Goal: Transaction & Acquisition: Purchase product/service

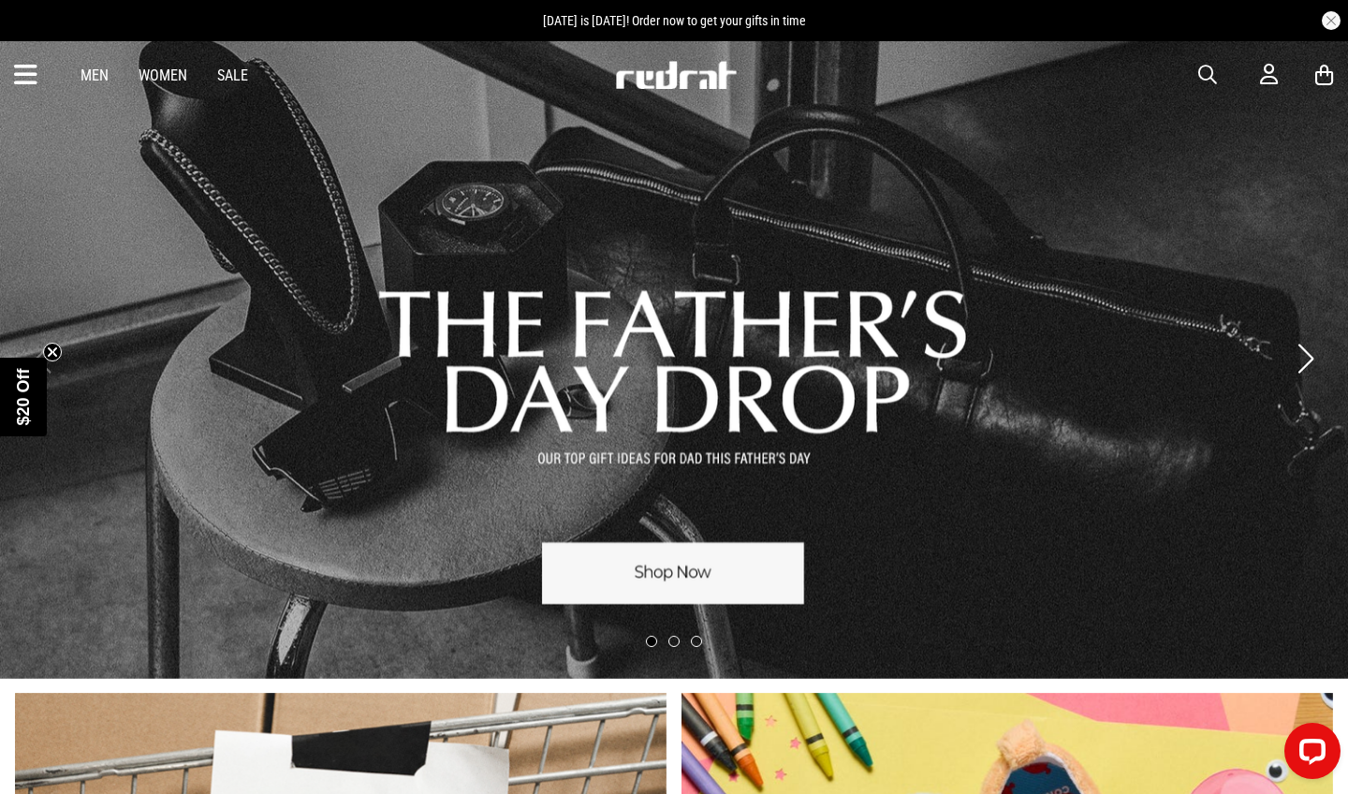
click at [1304, 364] on button "Next slide" at bounding box center [1305, 358] width 25 height 41
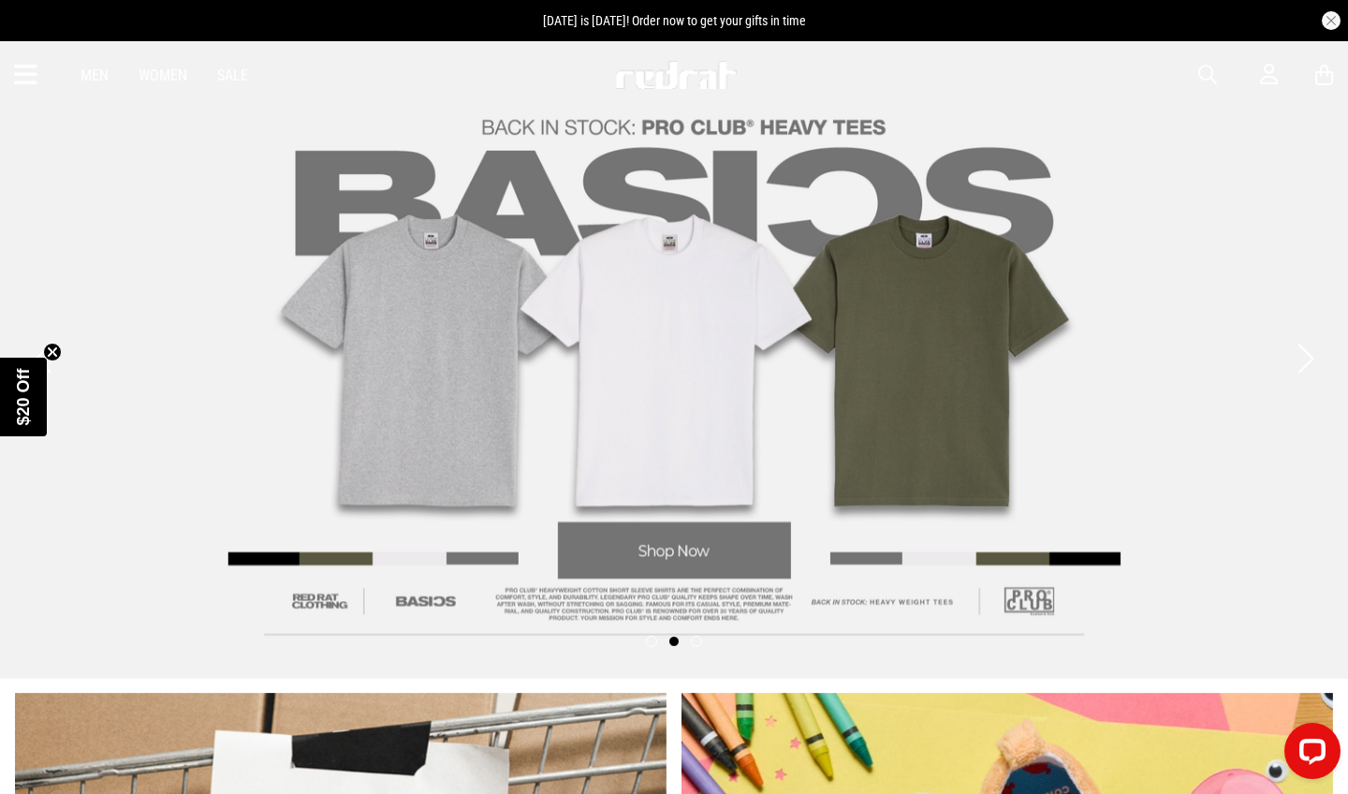
click at [1304, 364] on button "Next slide" at bounding box center [1305, 358] width 25 height 41
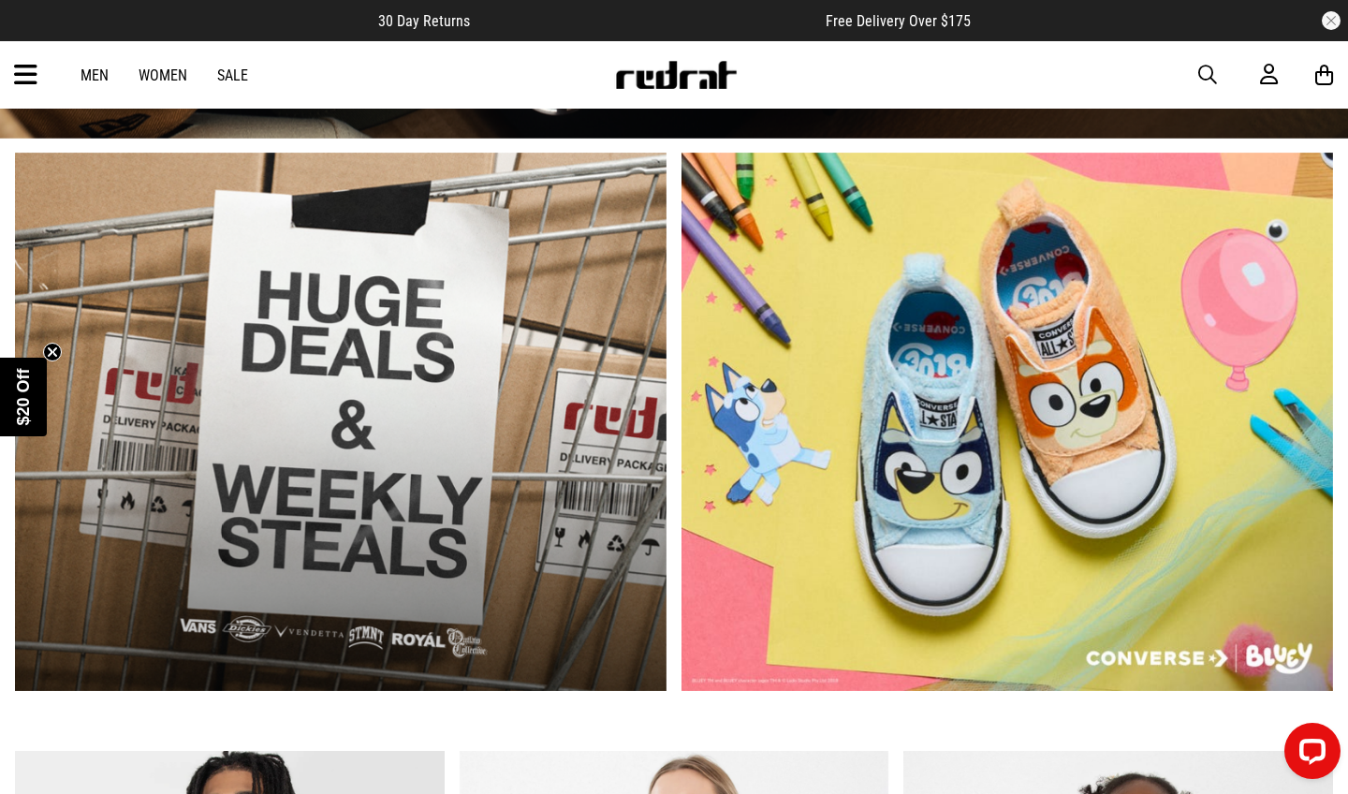
scroll to position [529, 0]
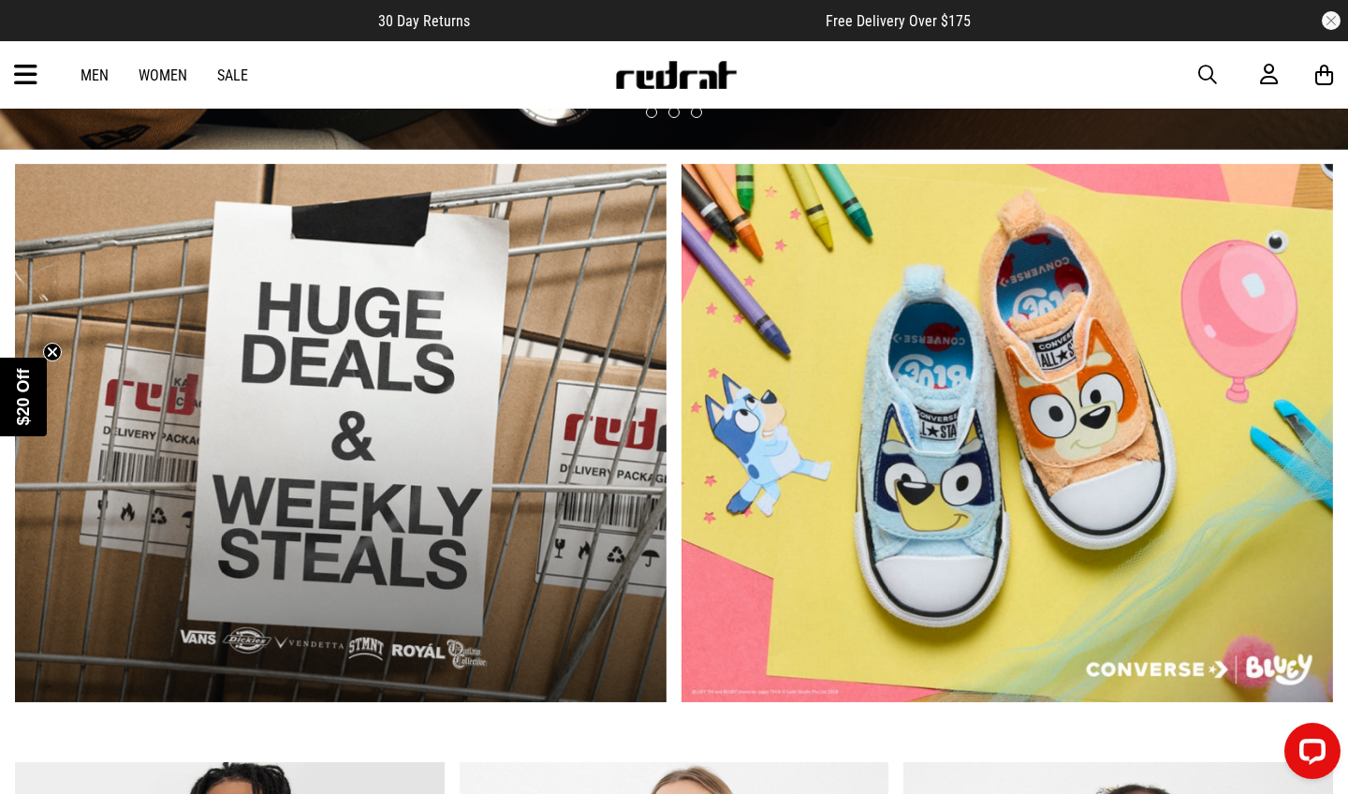
click at [376, 494] on link "1 / 2" at bounding box center [341, 433] width 652 height 539
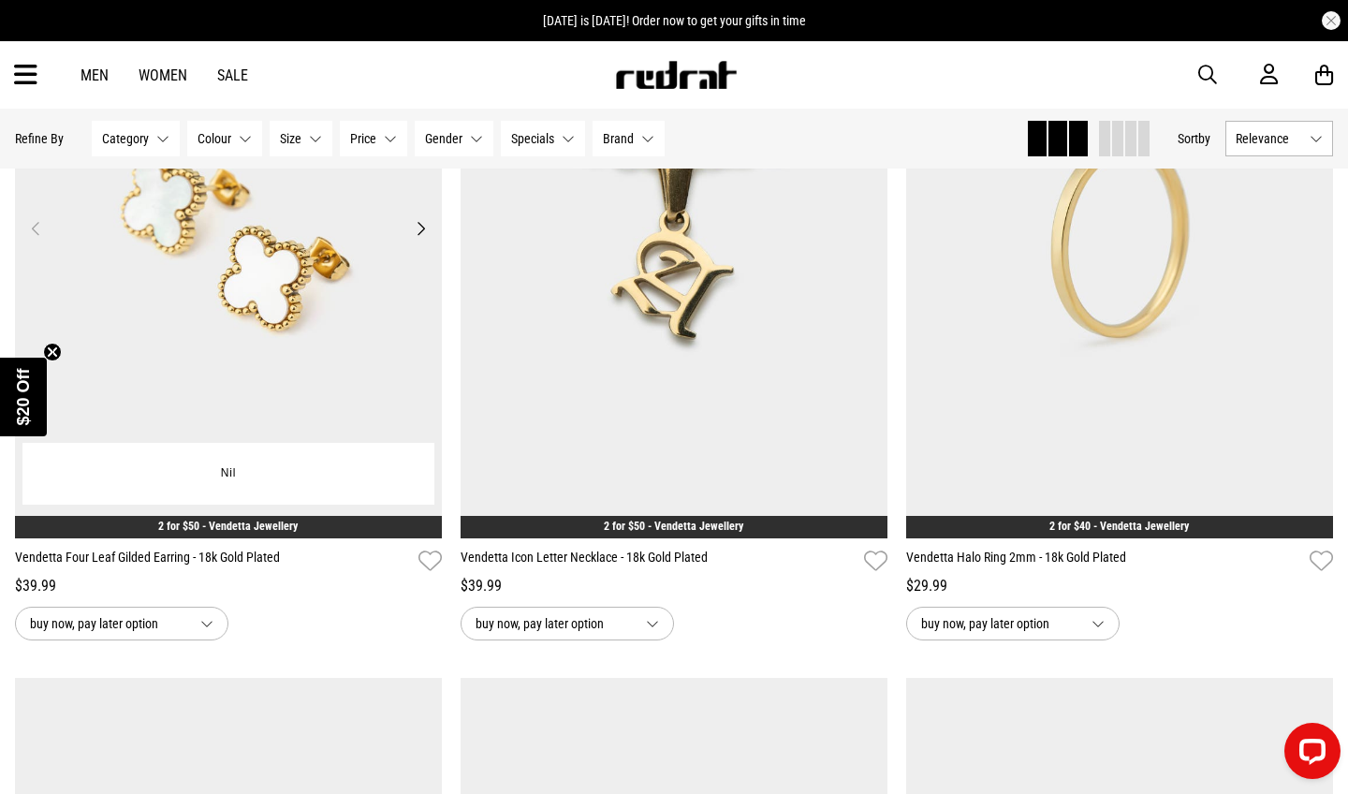
scroll to position [616, 0]
click at [419, 240] on button "Next" at bounding box center [420, 228] width 23 height 22
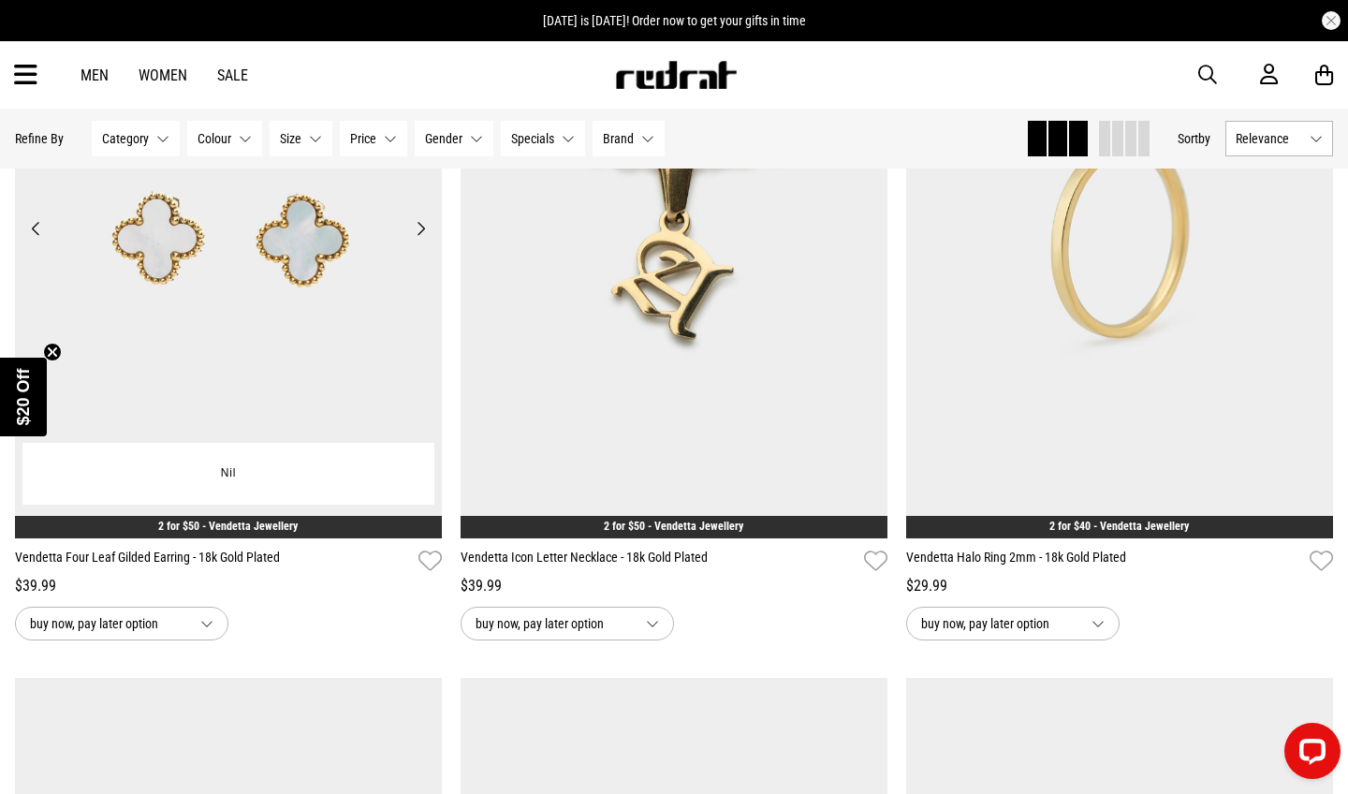
click at [419, 240] on button "Next" at bounding box center [420, 228] width 23 height 22
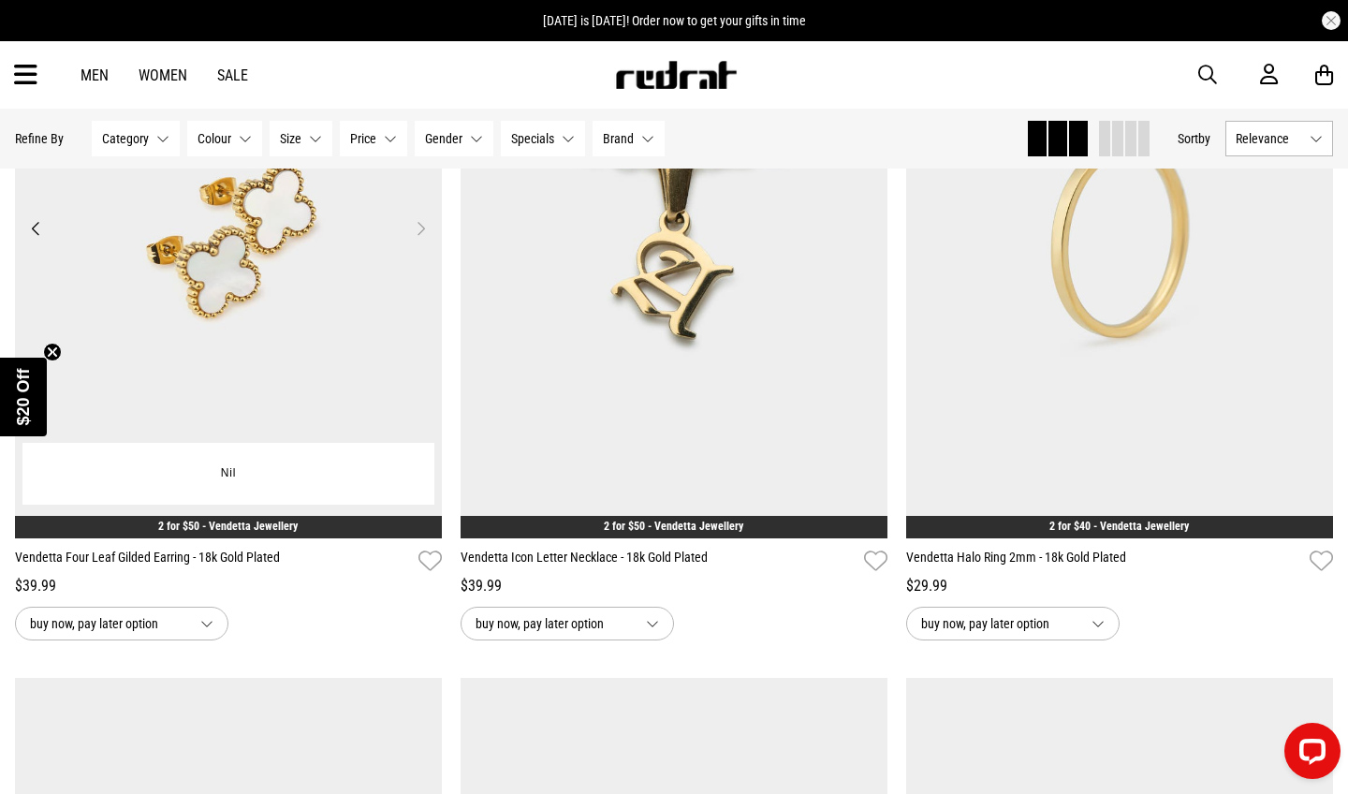
click at [419, 240] on button "Next" at bounding box center [420, 228] width 23 height 22
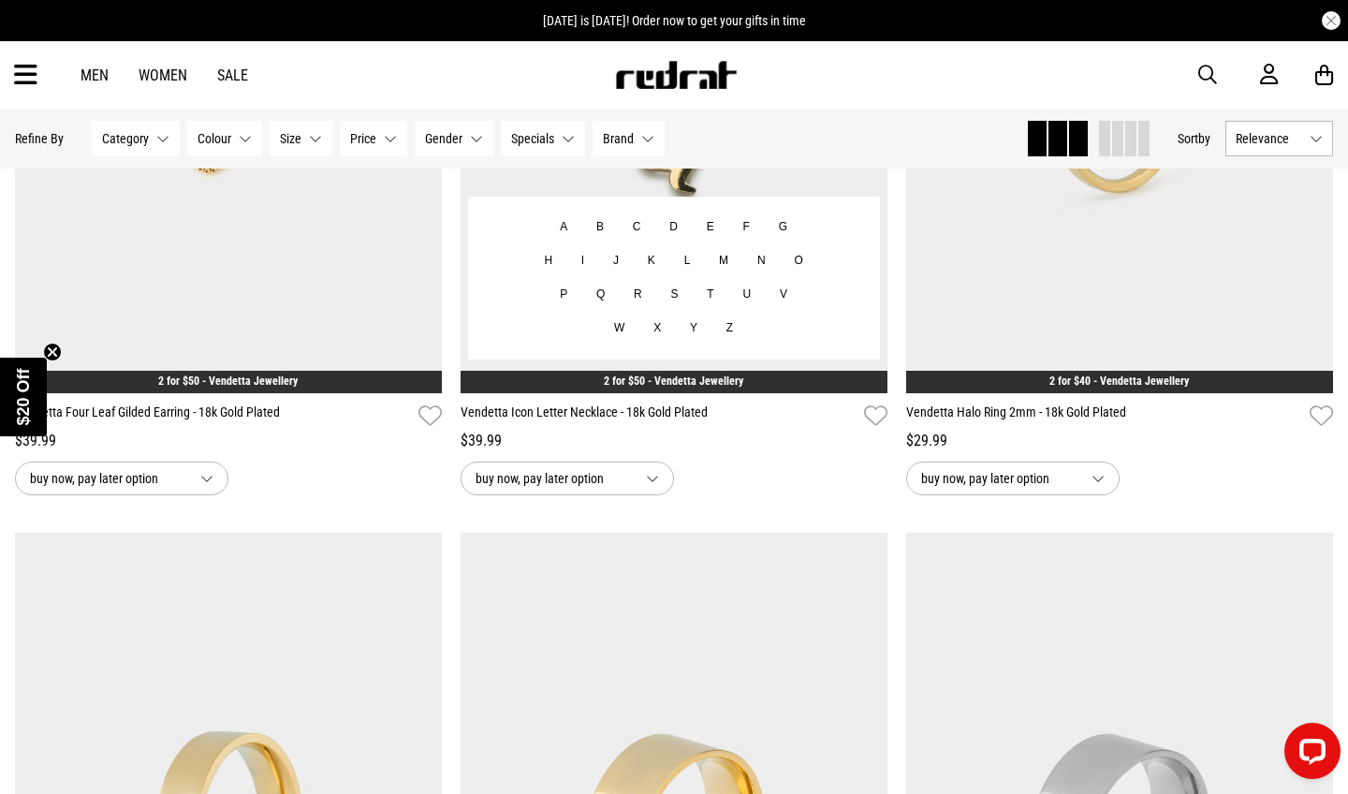
scroll to position [808, 0]
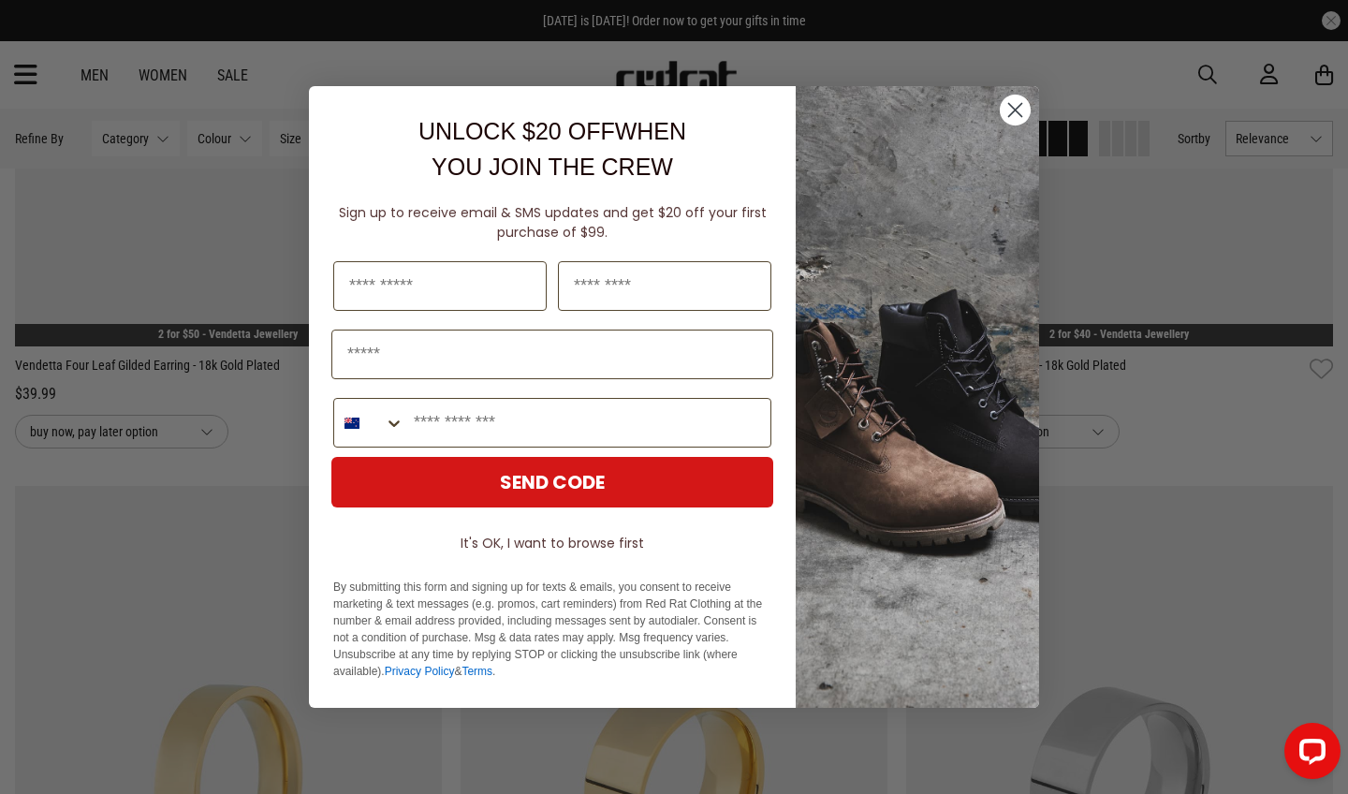
click at [1018, 125] on circle "Close dialog" at bounding box center [1015, 110] width 31 height 31
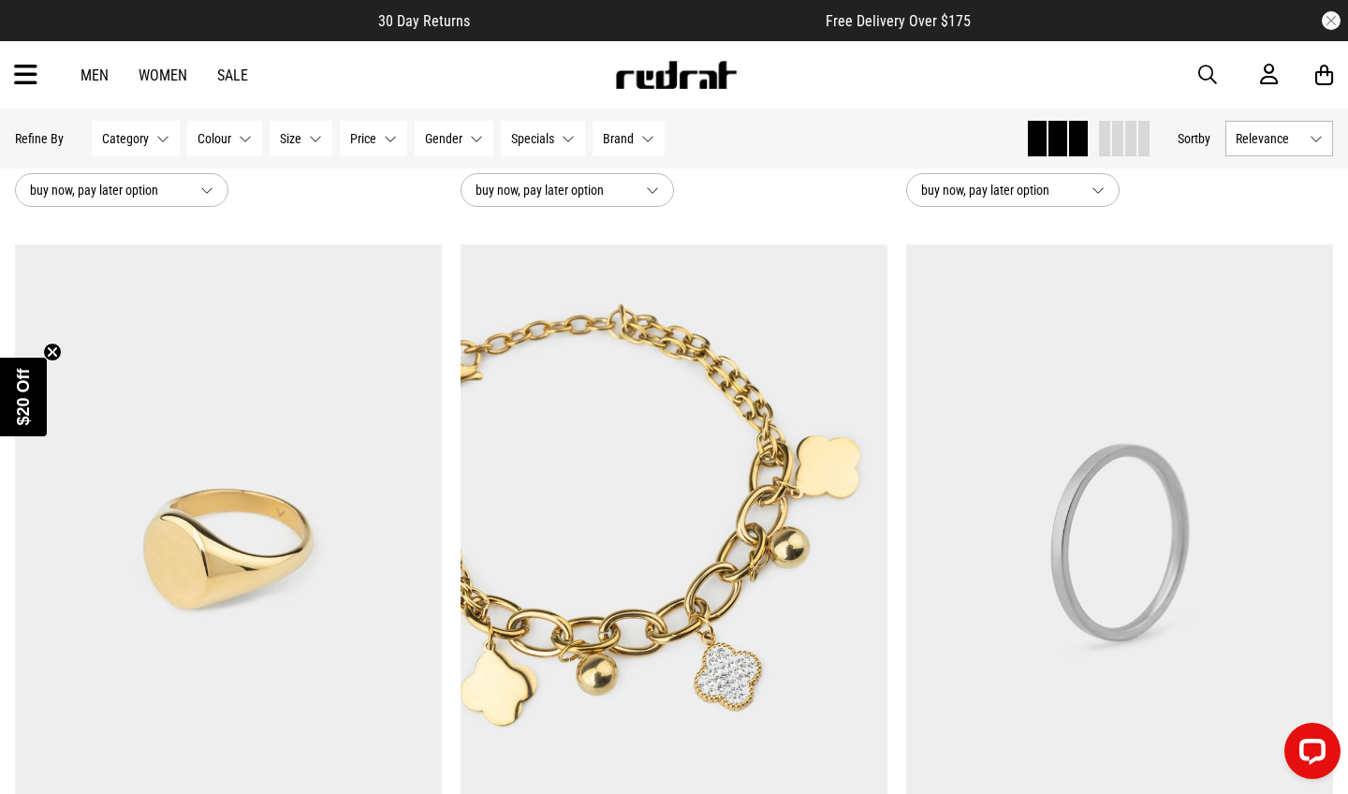
scroll to position [1857, 0]
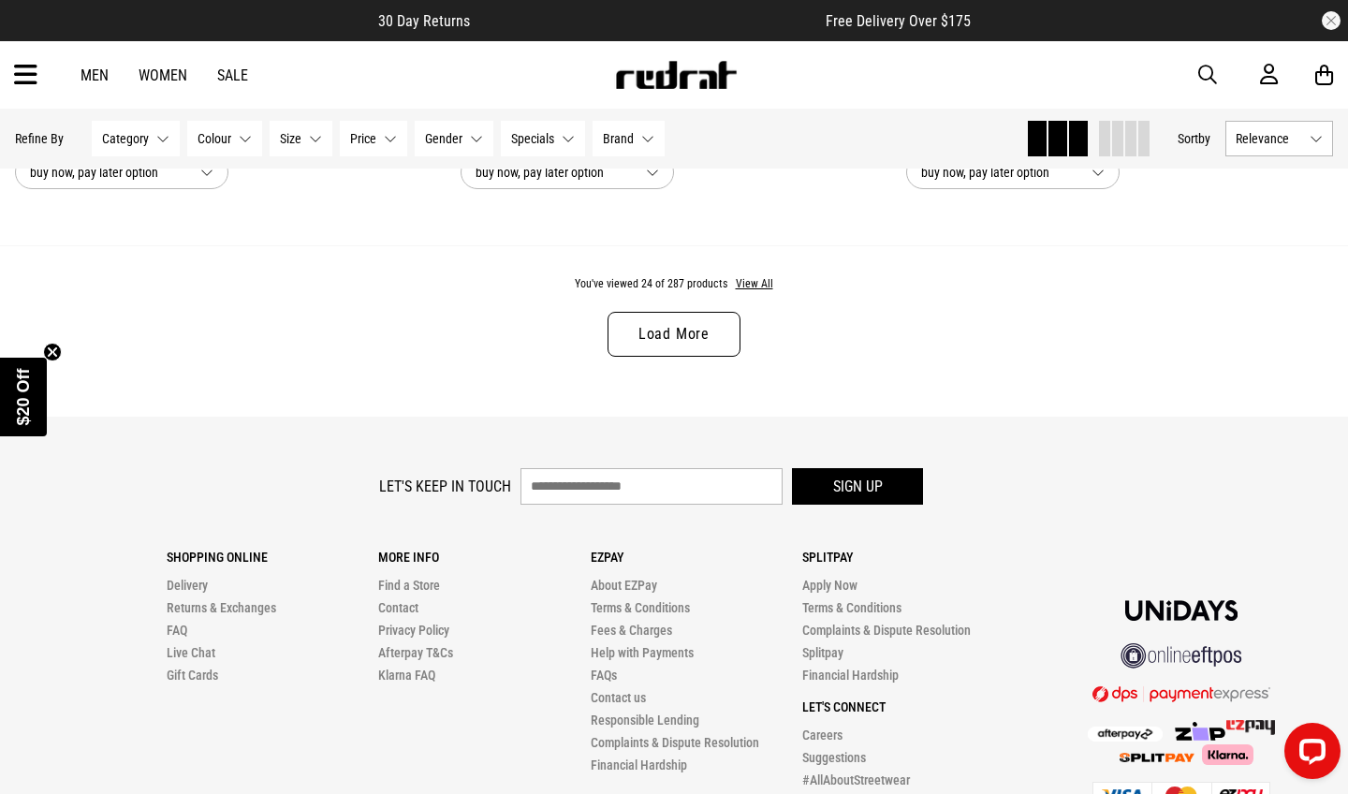
scroll to position [6226, 0]
click at [638, 347] on link "Load More" at bounding box center [674, 336] width 133 height 45
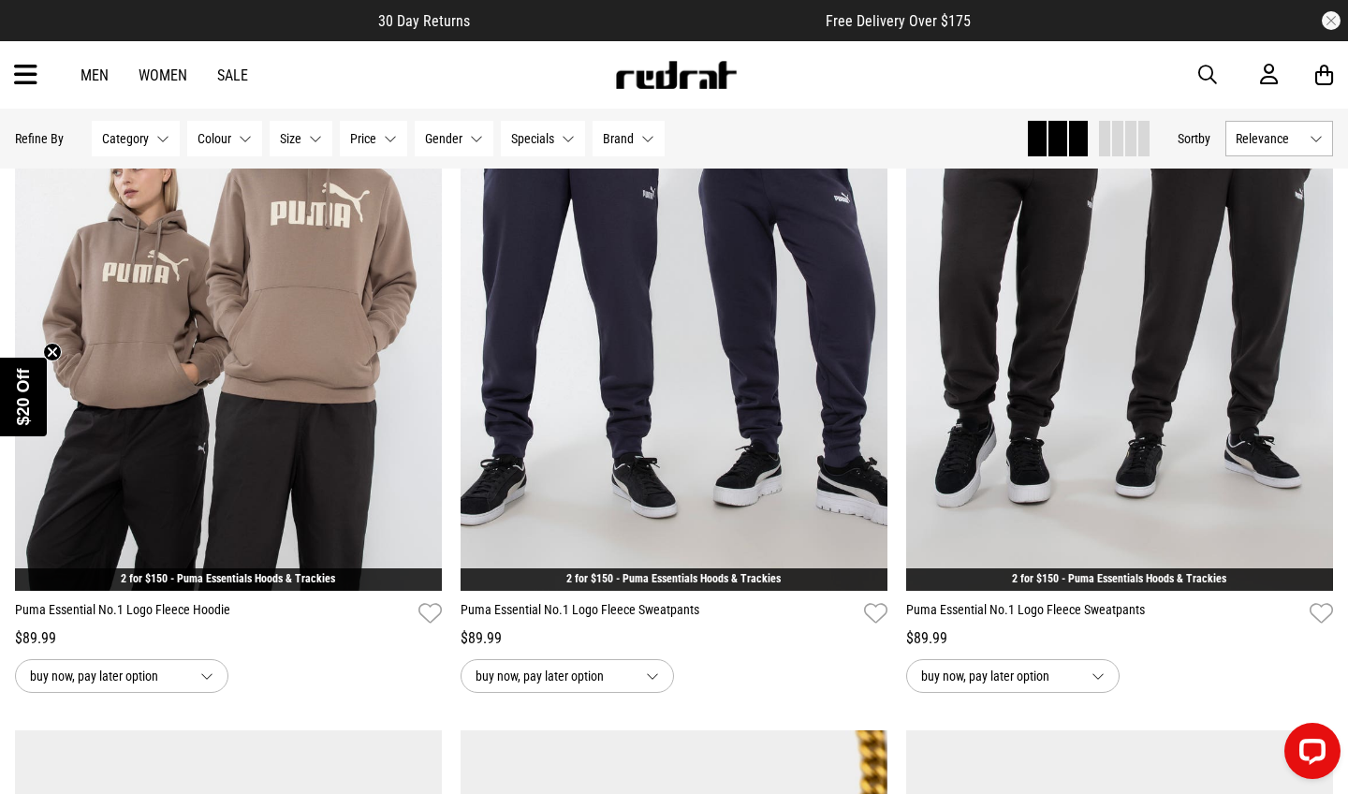
scroll to position [7937, 0]
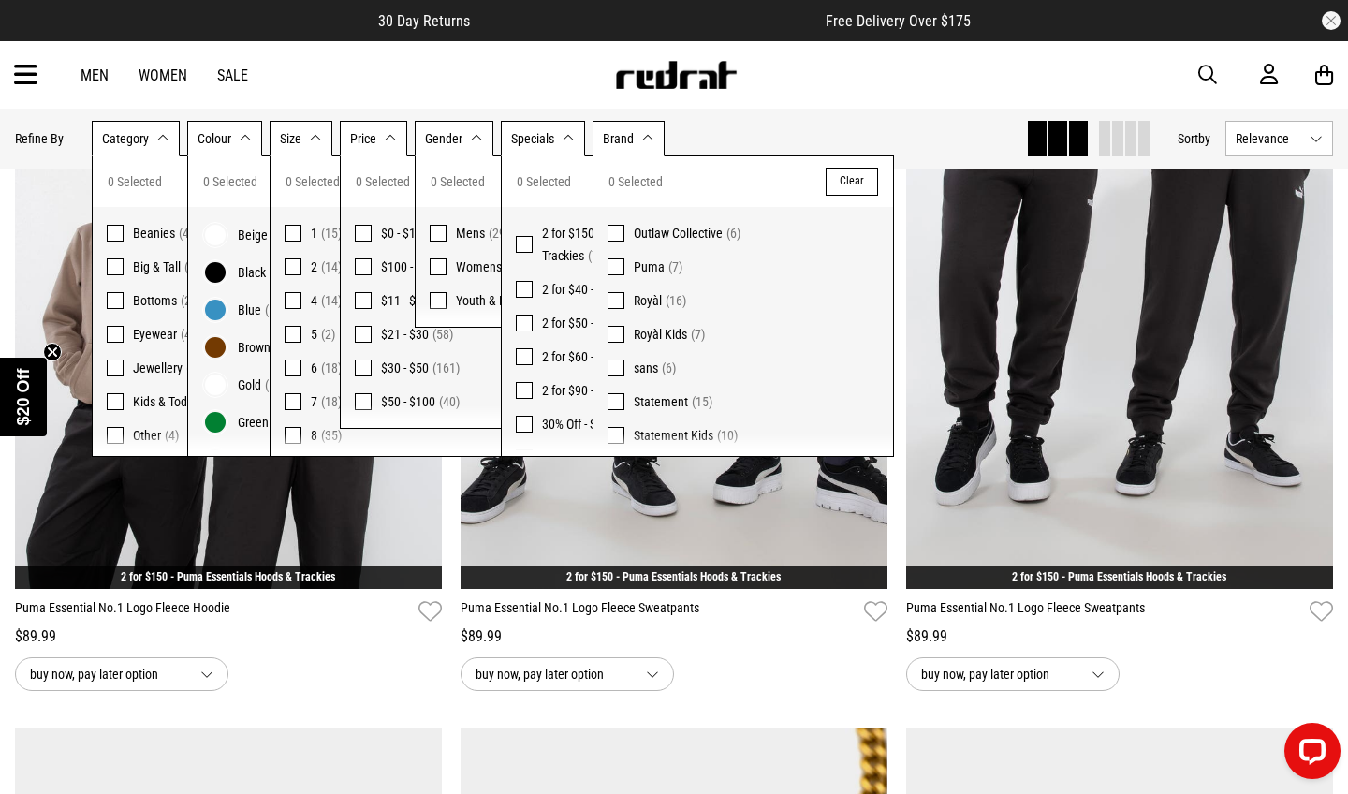
click at [38, 77] on div "Men Women Sale Sign in New Back Footwear Back Mens Back Womens Back Youth & Kid…" at bounding box center [674, 74] width 1348 height 67
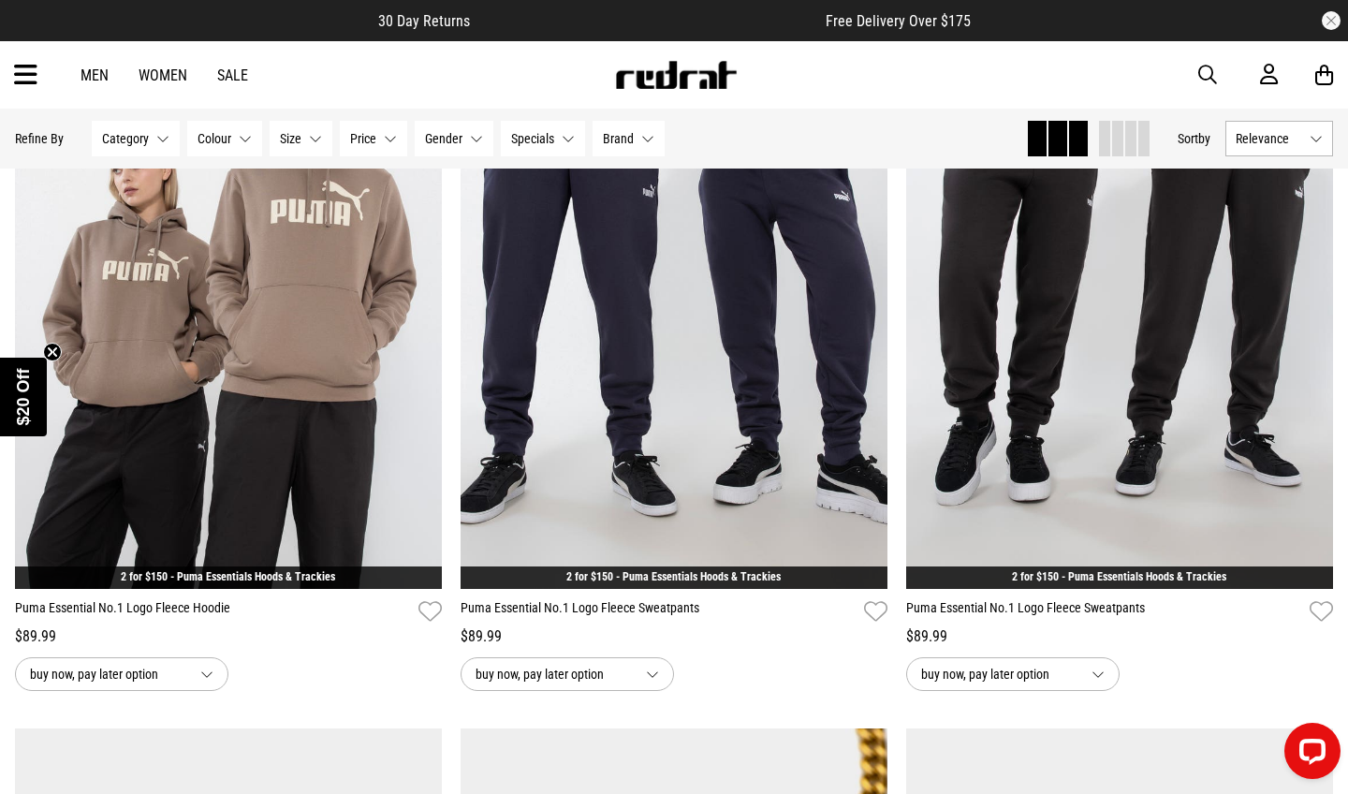
click at [30, 77] on icon at bounding box center [25, 75] width 23 height 31
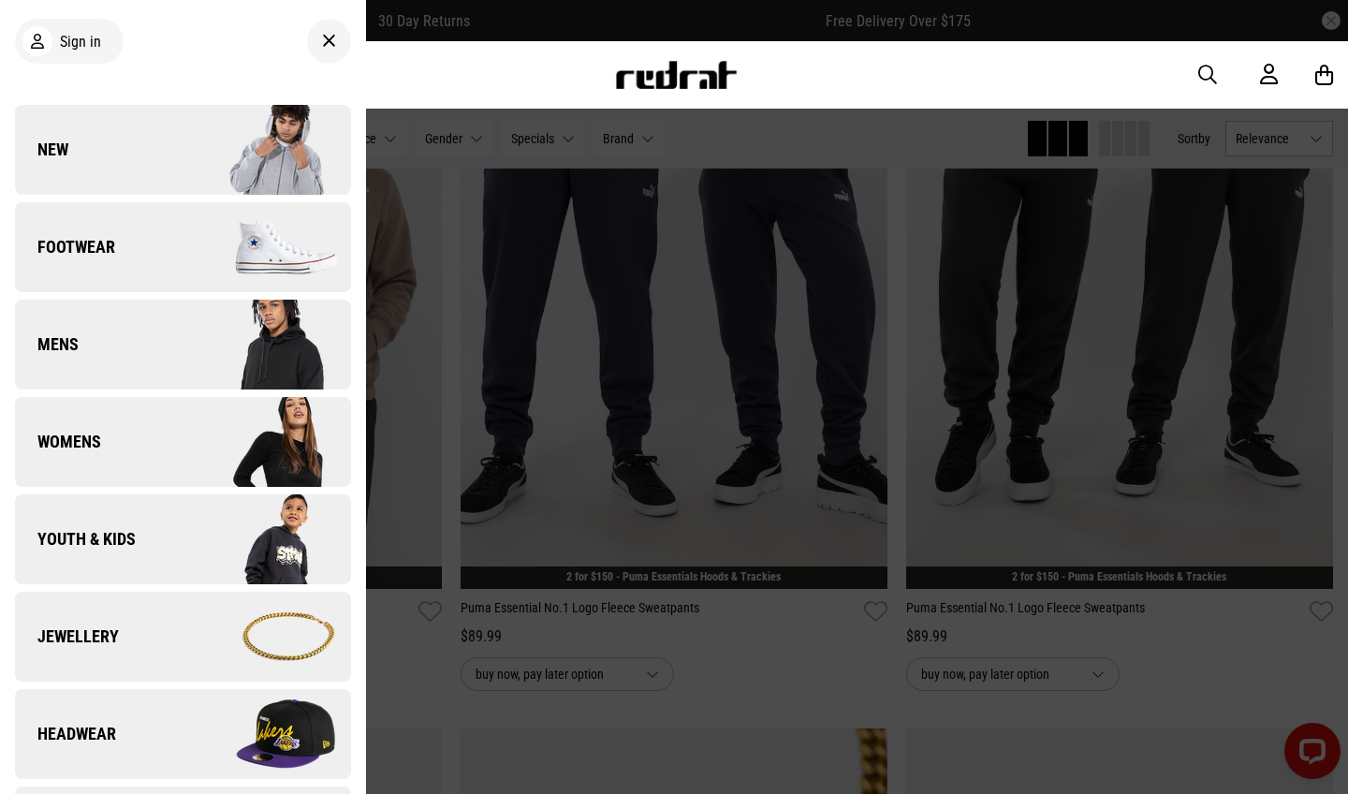
click at [106, 558] on link "Youth & Kids" at bounding box center [183, 539] width 336 height 90
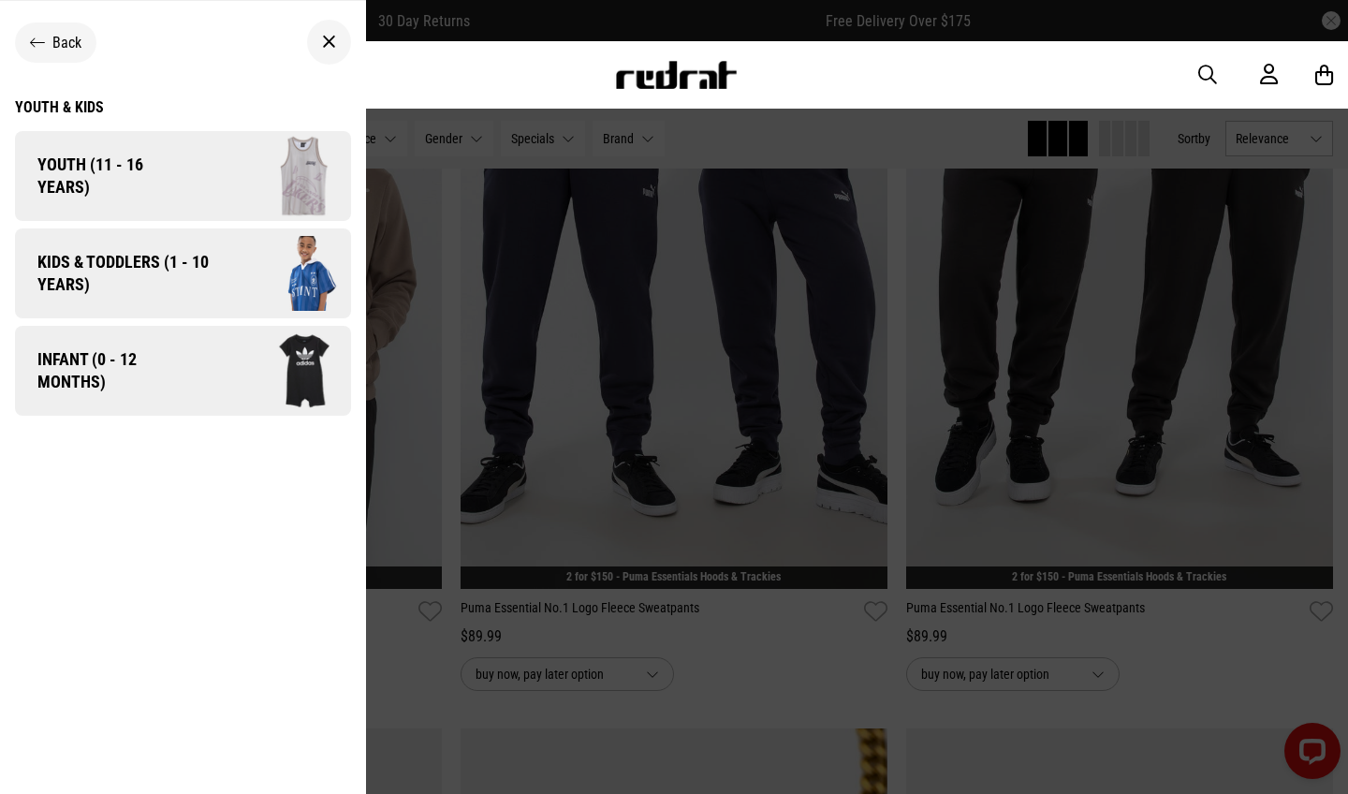
click at [179, 312] on link "Kids & Toddlers (1 - 10 years)" at bounding box center [183, 273] width 336 height 90
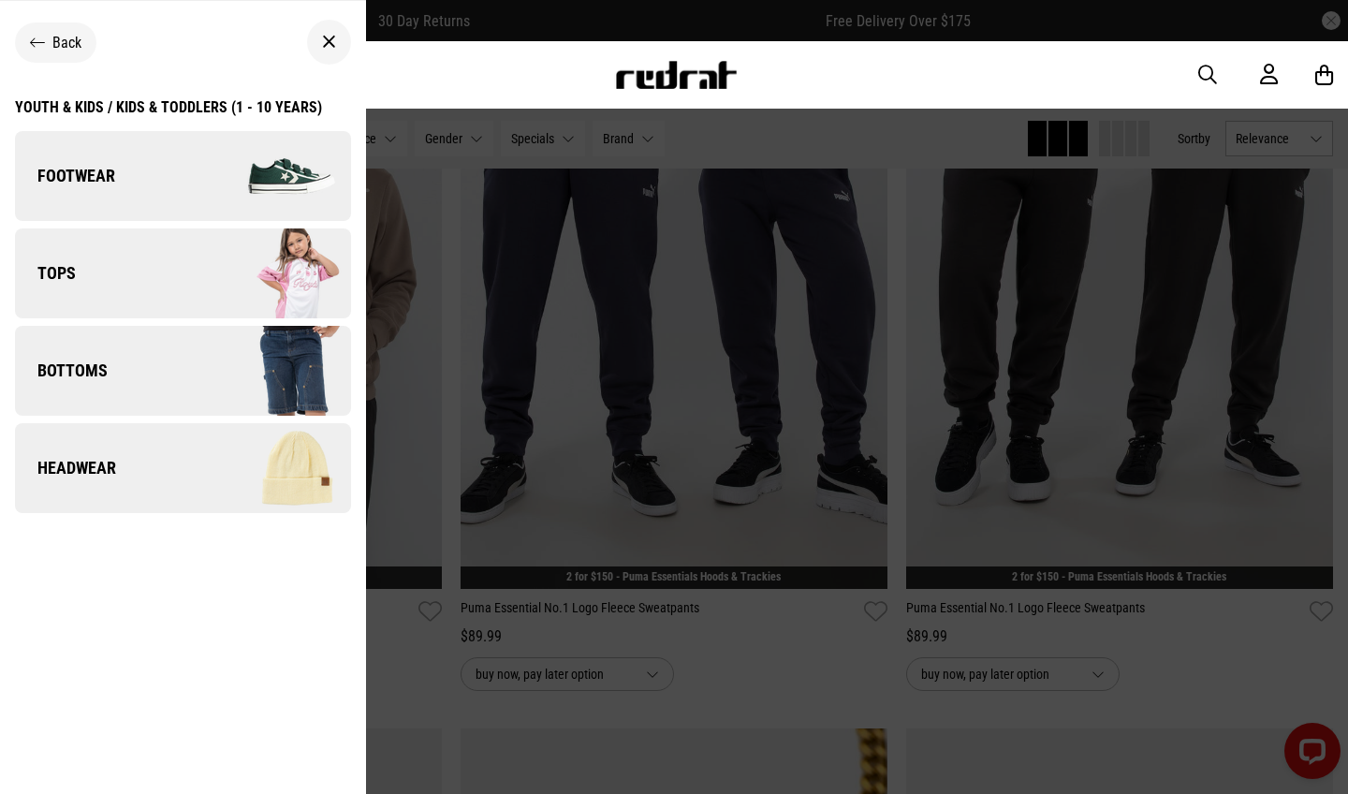
click at [206, 309] on img at bounding box center [267, 274] width 168 height 94
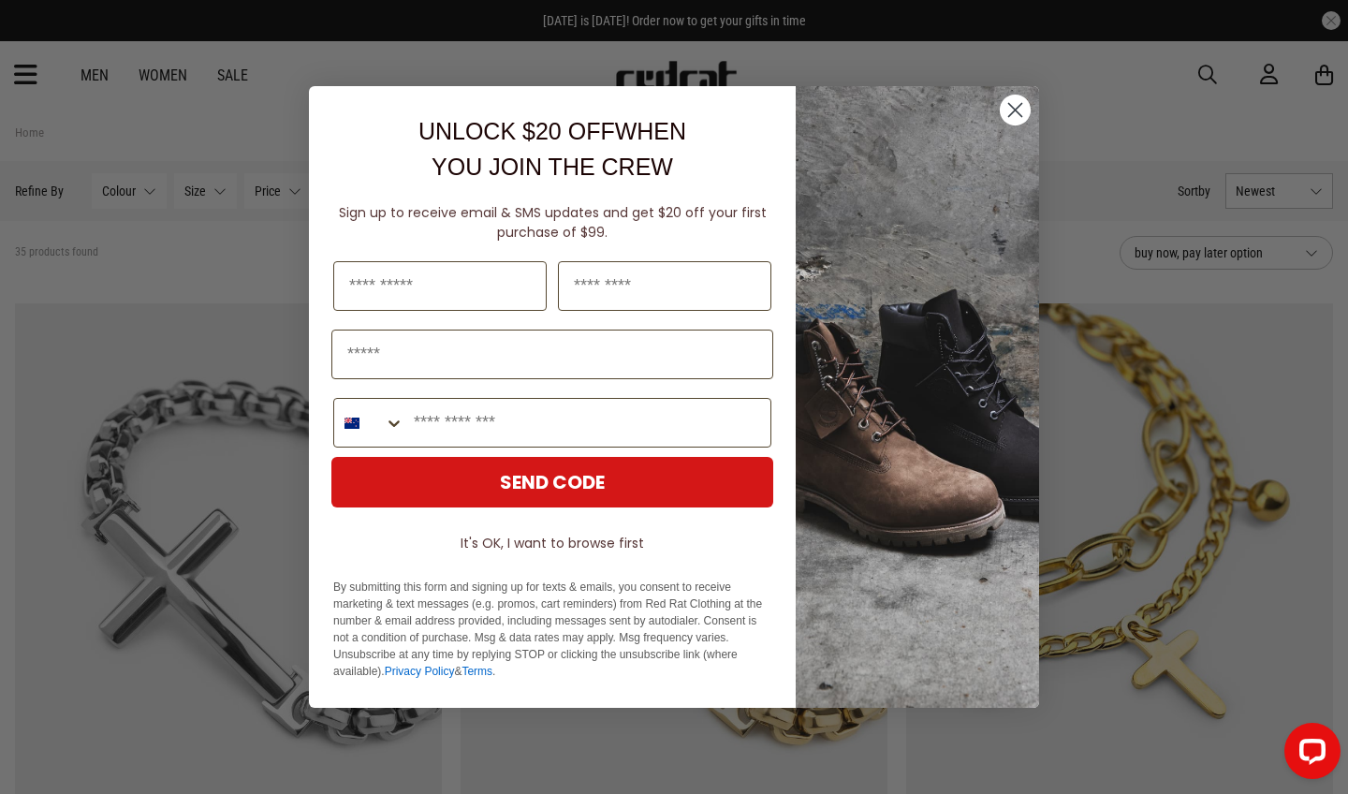
click at [1012, 110] on circle "Close dialog" at bounding box center [1015, 110] width 31 height 31
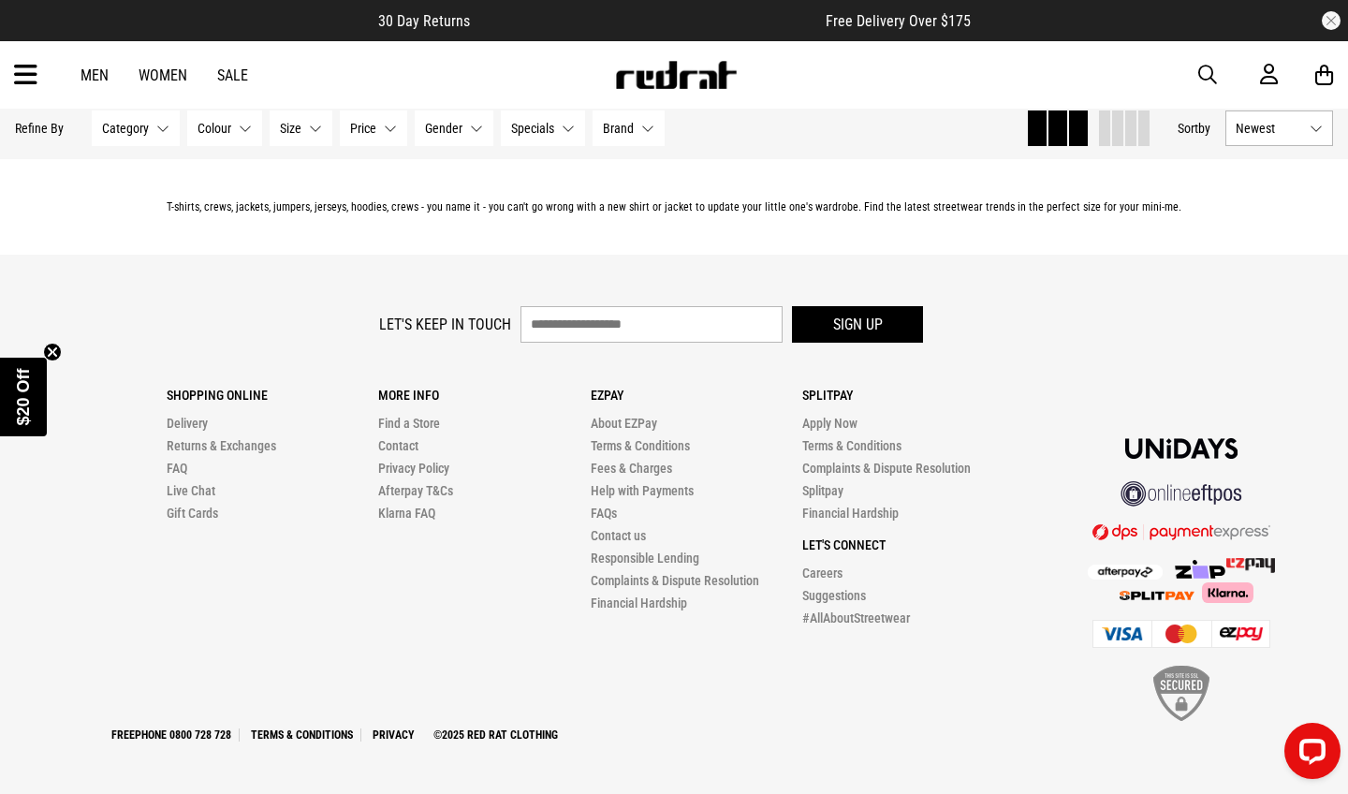
scroll to position [6193, 0]
click at [27, 84] on icon at bounding box center [25, 75] width 23 height 31
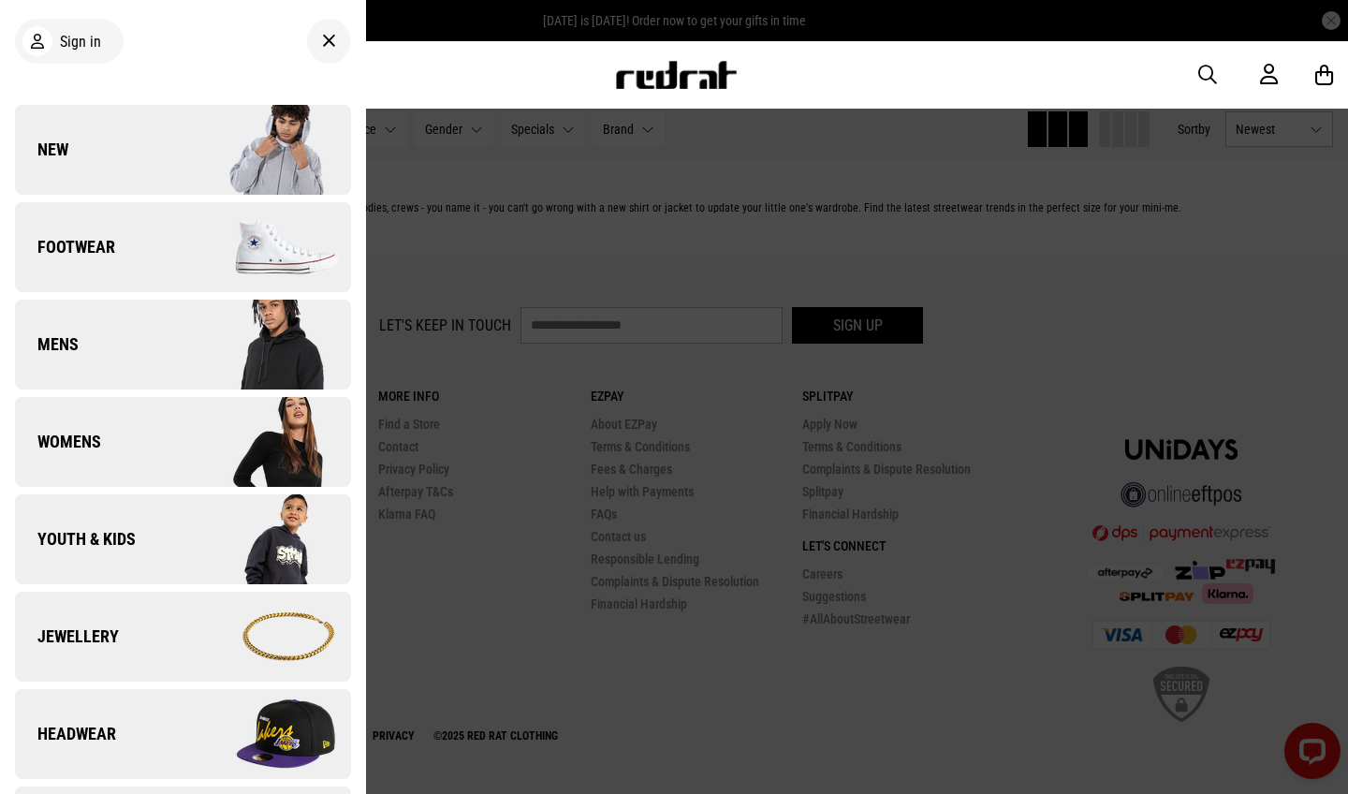
click at [98, 548] on span "Youth & Kids" at bounding box center [75, 539] width 121 height 22
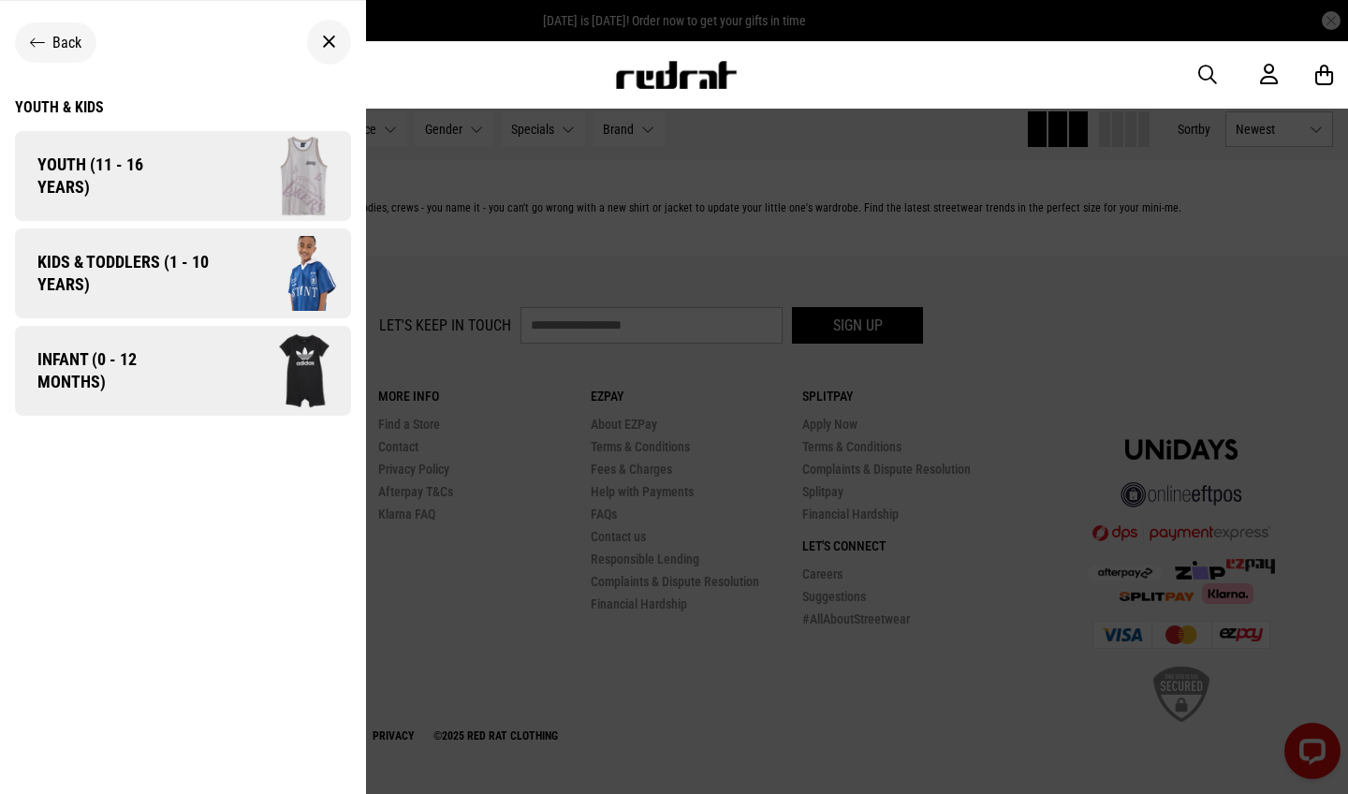
click at [112, 257] on span "Kids & Toddlers (1 - 10 years)" at bounding box center [116, 273] width 203 height 45
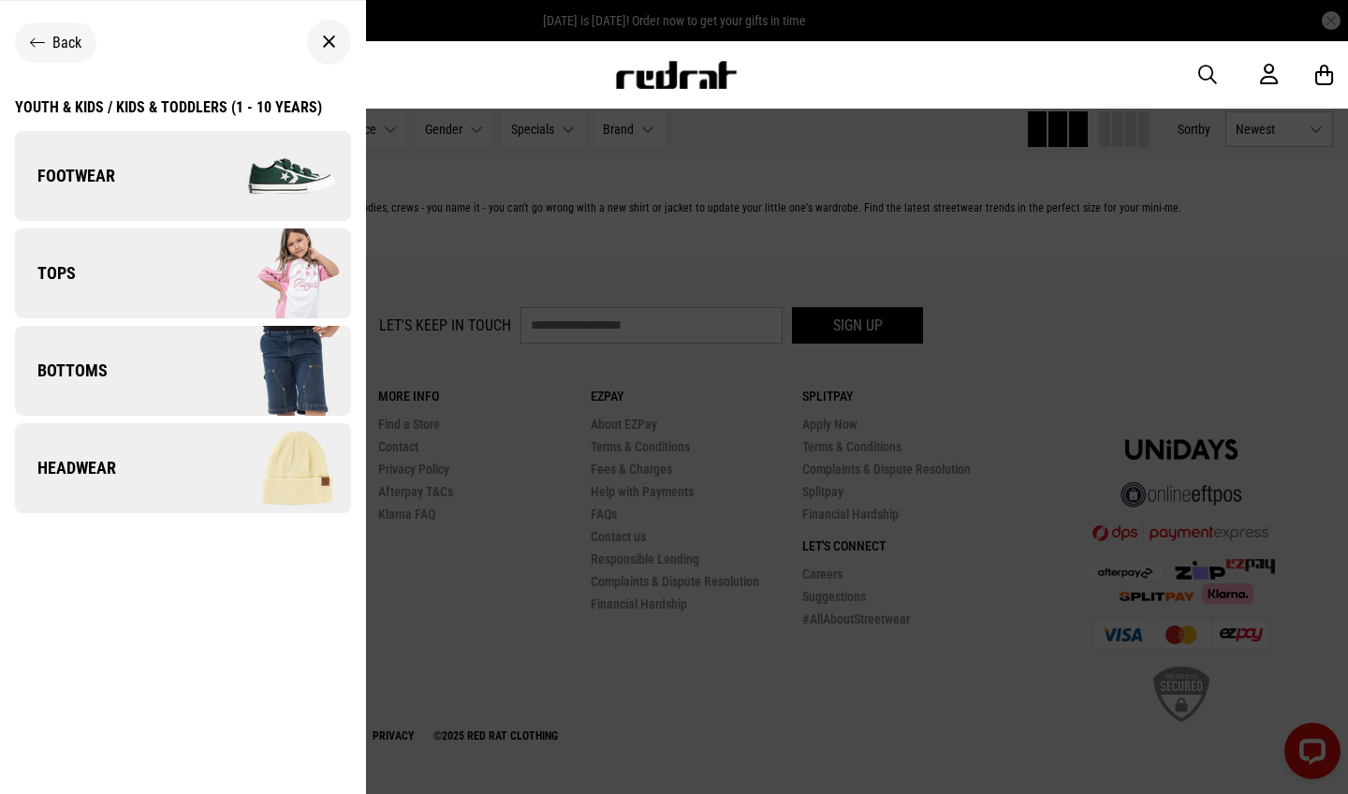
click at [125, 376] on link "Bottoms" at bounding box center [183, 371] width 336 height 90
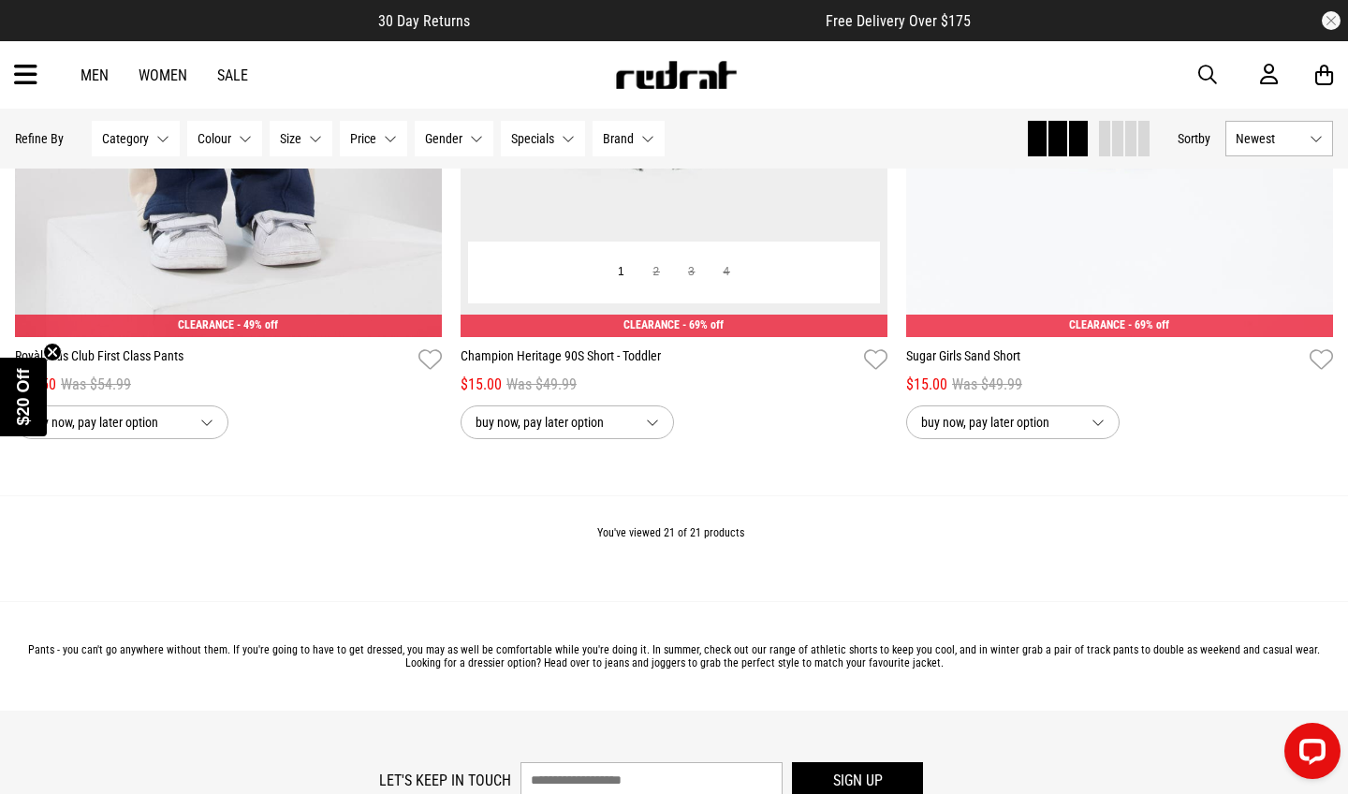
scroll to position [5023, 0]
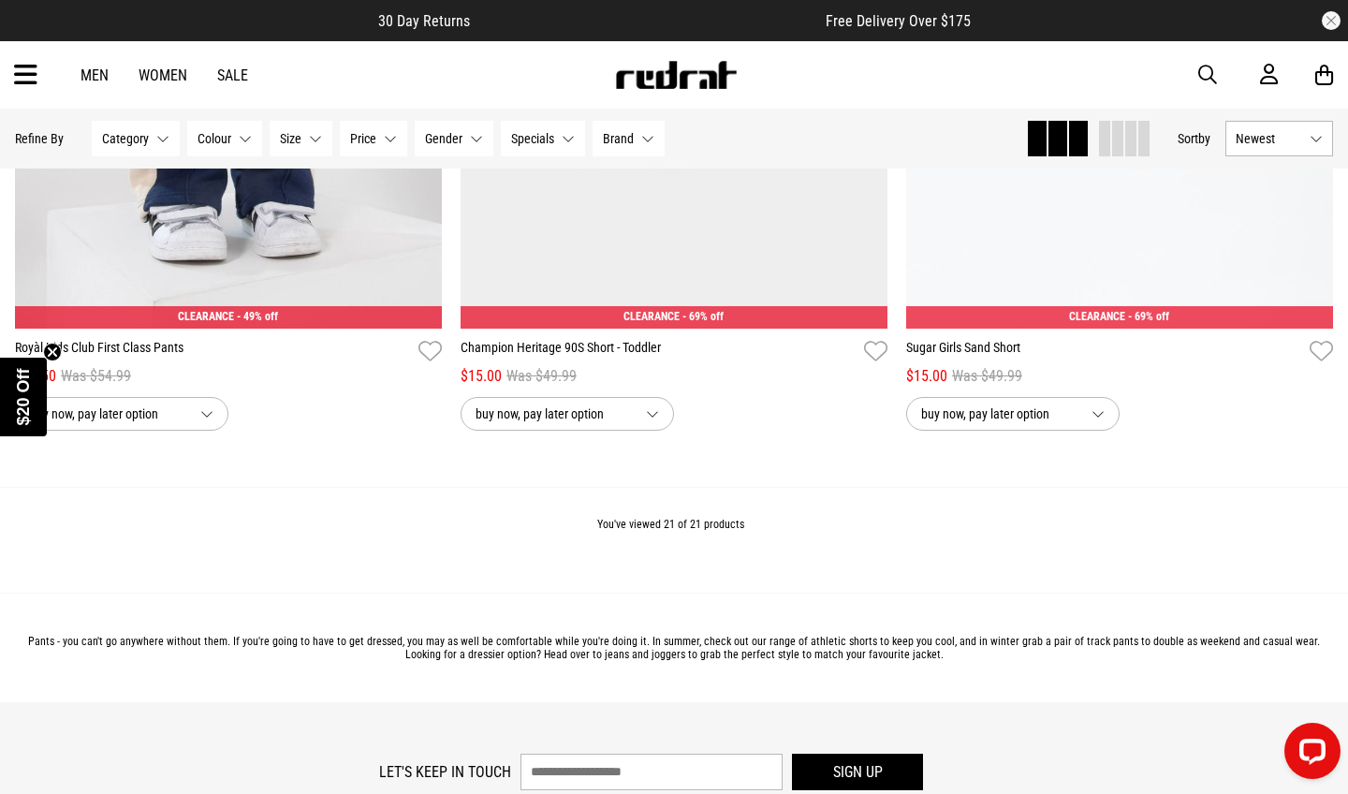
click at [11, 88] on div "Men Women Sale Sign in New Back Footwear Back Mens Back Womens Back Youth & Kid…" at bounding box center [674, 74] width 1348 height 67
click at [23, 70] on icon at bounding box center [25, 75] width 23 height 31
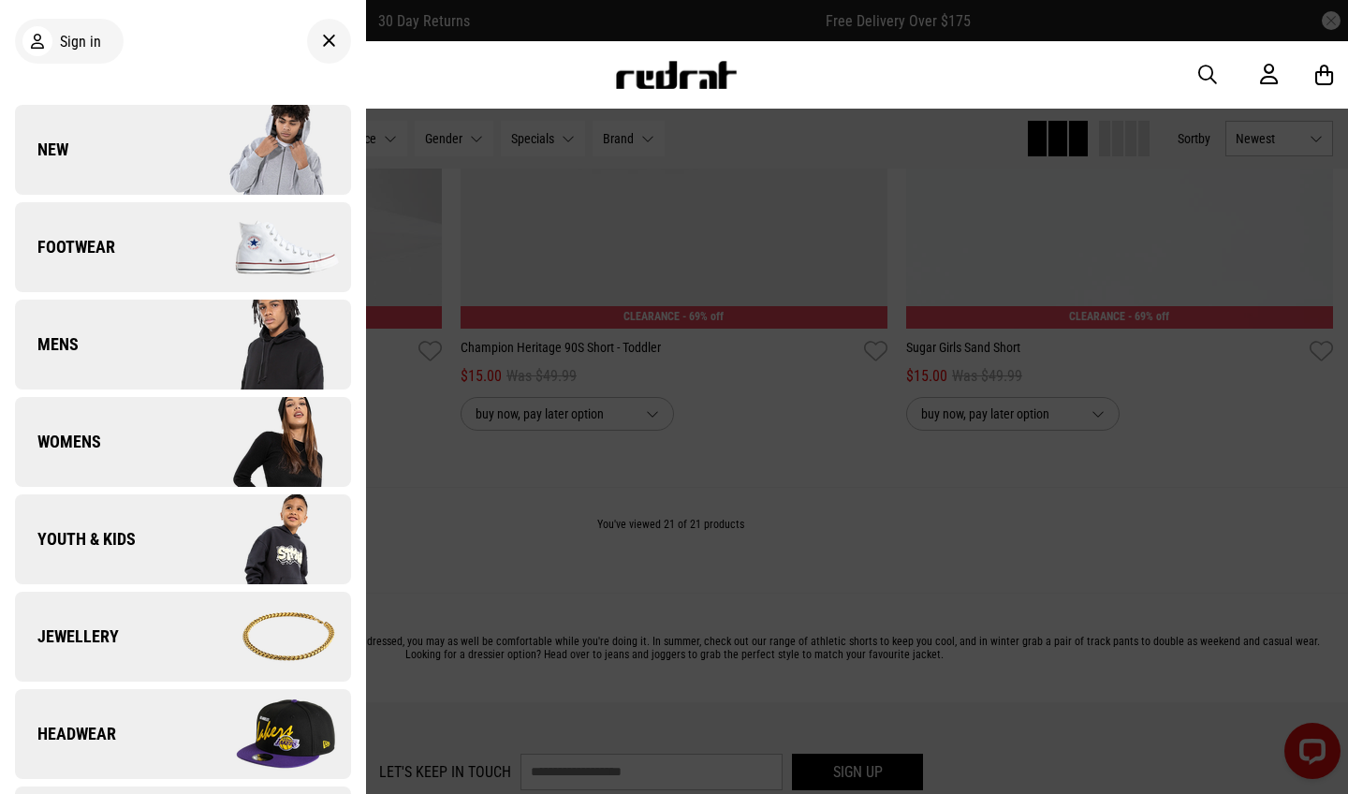
click at [165, 521] on link "Youth & Kids" at bounding box center [183, 539] width 336 height 90
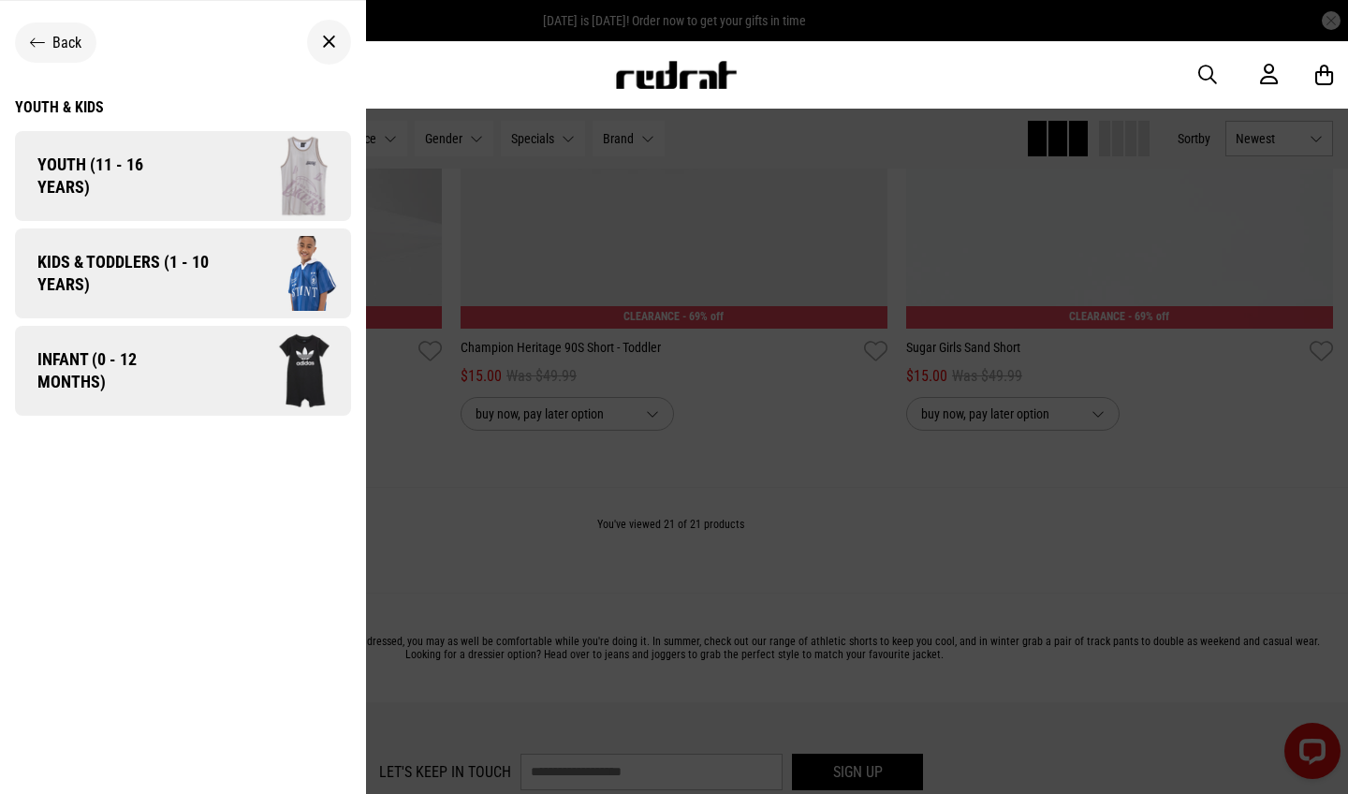
click at [176, 274] on span "Kids & Toddlers (1 - 10 years)" at bounding box center [116, 273] width 203 height 45
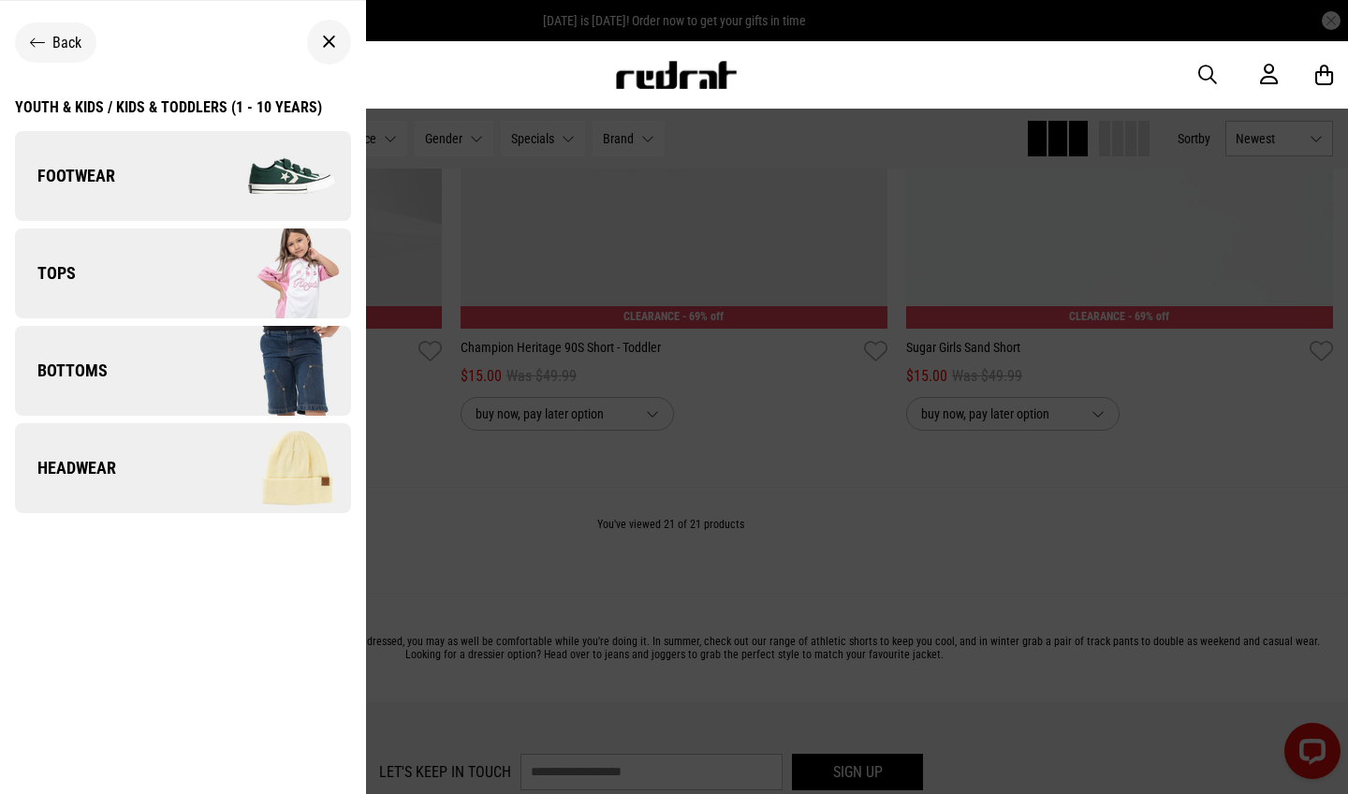
click at [178, 194] on link "Footwear" at bounding box center [183, 176] width 336 height 90
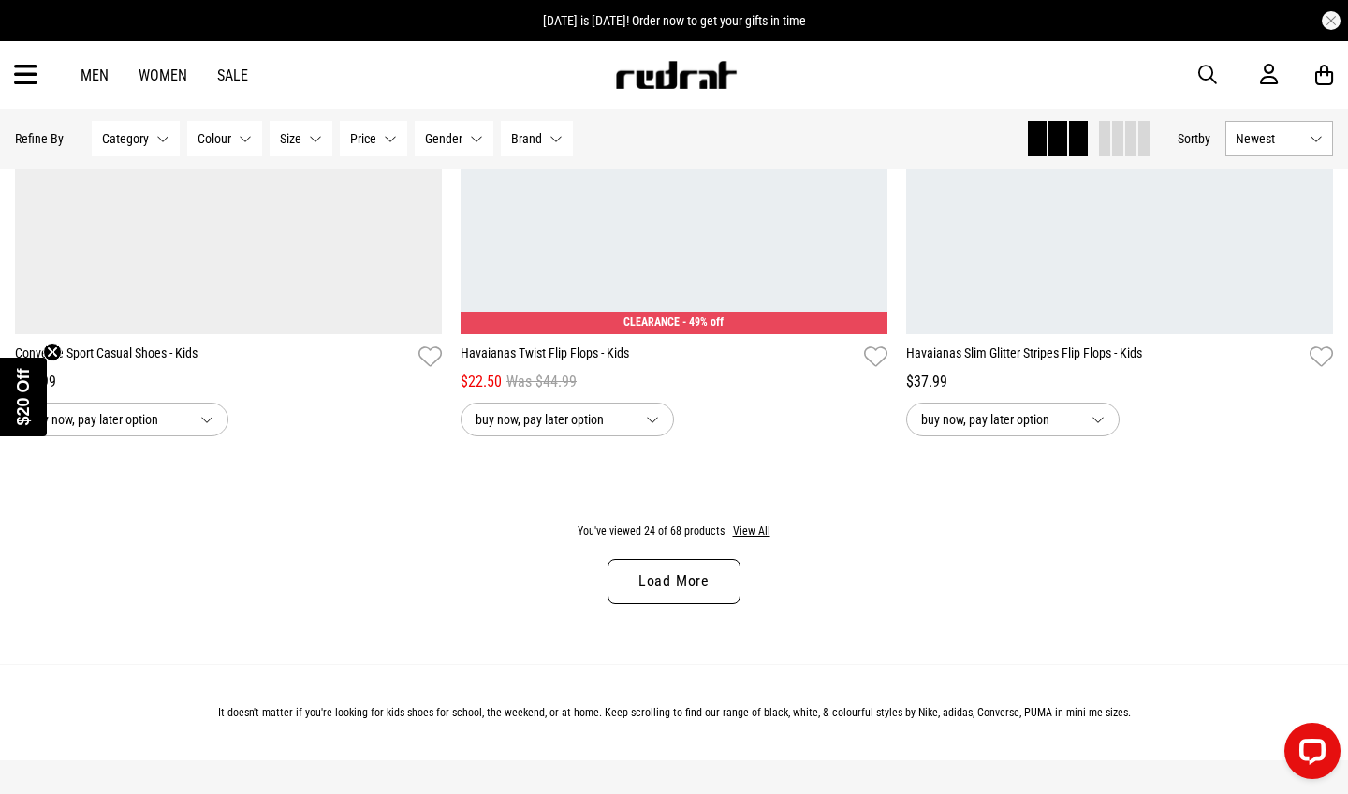
scroll to position [5762, 0]
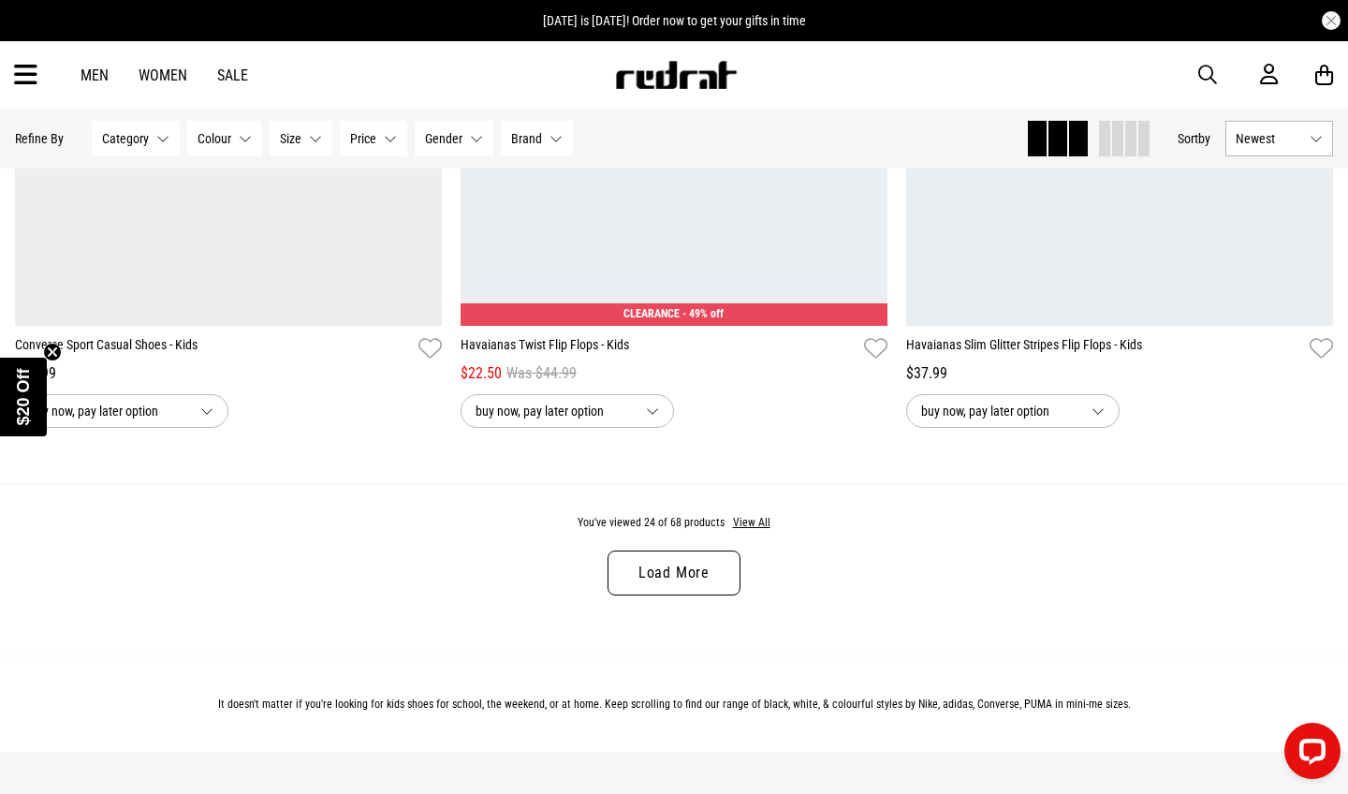
click at [701, 580] on link "Load More" at bounding box center [674, 572] width 133 height 45
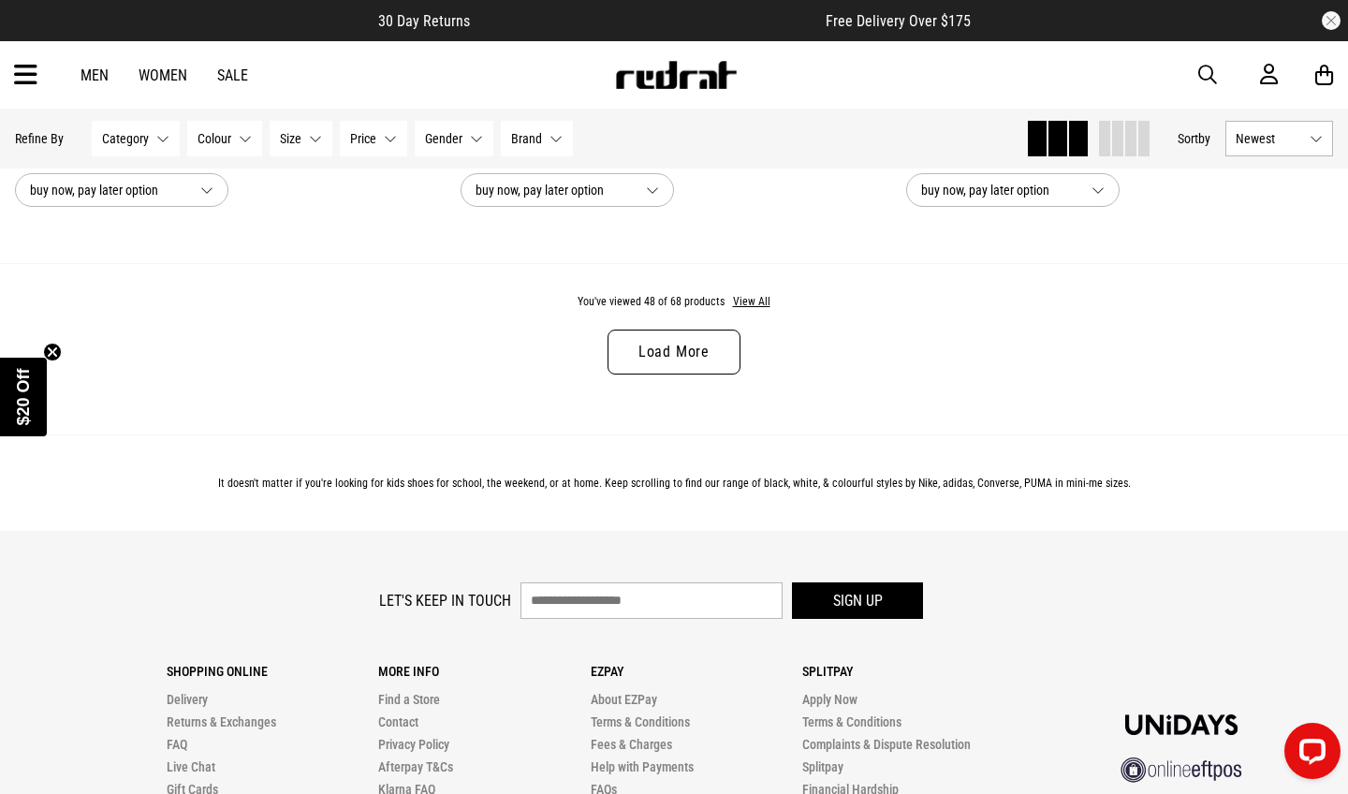
scroll to position [11894, 0]
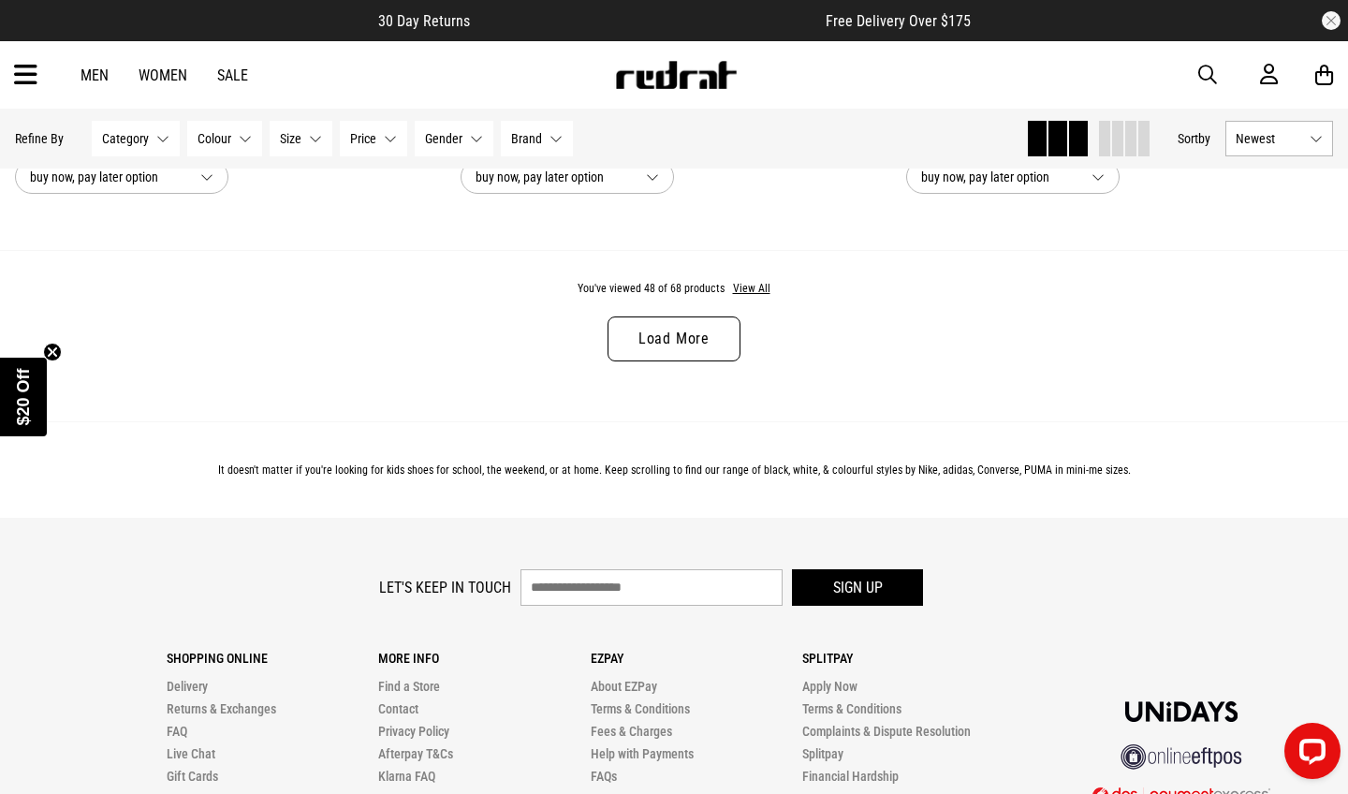
click at [710, 350] on link "Load More" at bounding box center [674, 338] width 133 height 45
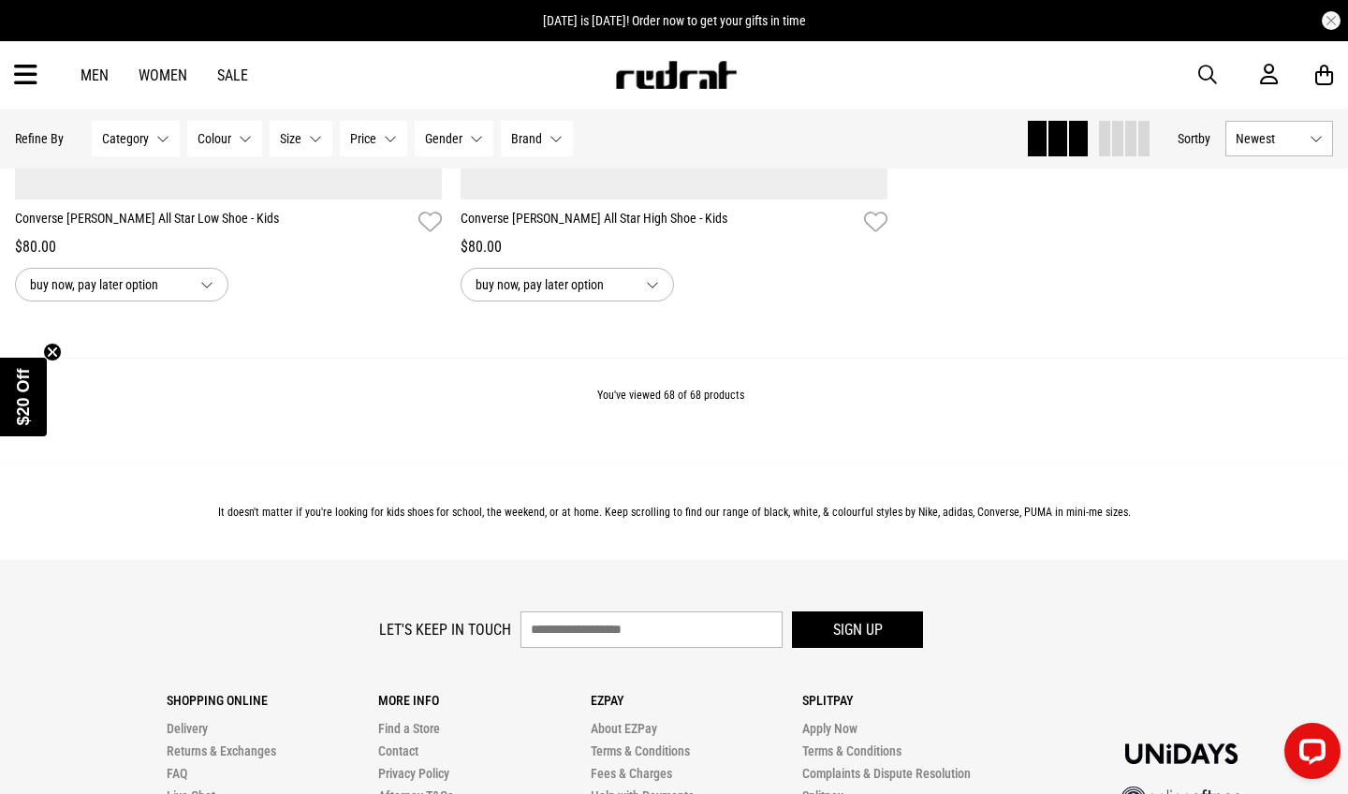
scroll to position [16944, 0]
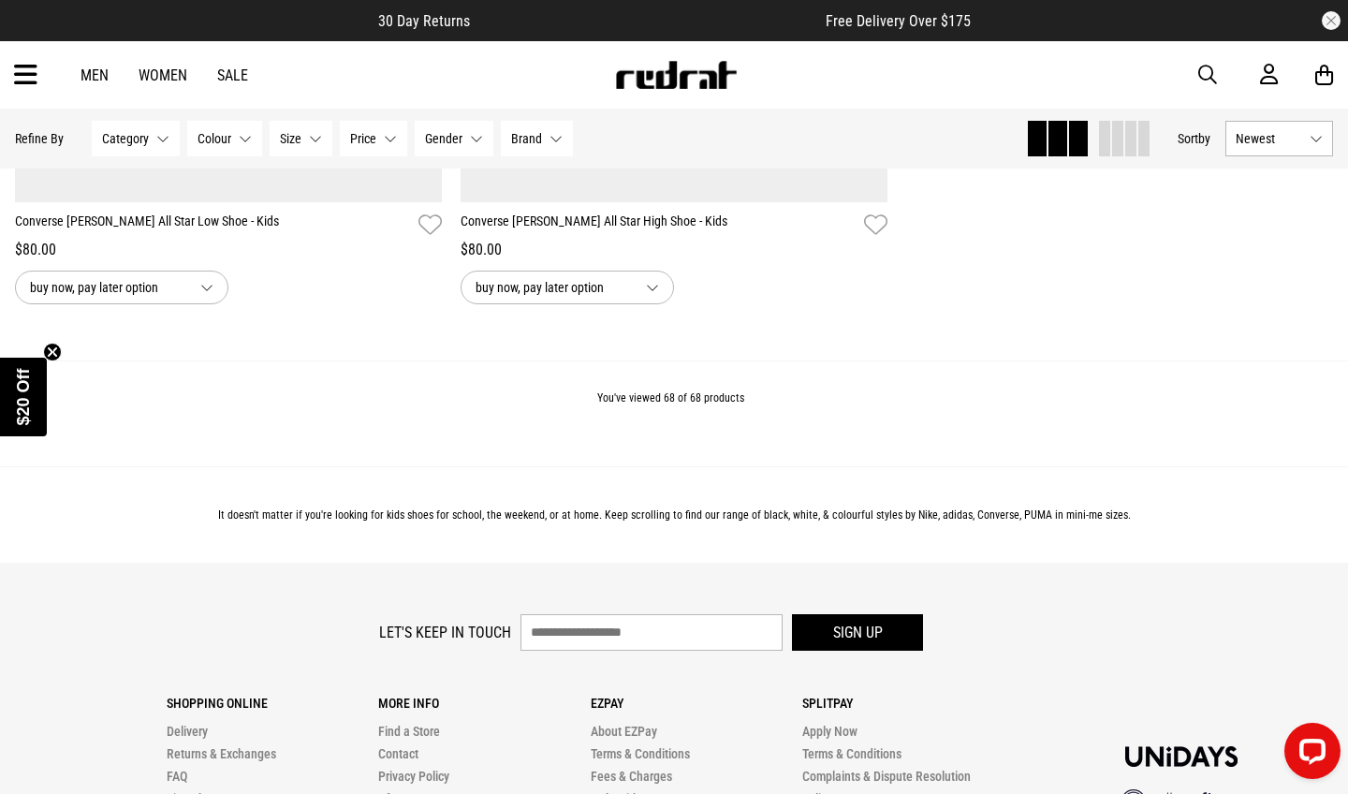
click at [160, 73] on link "Women" at bounding box center [163, 75] width 49 height 18
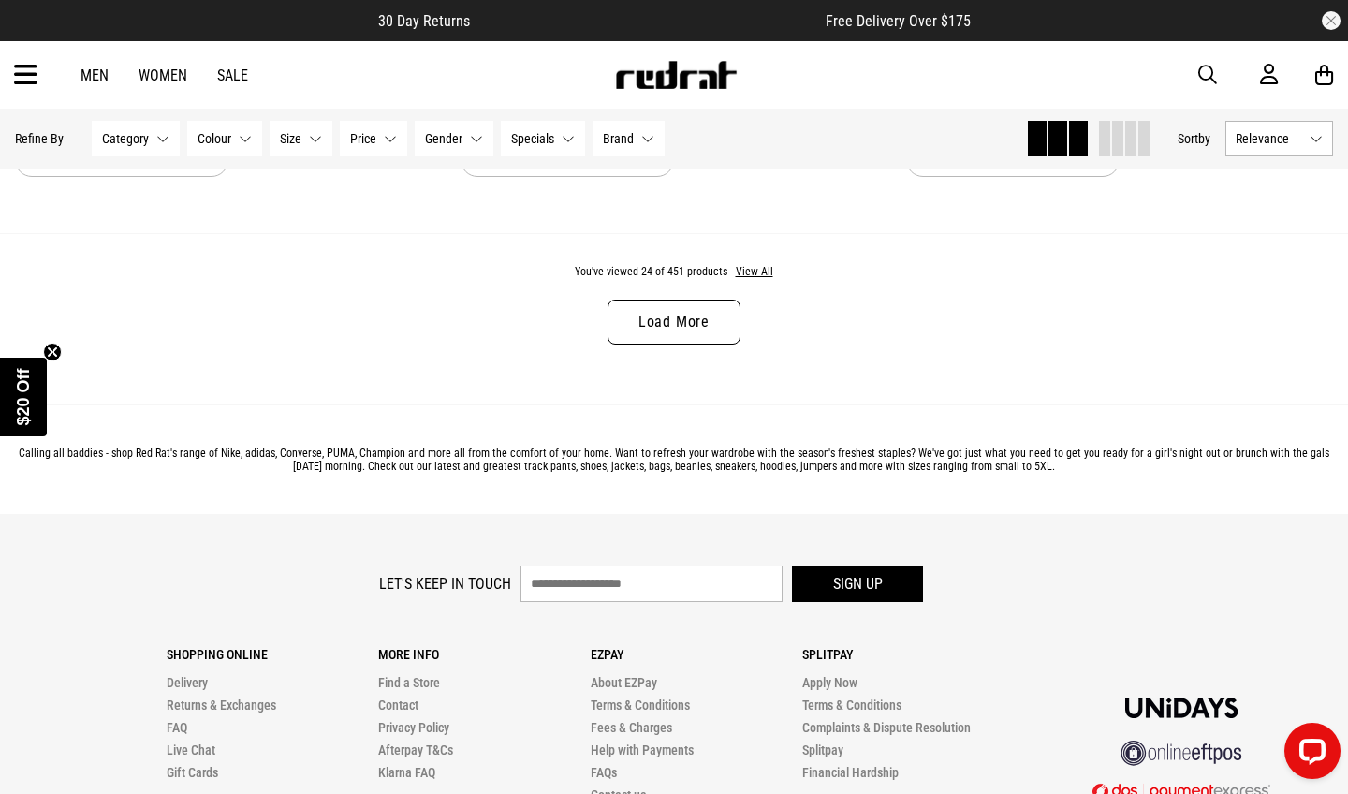
scroll to position [5995, 0]
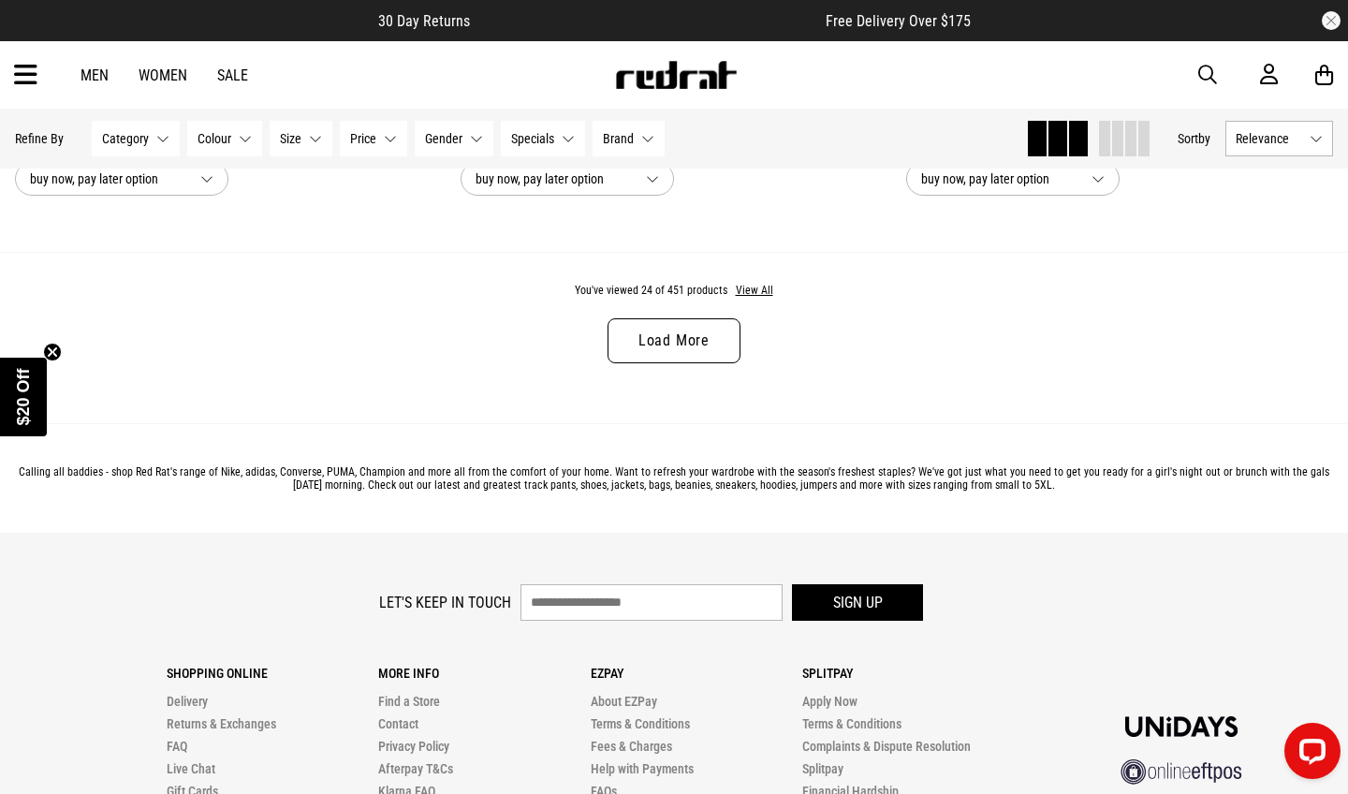
click at [694, 333] on link "Load More" at bounding box center [674, 340] width 133 height 45
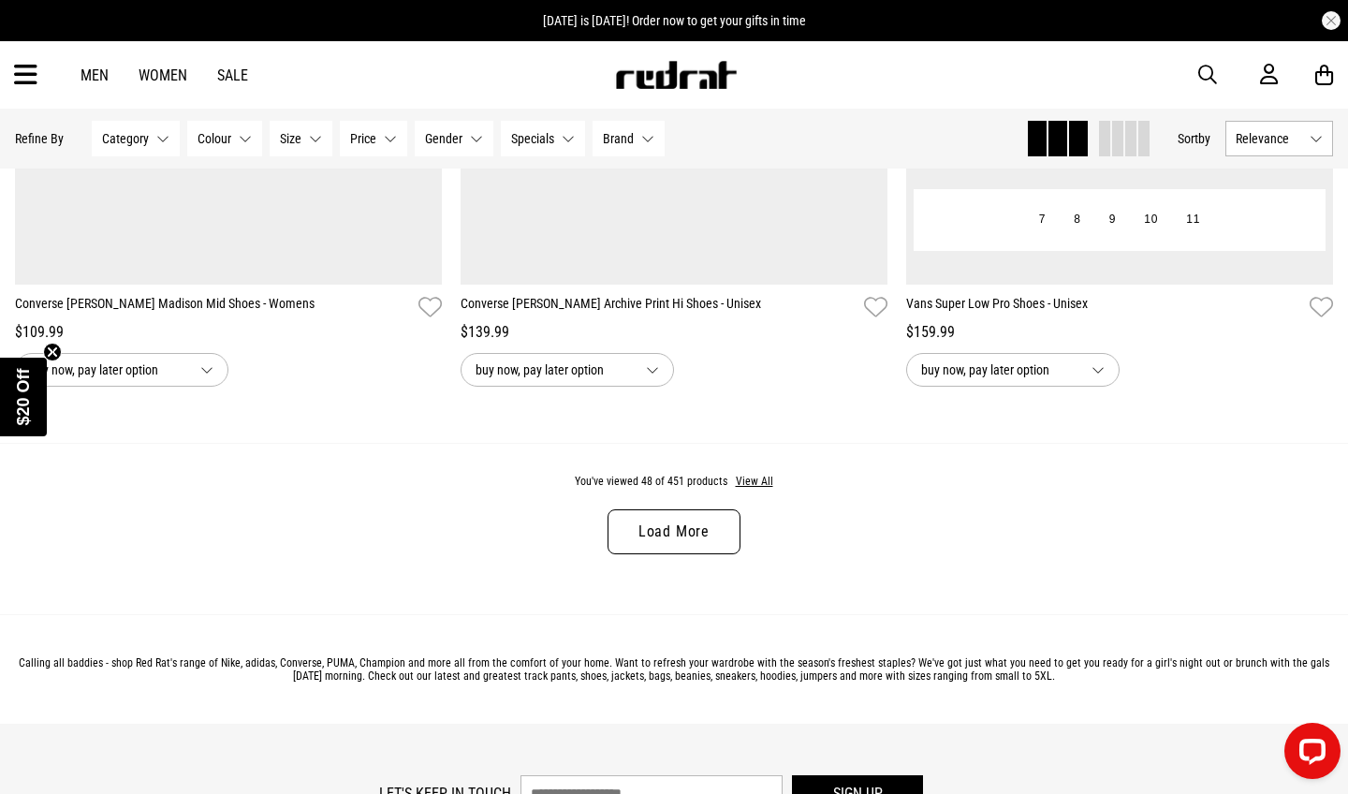
scroll to position [11719, 0]
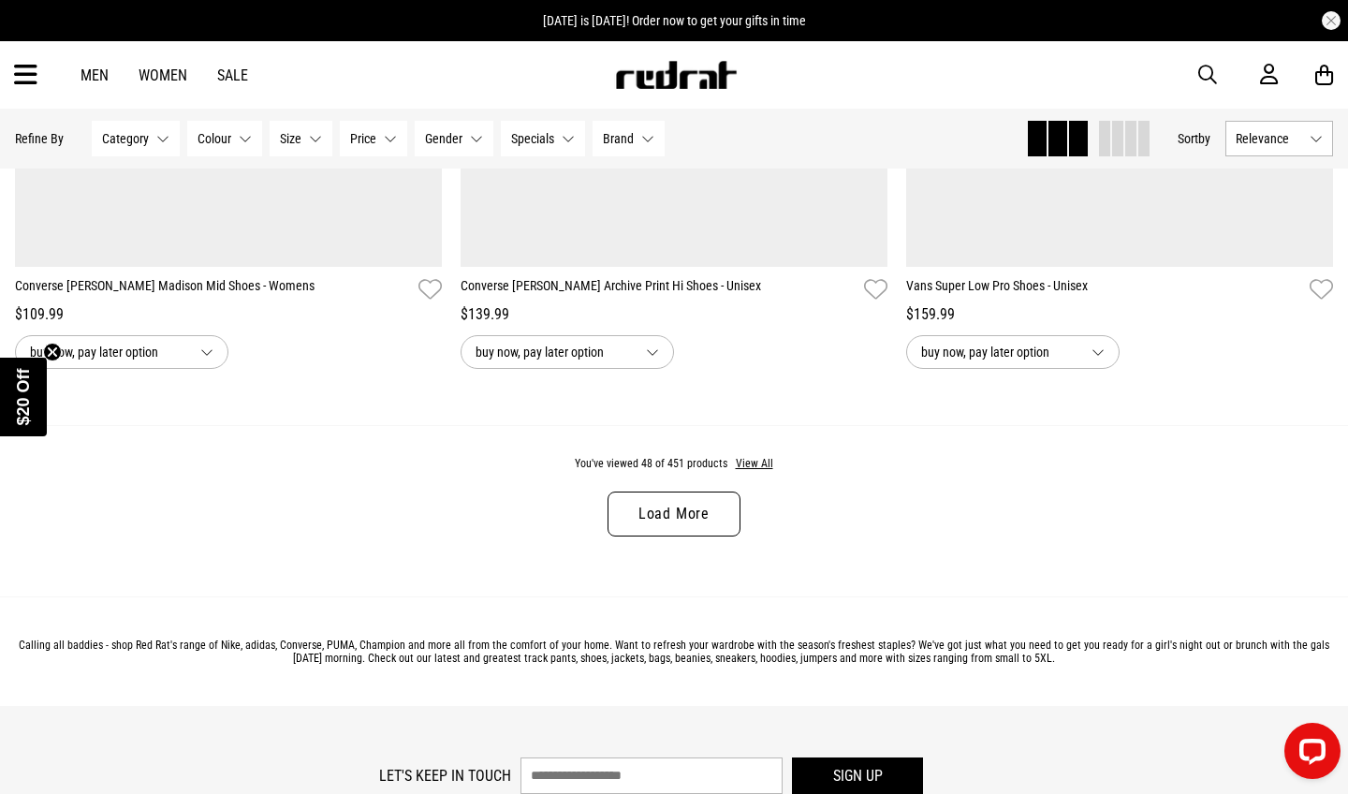
click at [668, 521] on link "Load More" at bounding box center [674, 514] width 133 height 45
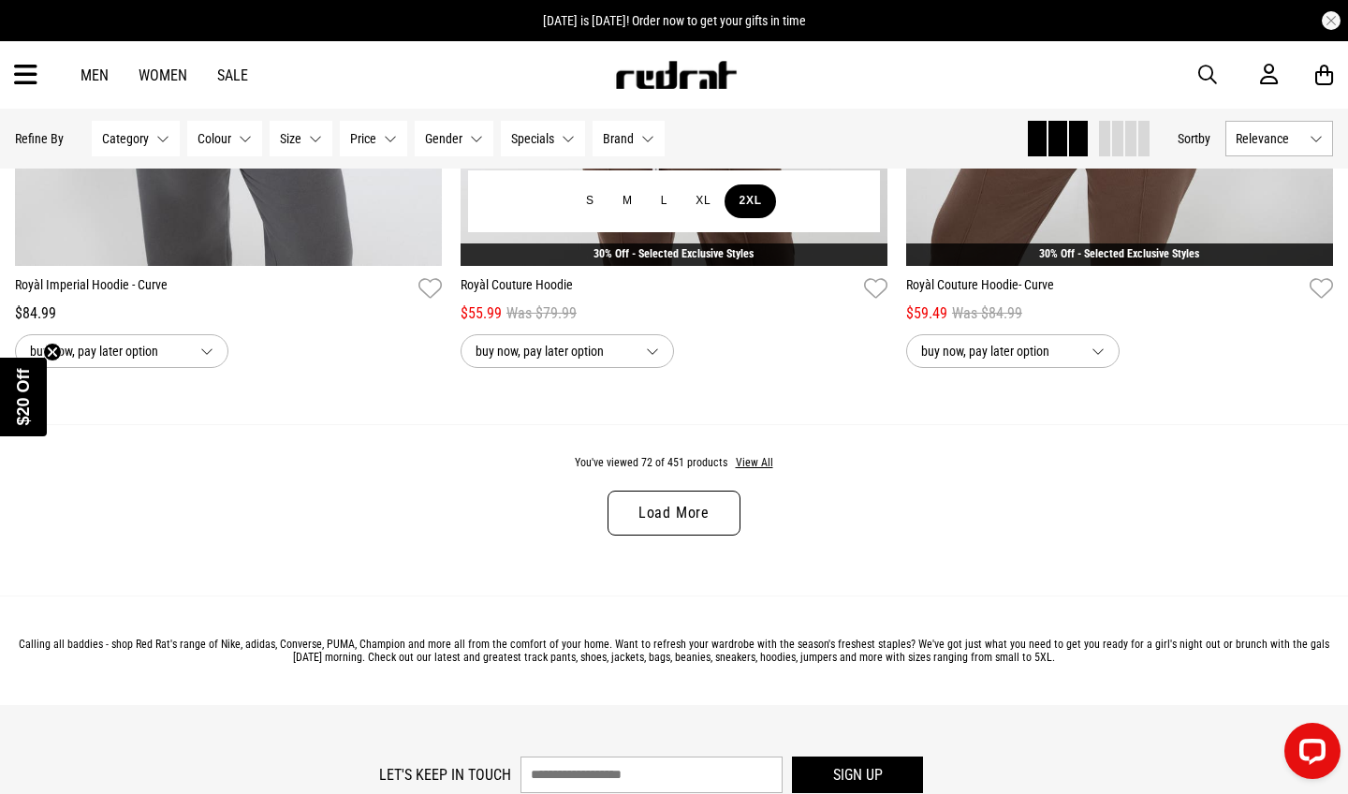
scroll to position [17622, 0]
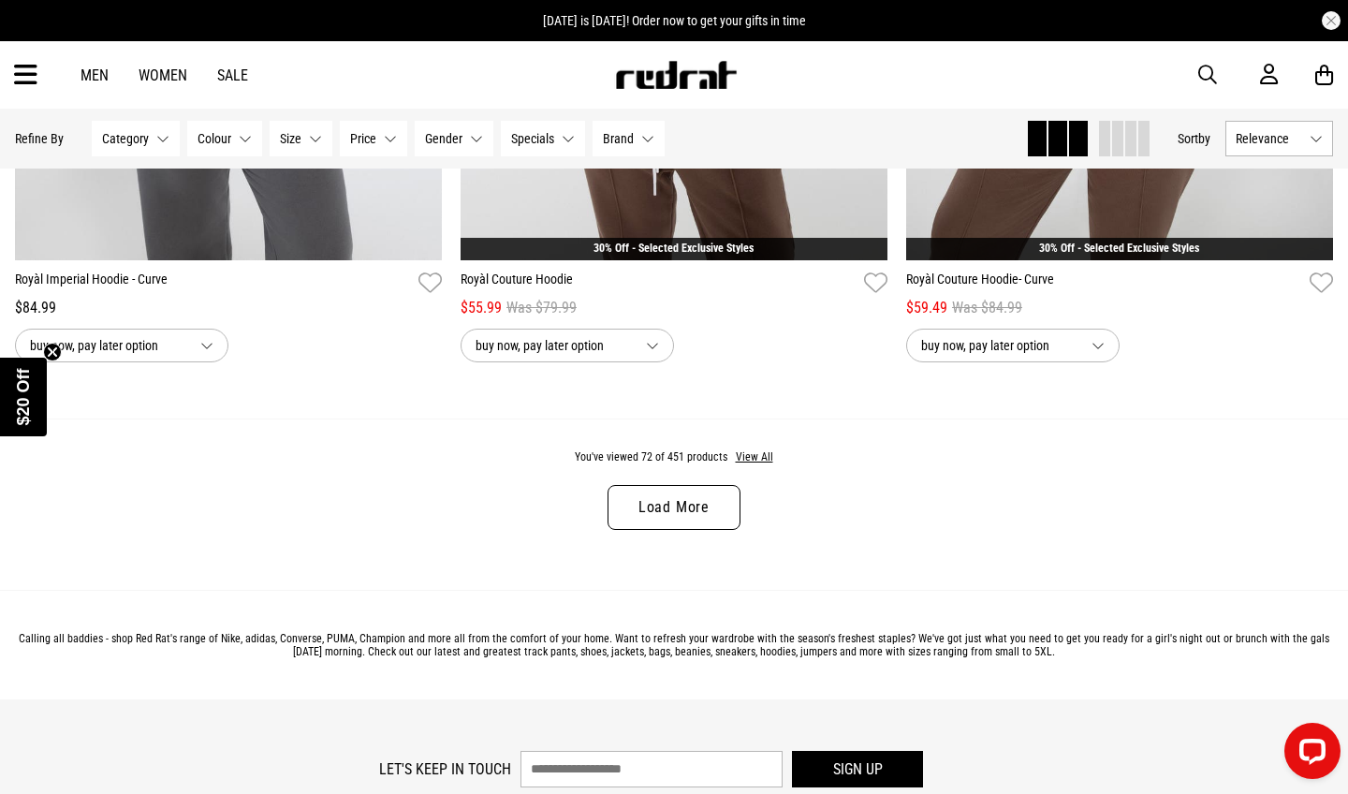
click at [710, 515] on link "Load More" at bounding box center [674, 507] width 133 height 45
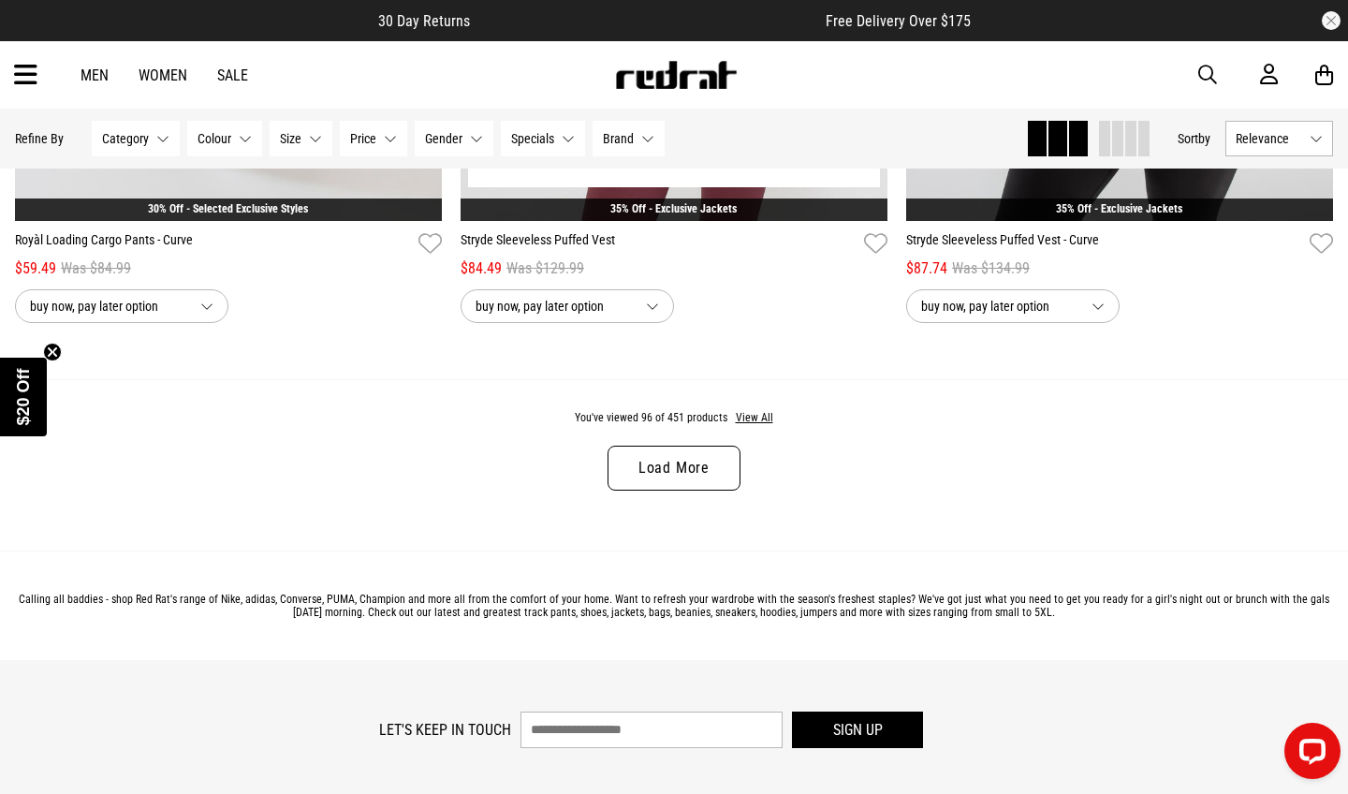
scroll to position [23564, 0]
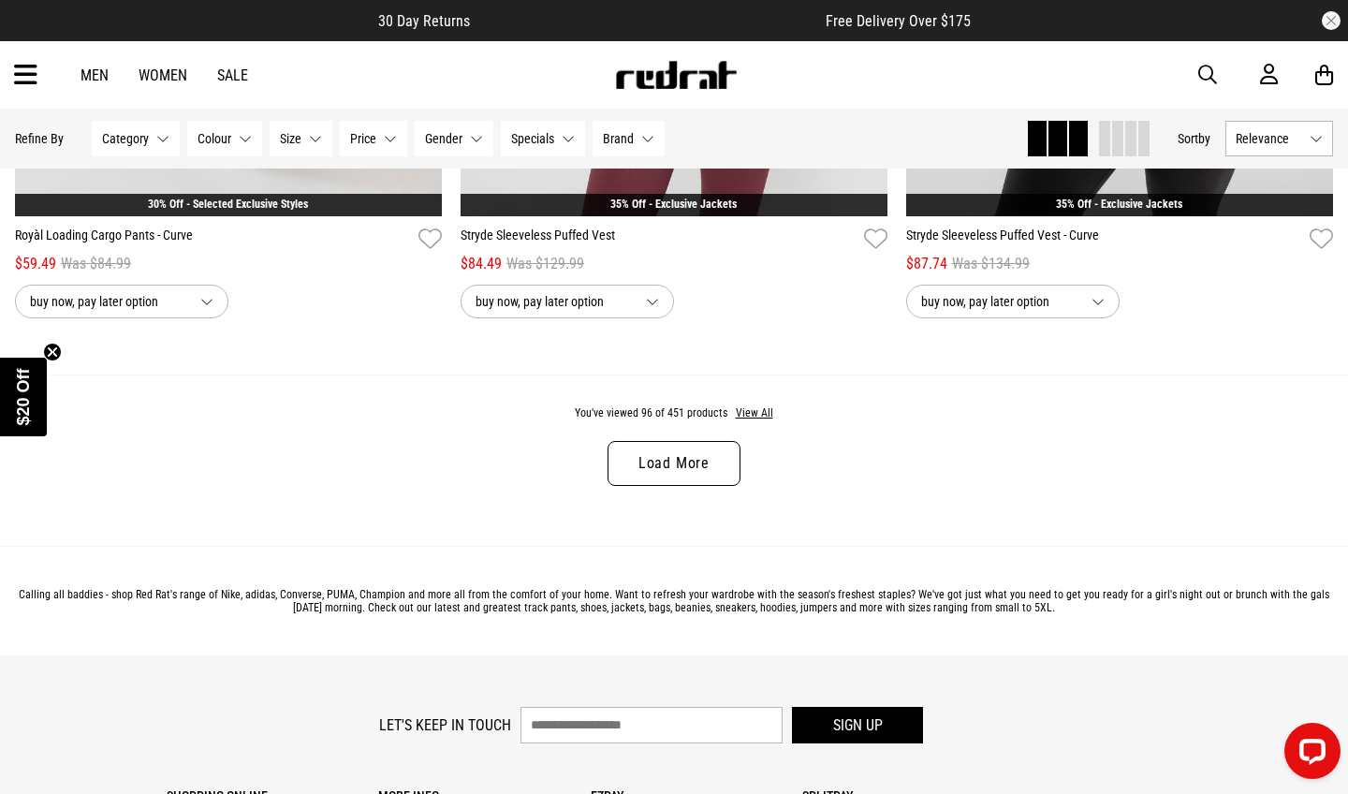
click at [682, 460] on link "Load More" at bounding box center [674, 463] width 133 height 45
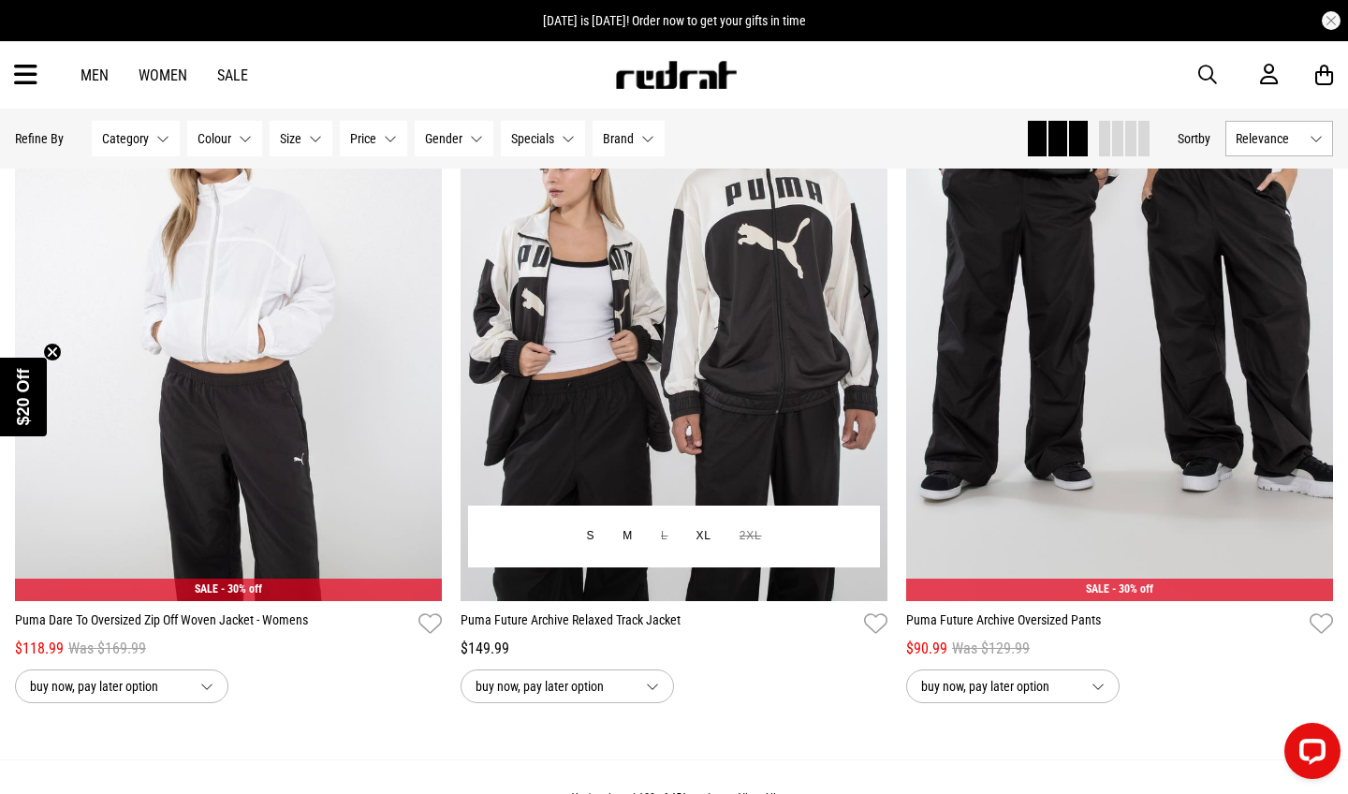
scroll to position [29181, 0]
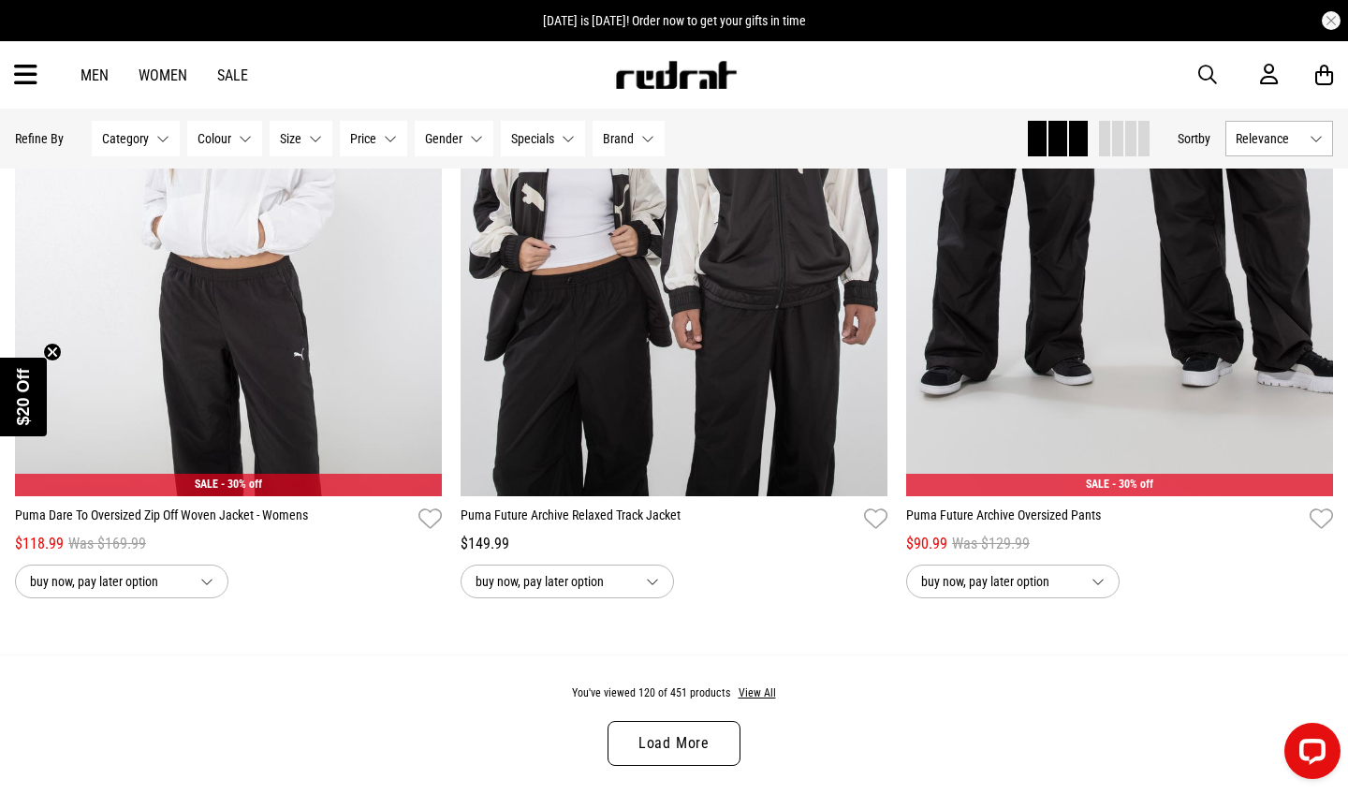
click at [646, 739] on link "Load More" at bounding box center [674, 743] width 133 height 45
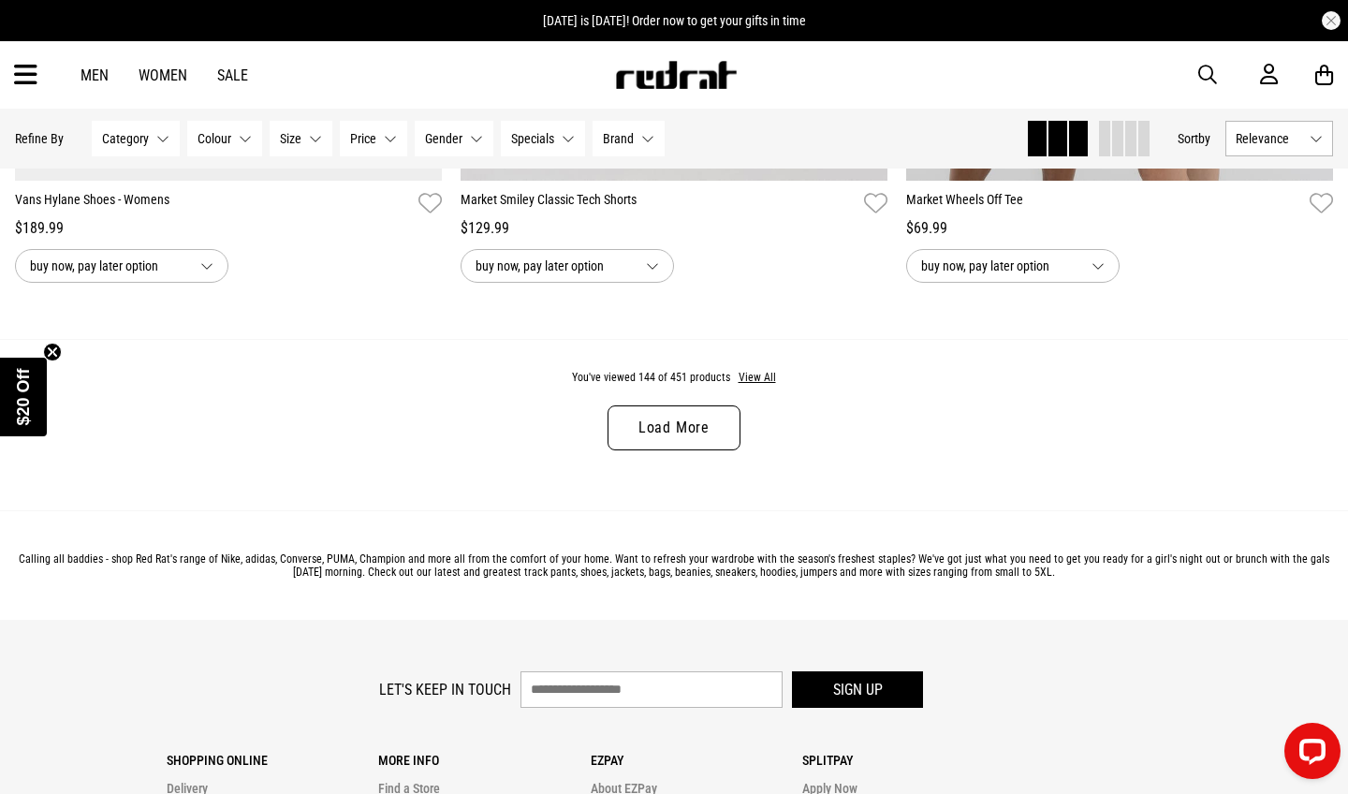
scroll to position [35420, 0]
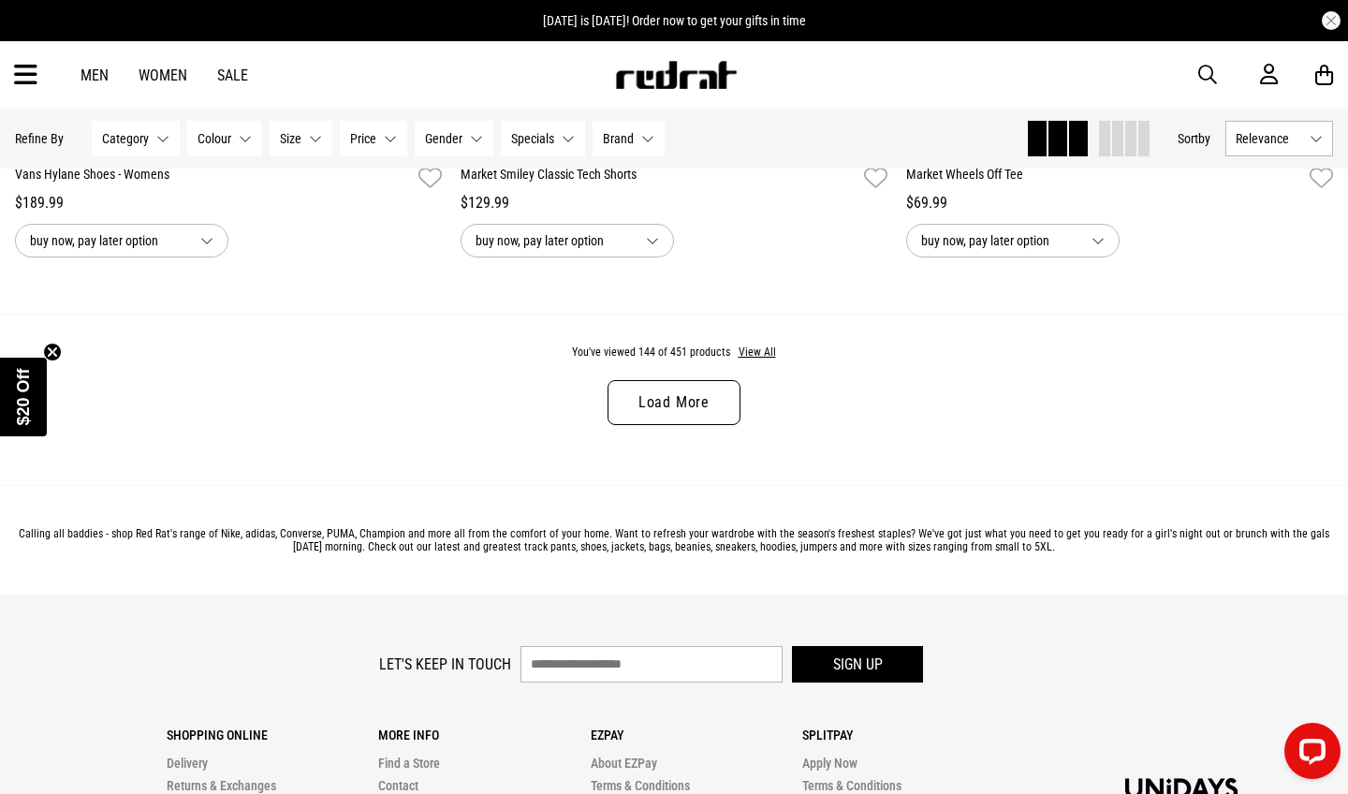
click at [667, 398] on link "Load More" at bounding box center [674, 402] width 133 height 45
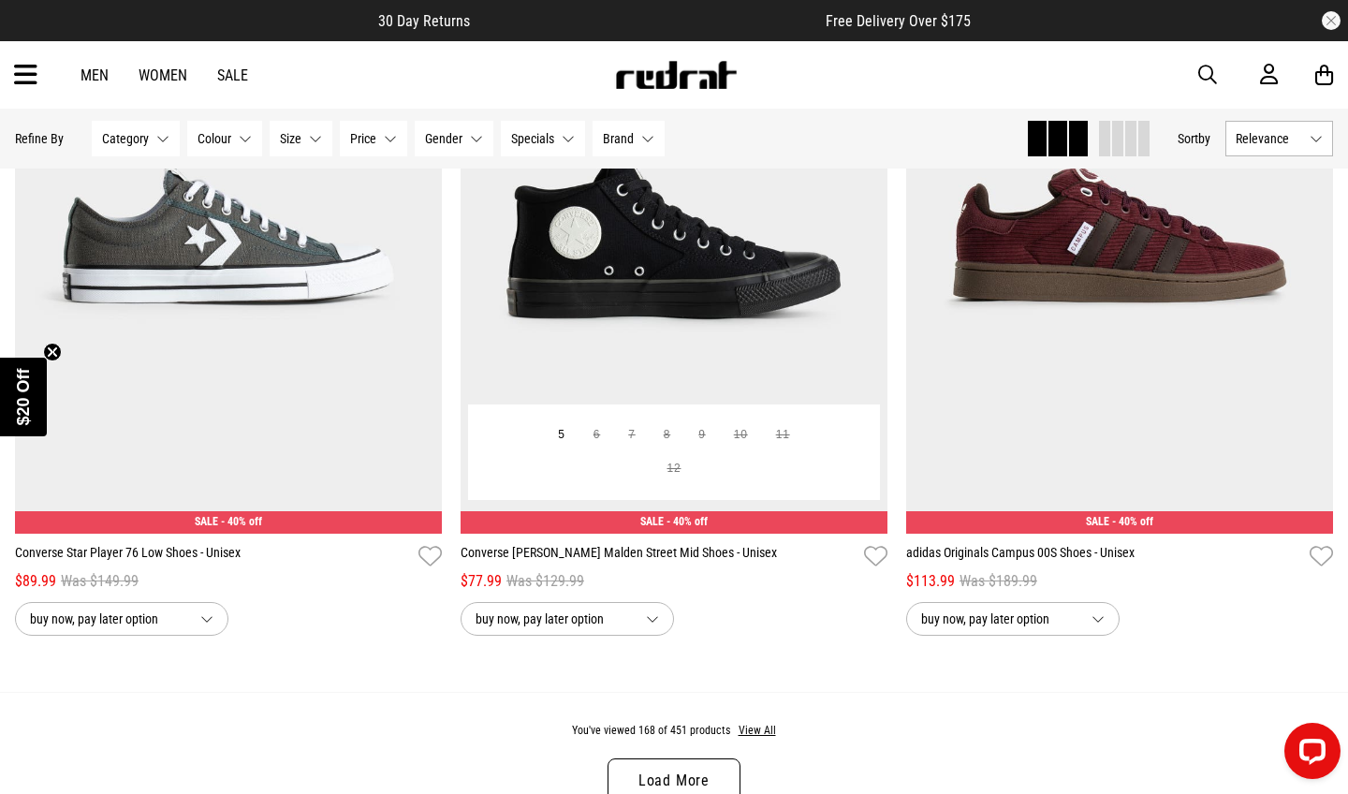
scroll to position [41094, 0]
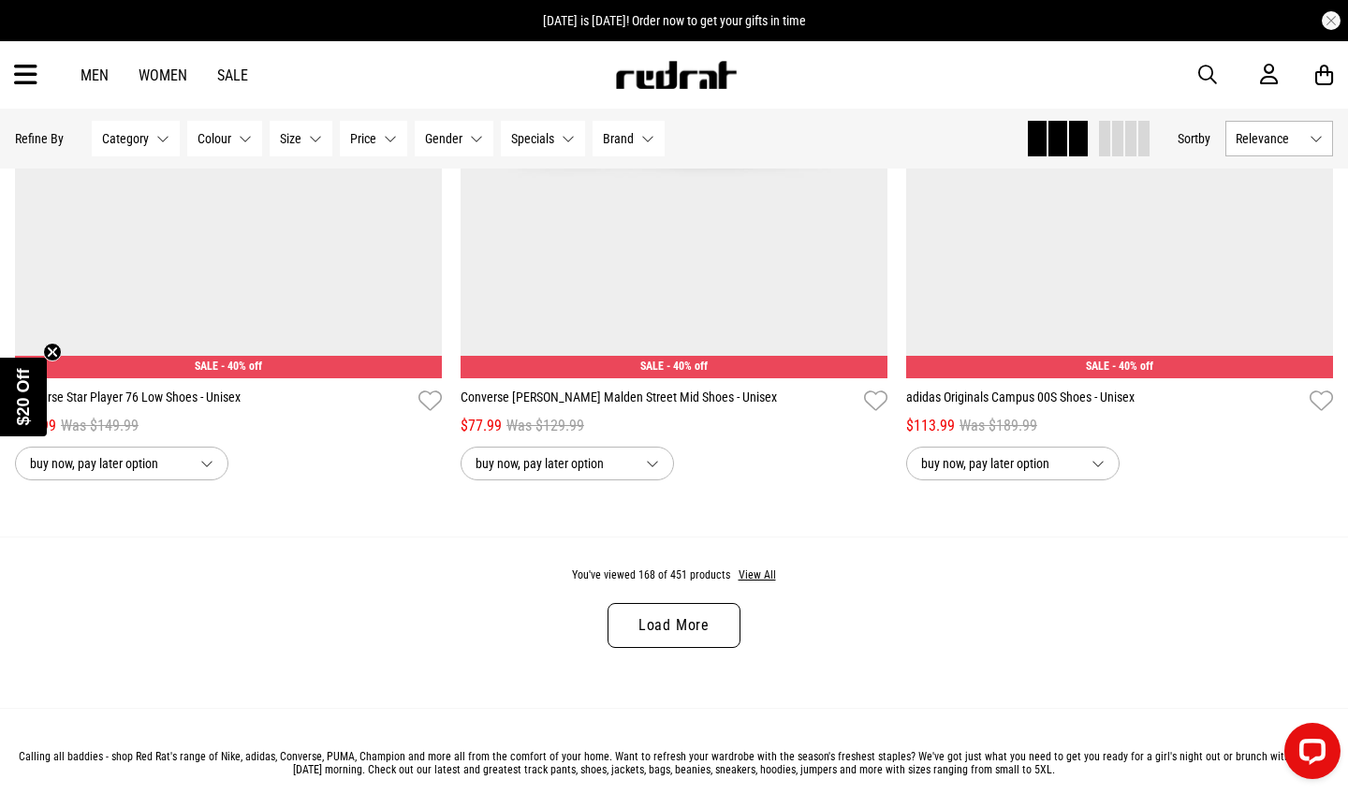
click at [677, 644] on link "Load More" at bounding box center [674, 625] width 133 height 45
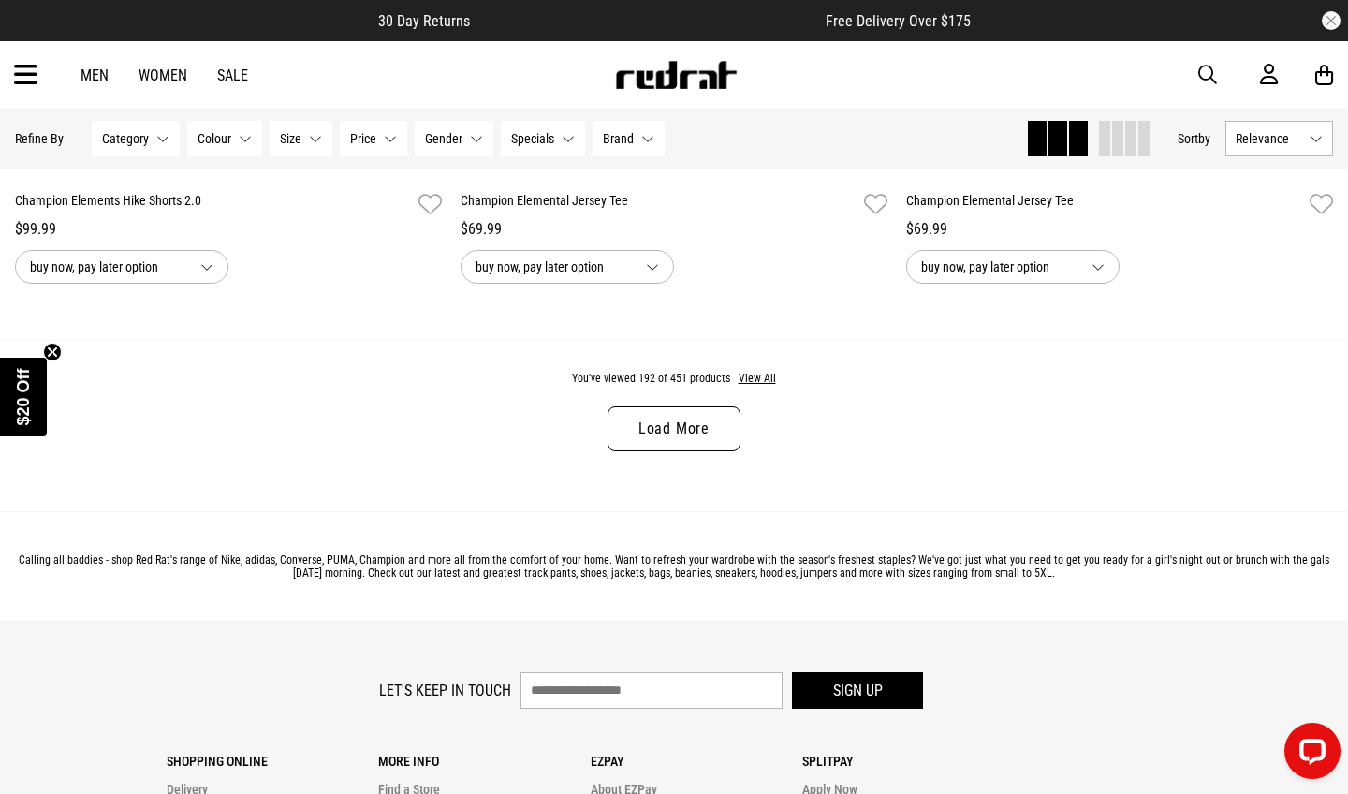
scroll to position [47191, 0]
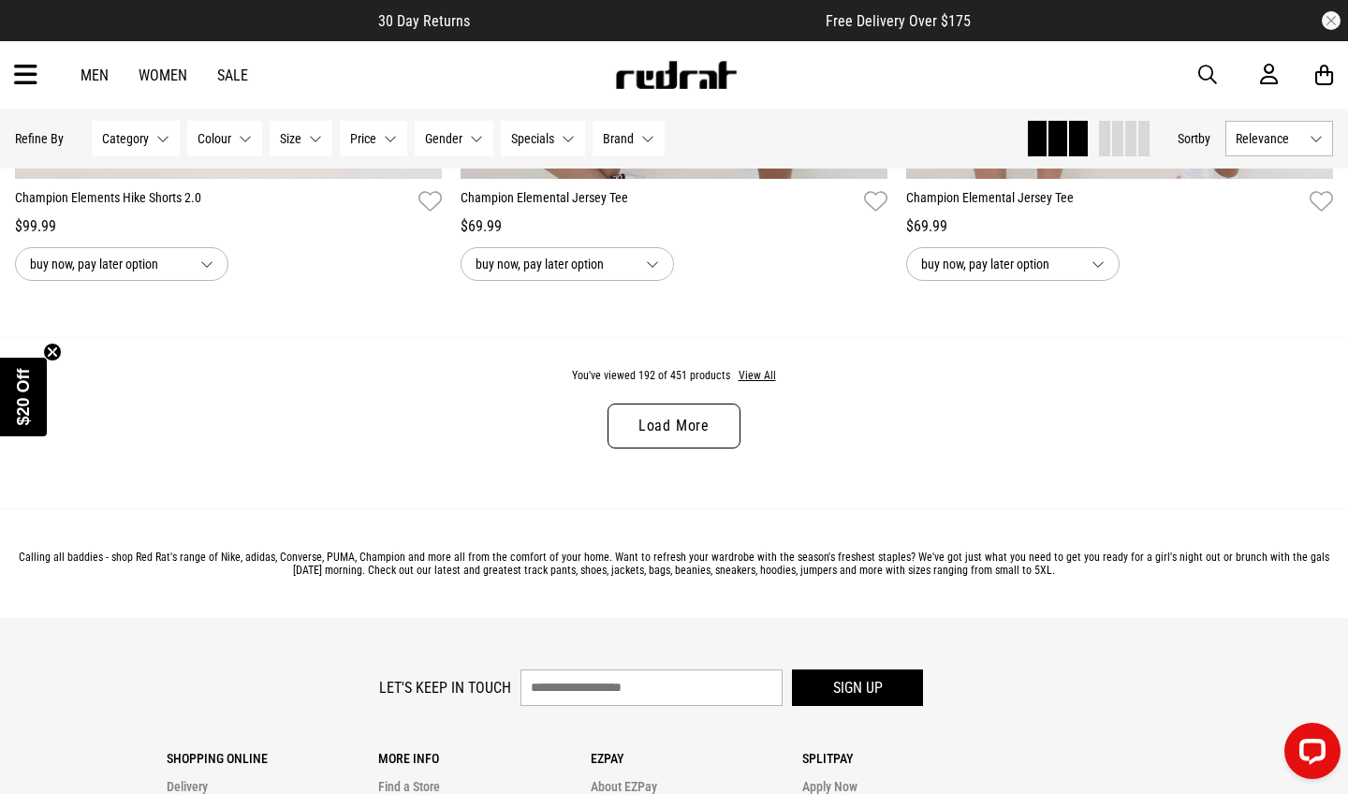
click at [670, 425] on link "Load More" at bounding box center [674, 426] width 133 height 45
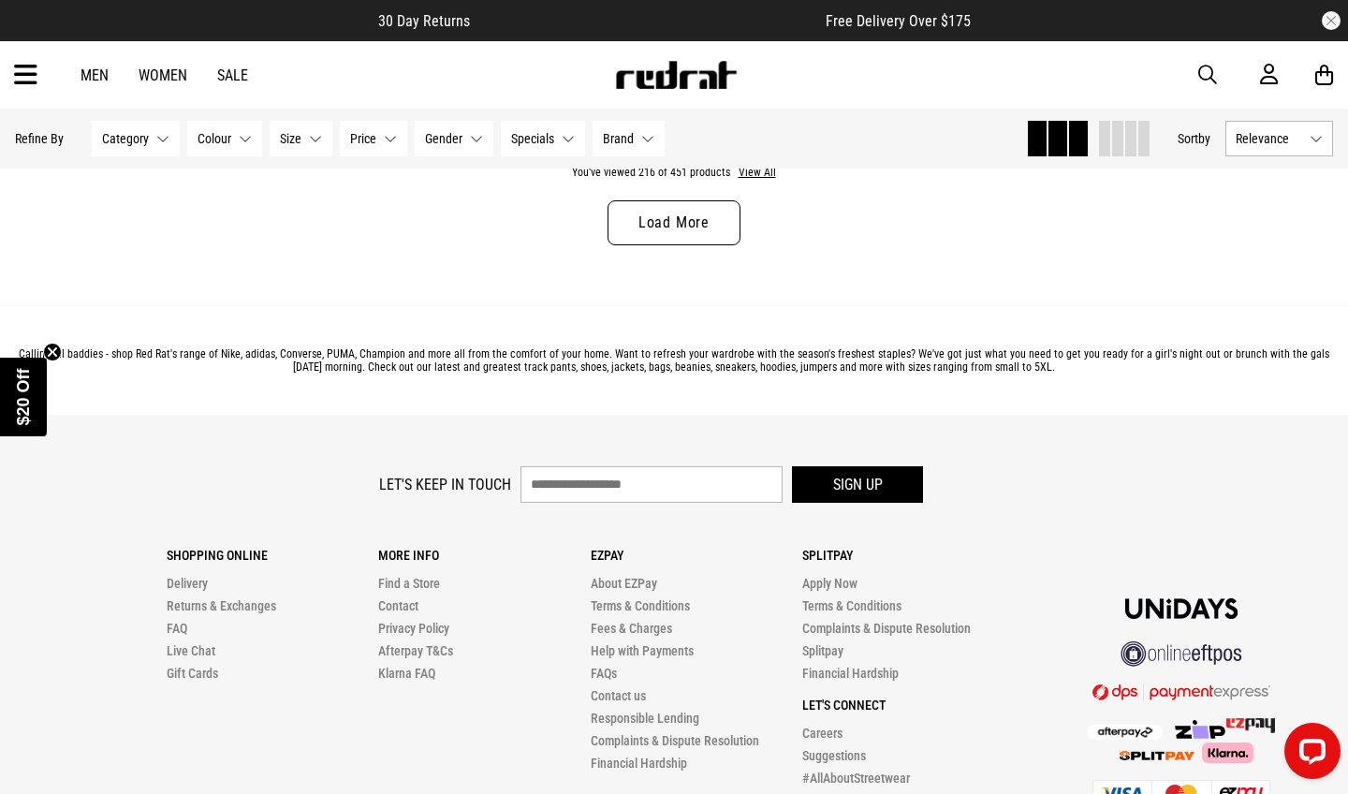
scroll to position [53285, 0]
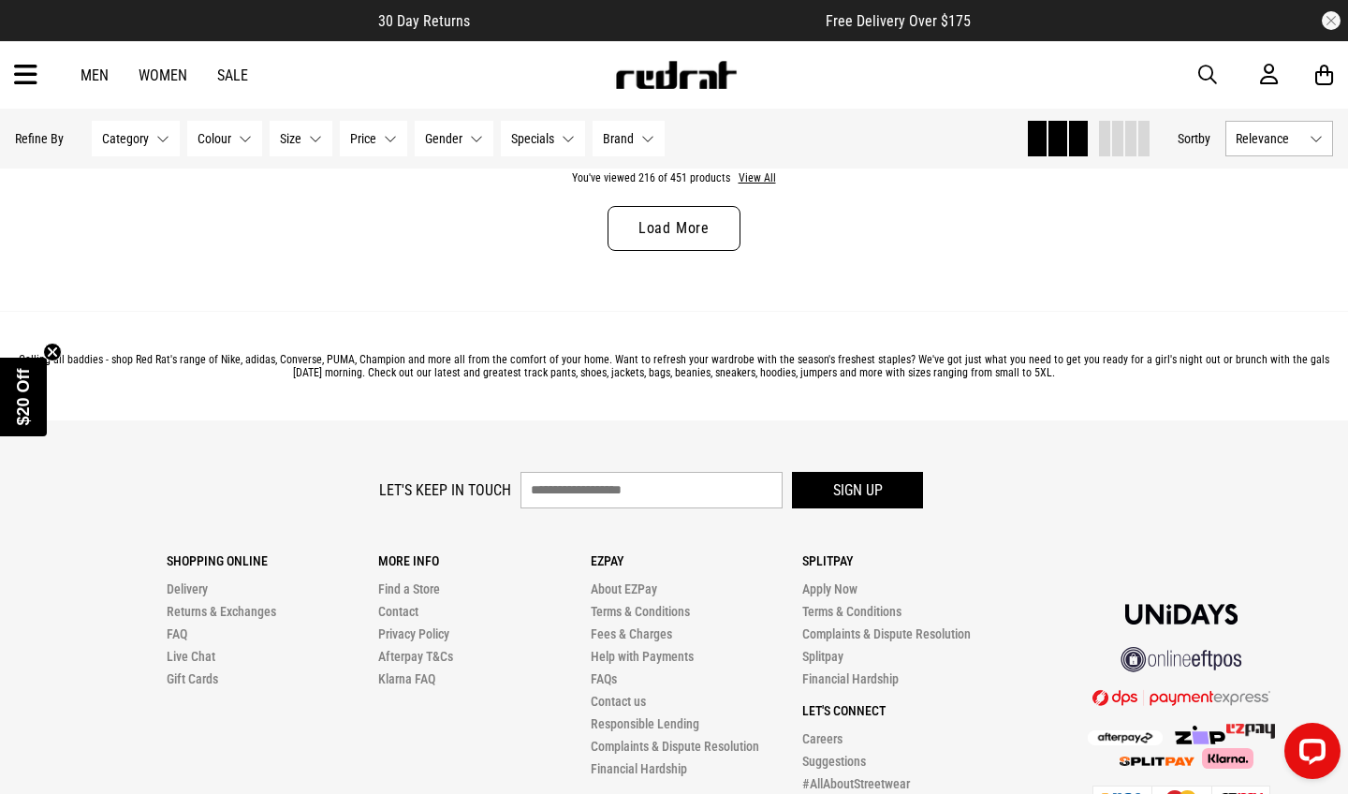
click at [665, 206] on link "Load More" at bounding box center [674, 228] width 133 height 45
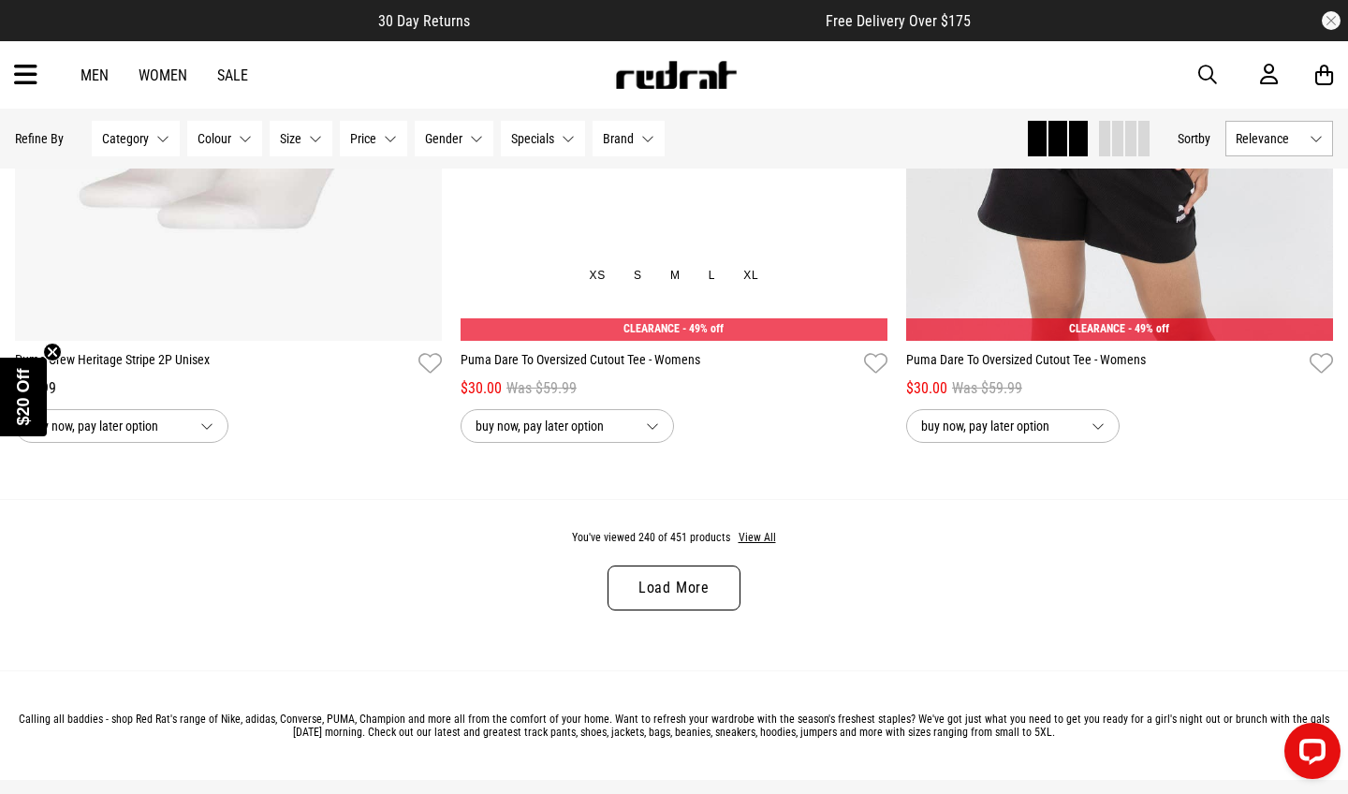
scroll to position [58821, 0]
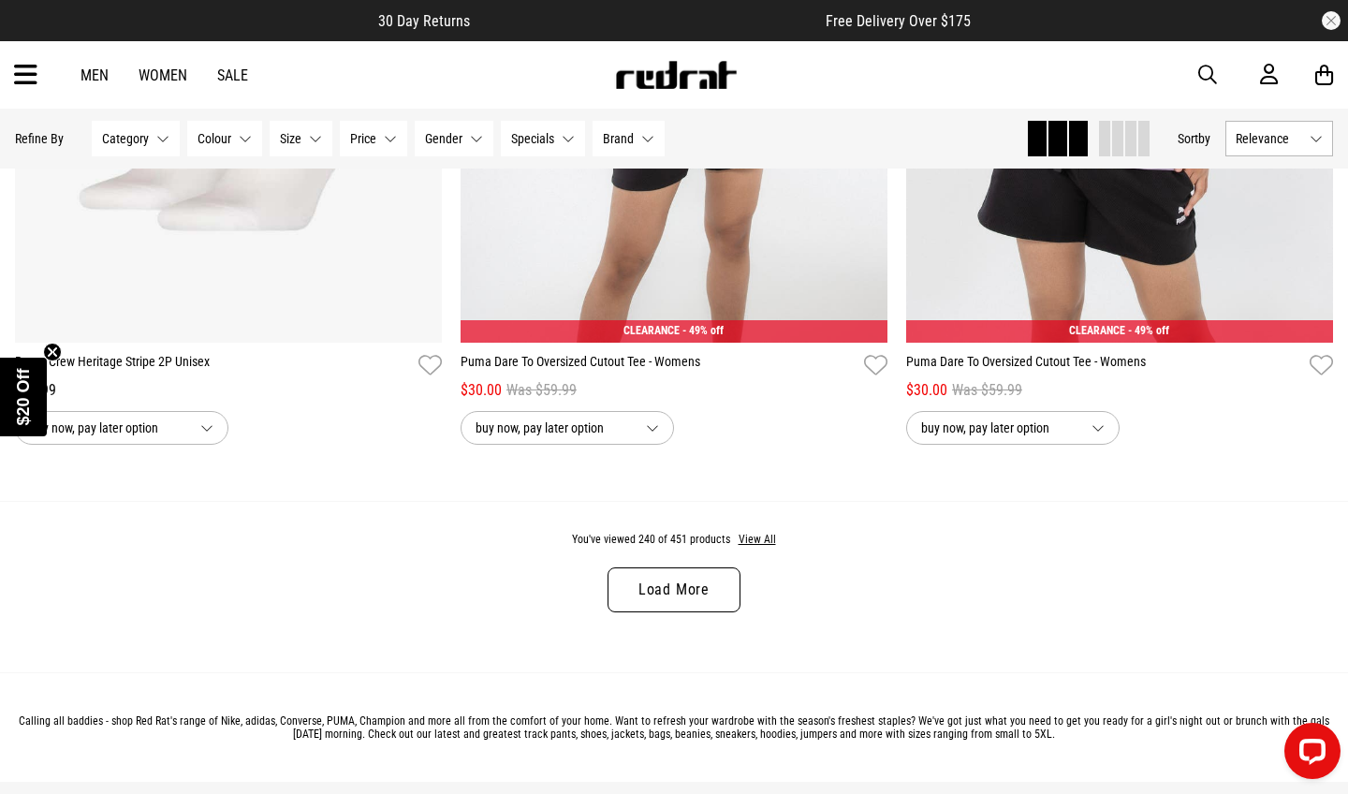
click at [682, 582] on link "Load More" at bounding box center [674, 589] width 133 height 45
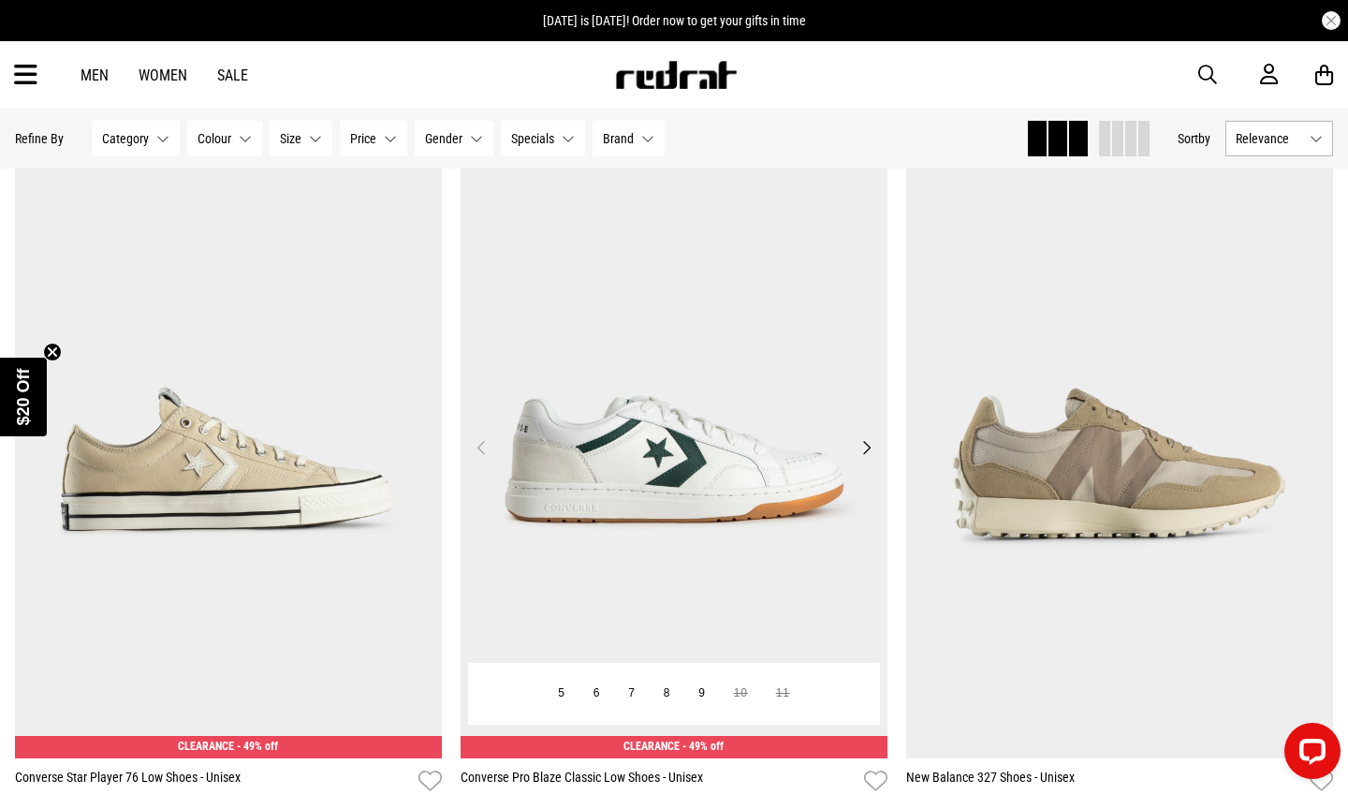
scroll to position [59921, 0]
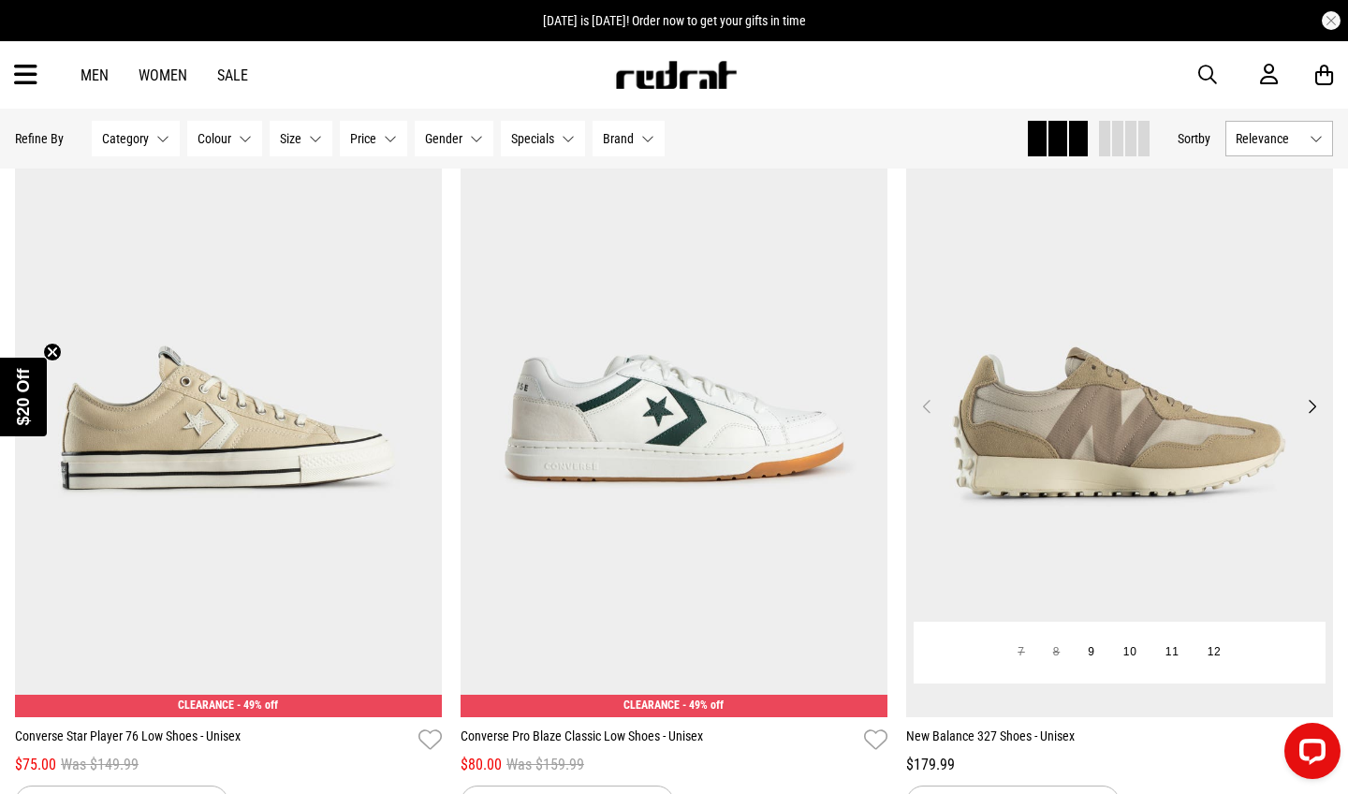
click at [1310, 409] on button "Next" at bounding box center [1311, 406] width 23 height 22
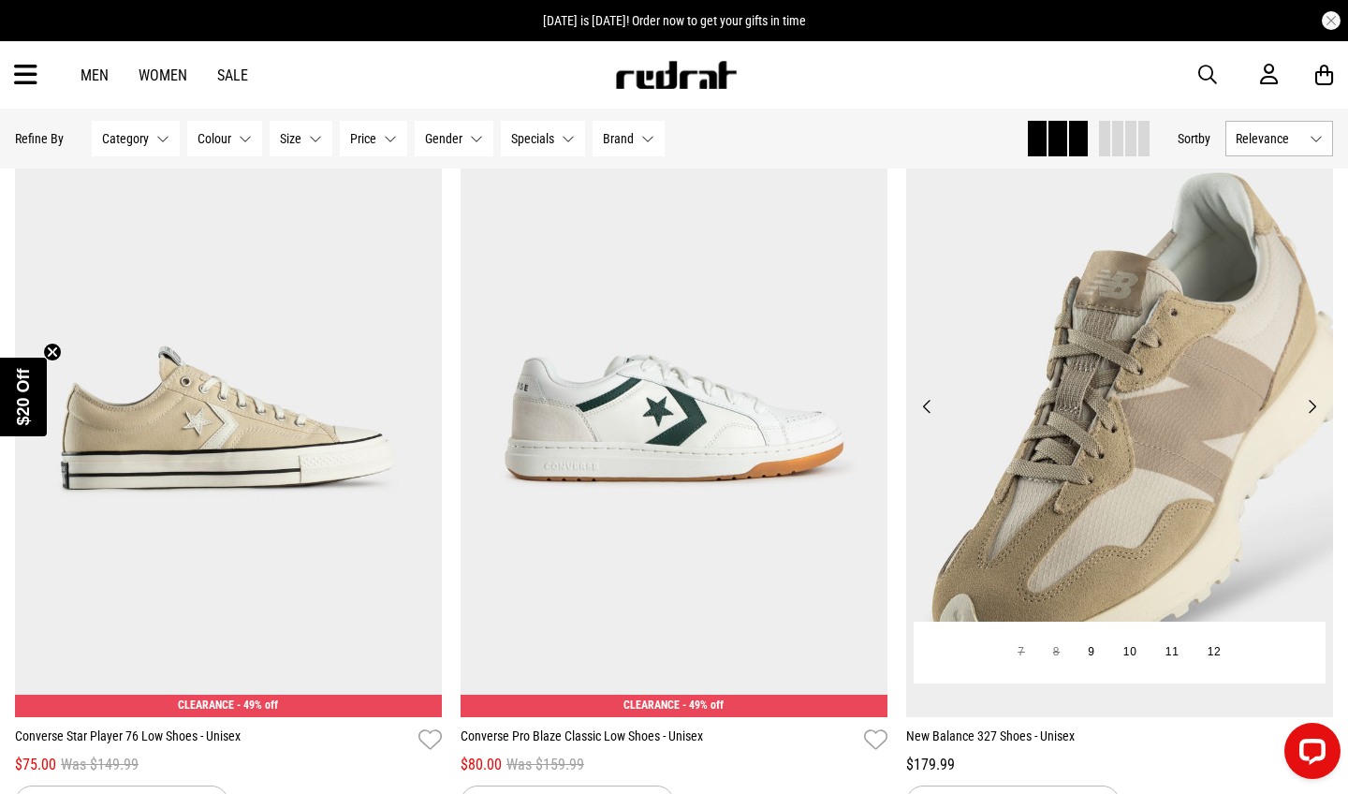
click at [1310, 409] on button "Next" at bounding box center [1311, 406] width 23 height 22
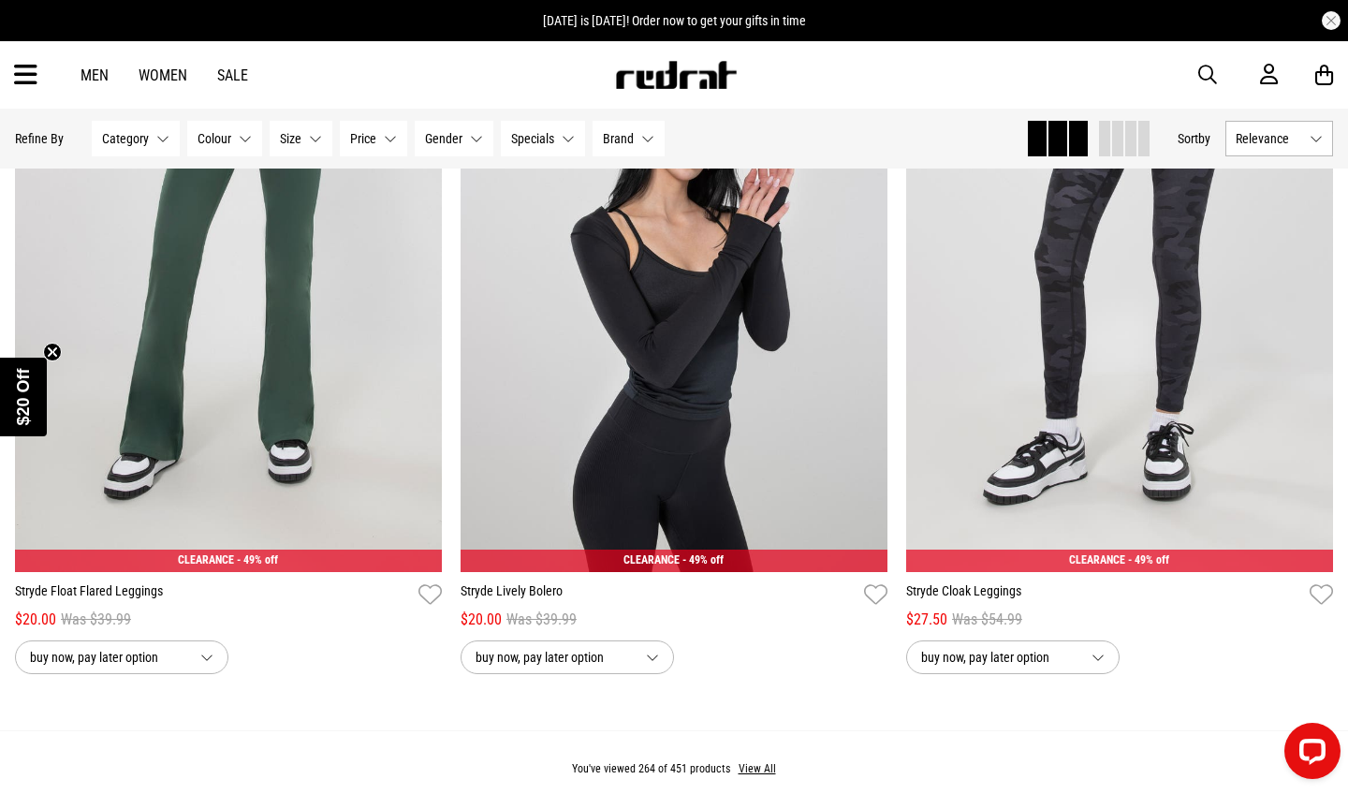
scroll to position [64573, 0]
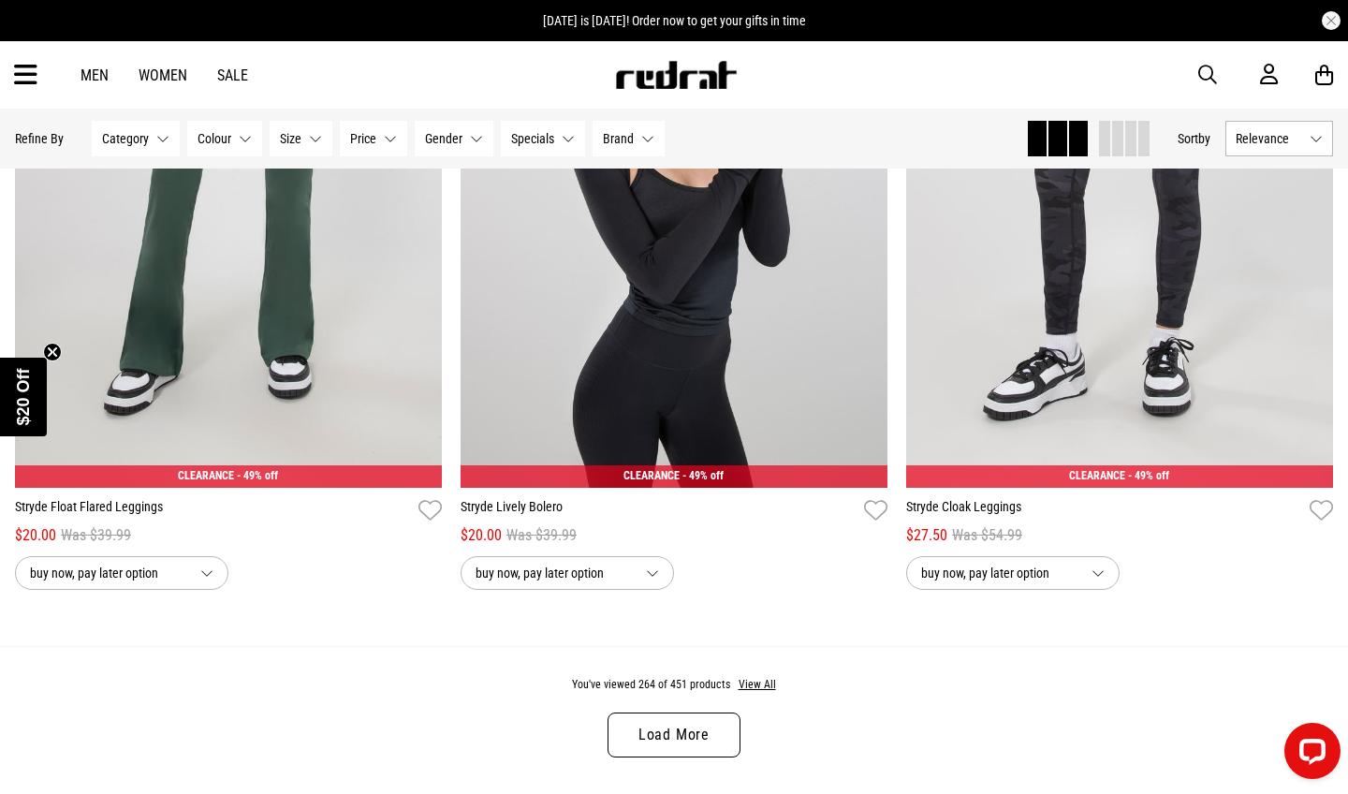
click at [699, 713] on link "Load More" at bounding box center [674, 734] width 133 height 45
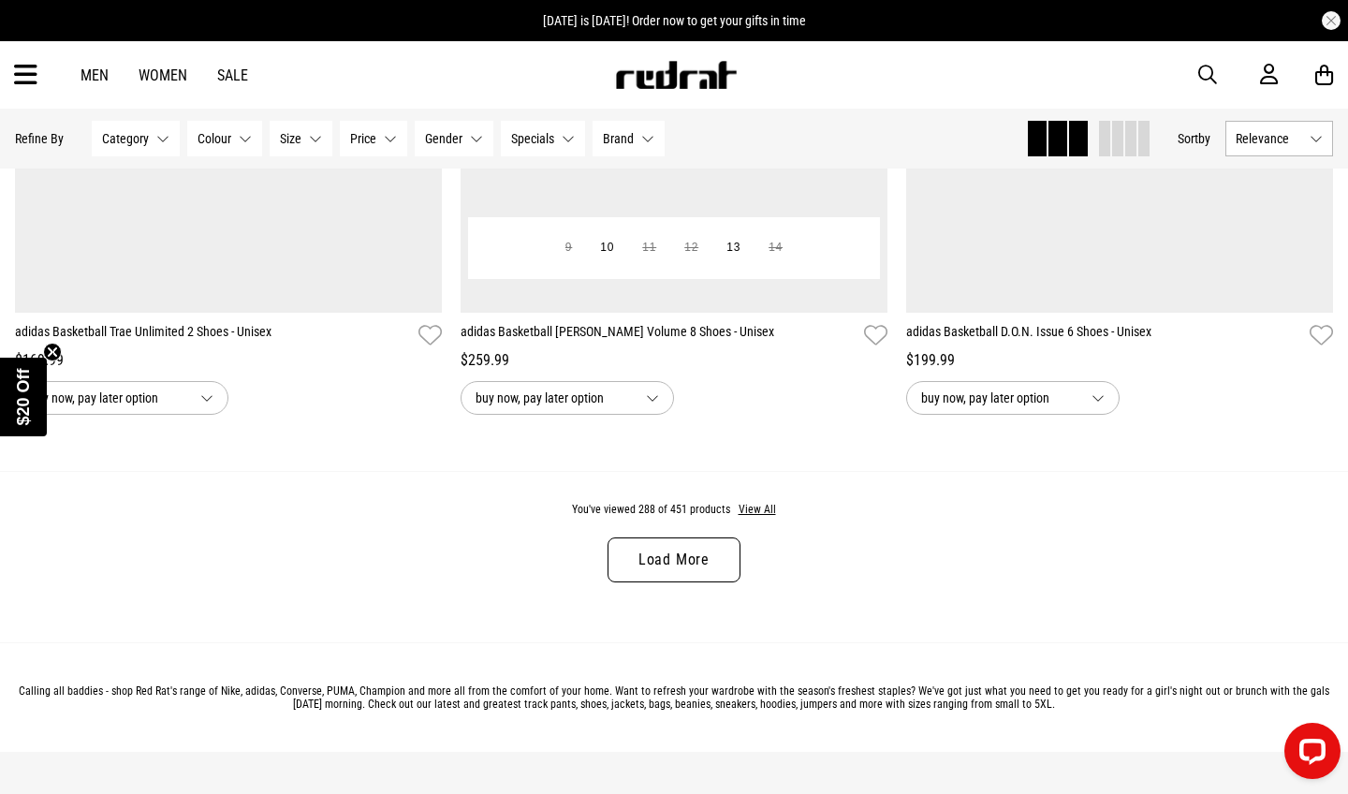
scroll to position [70653, 0]
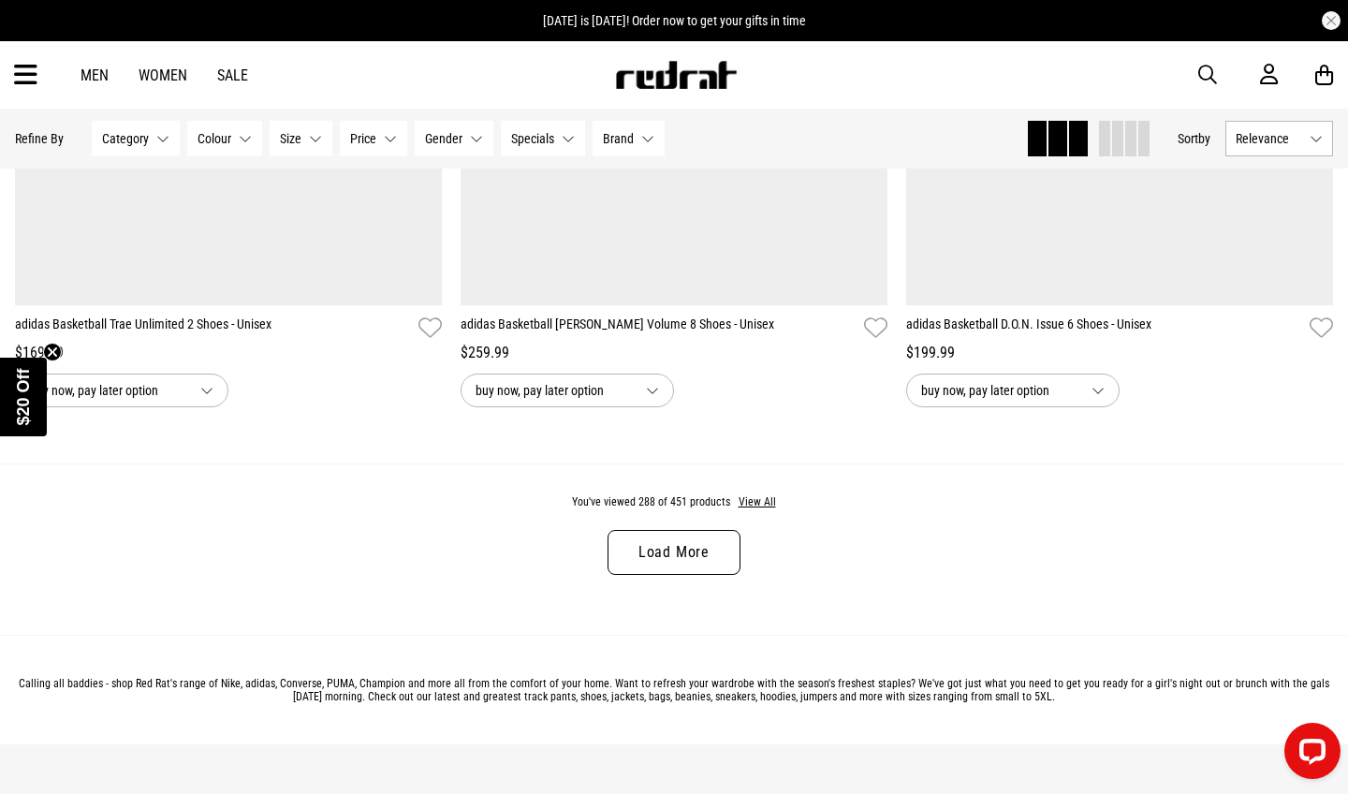
click at [682, 550] on link "Load More" at bounding box center [674, 552] width 133 height 45
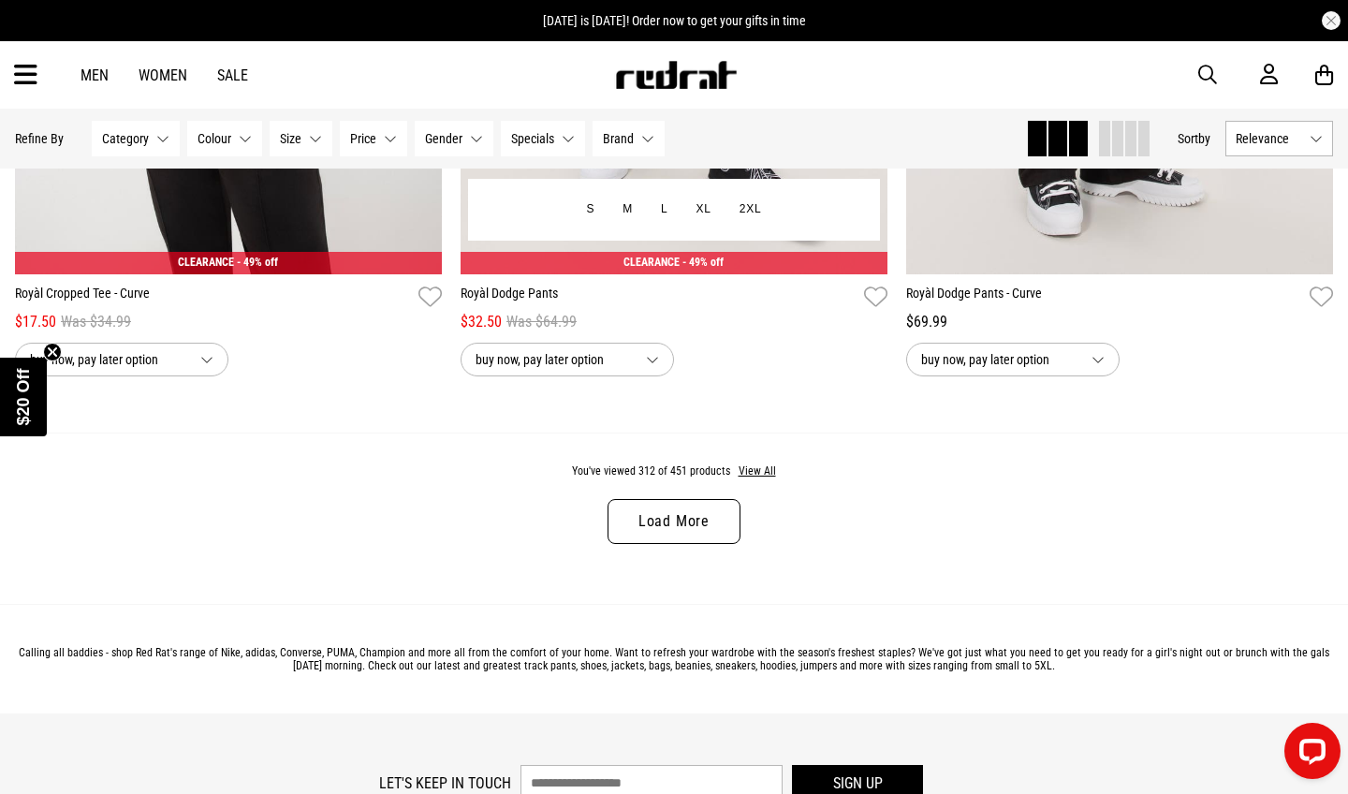
scroll to position [76585, 0]
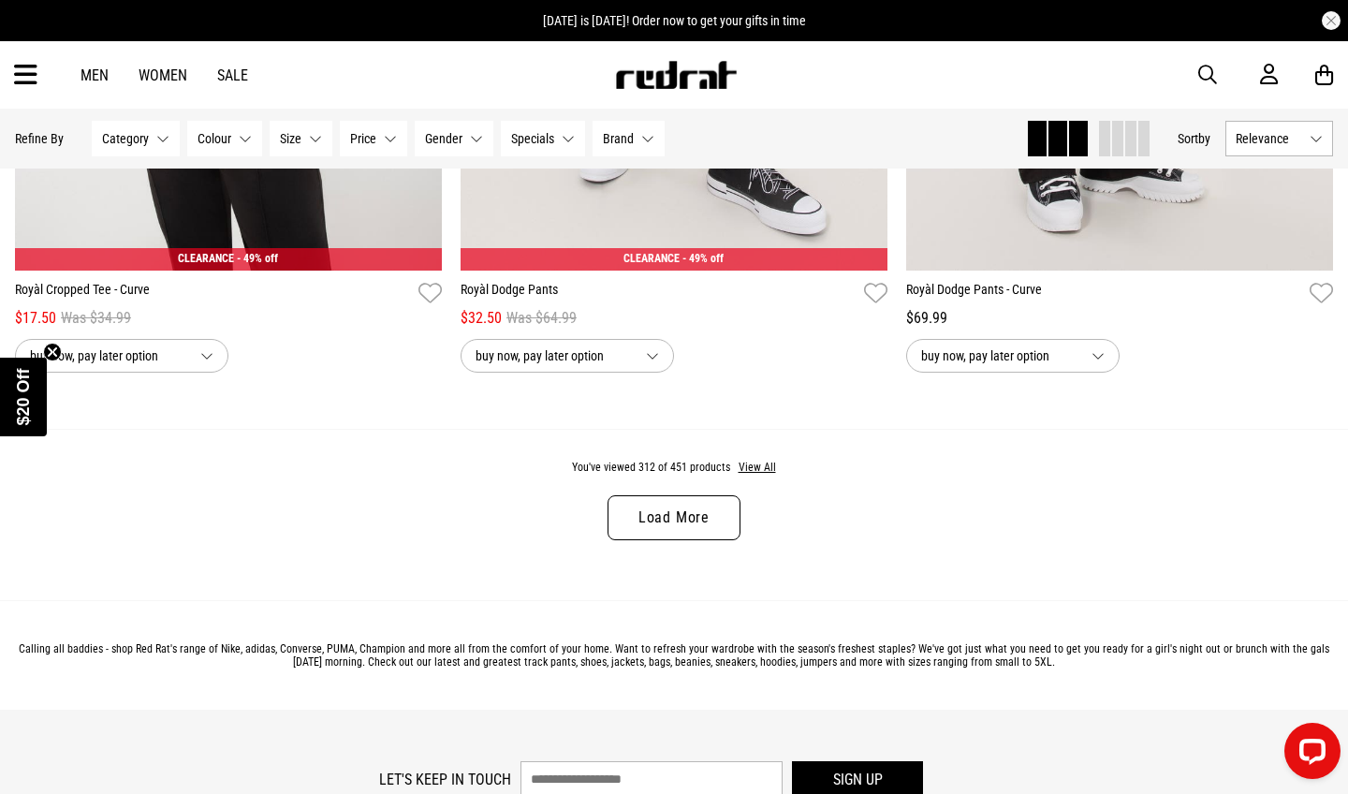
click at [686, 510] on link "Load More" at bounding box center [674, 517] width 133 height 45
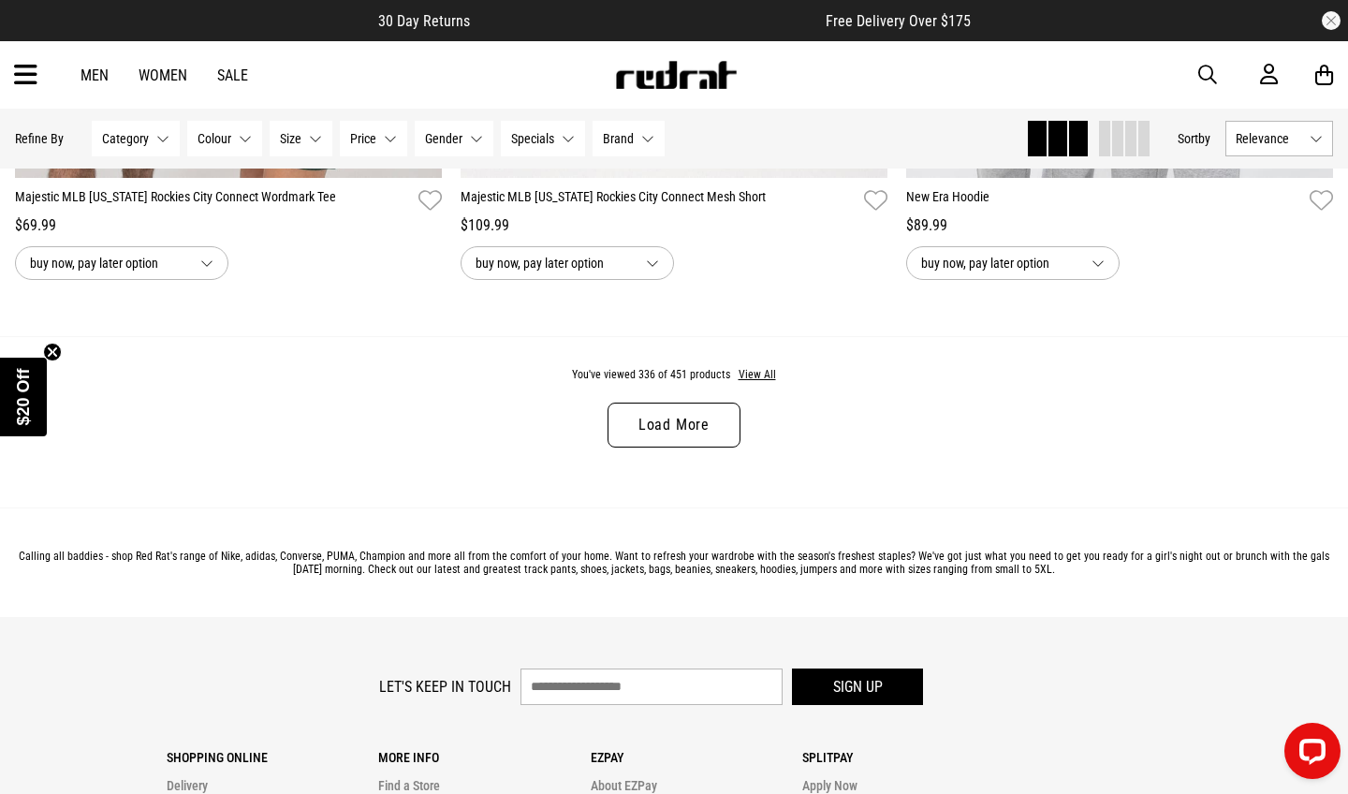
scroll to position [82592, 0]
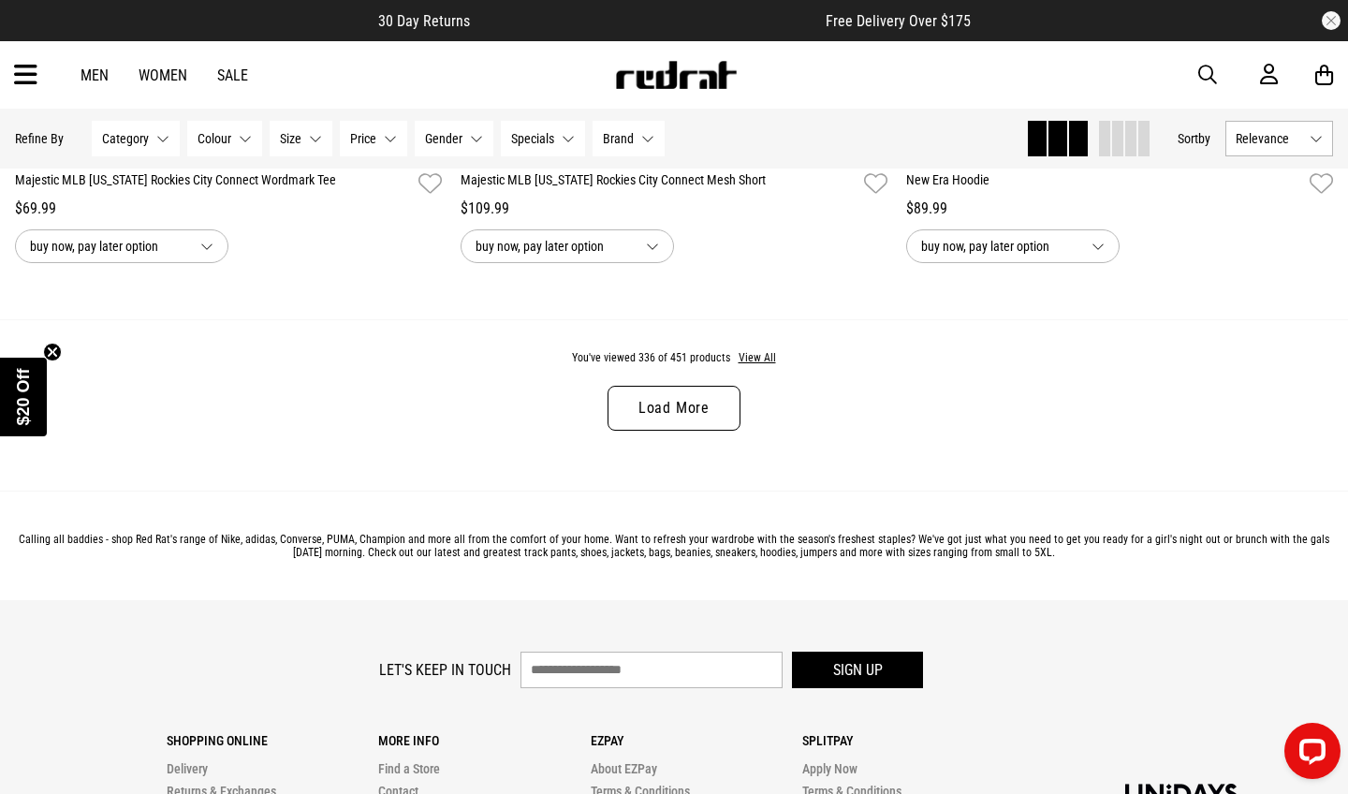
click at [624, 414] on link "Load More" at bounding box center [674, 408] width 133 height 45
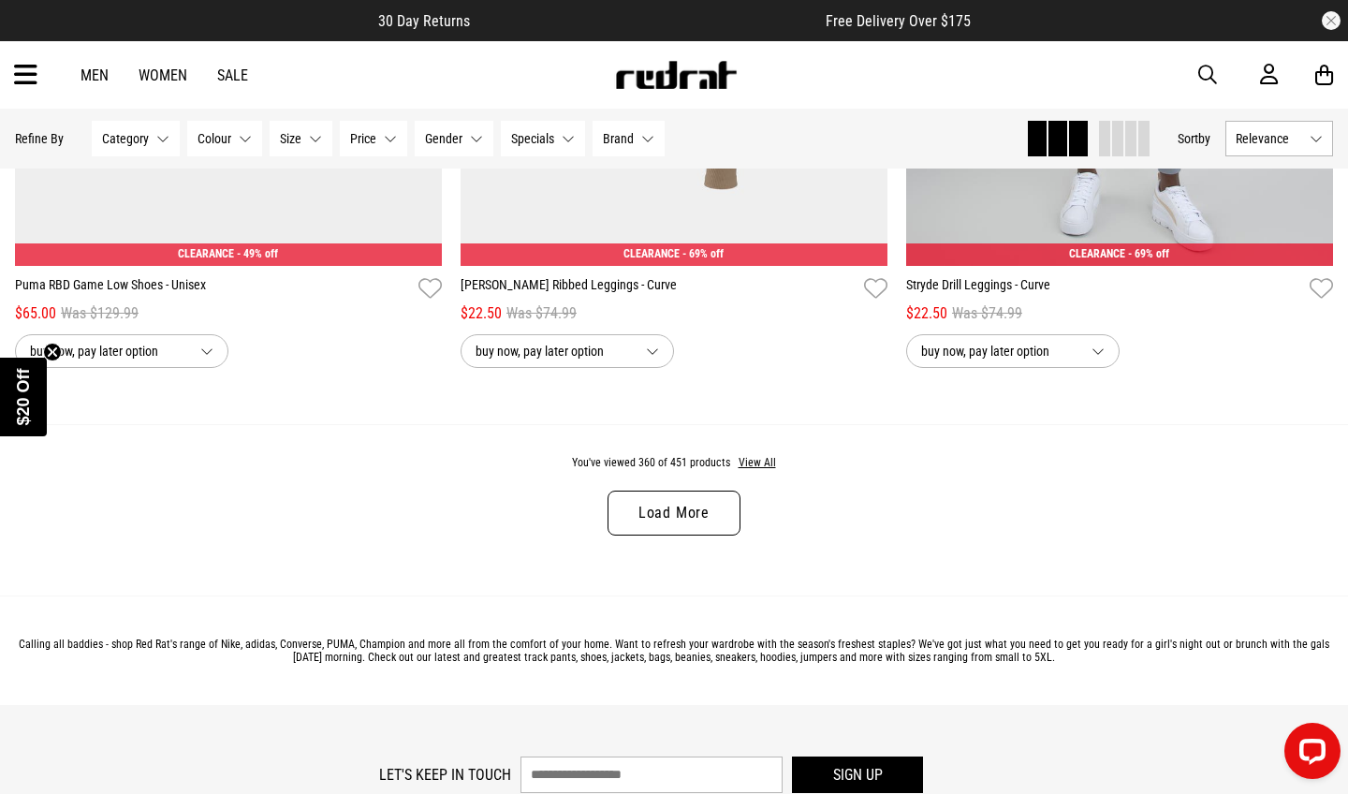
scroll to position [88393, 0]
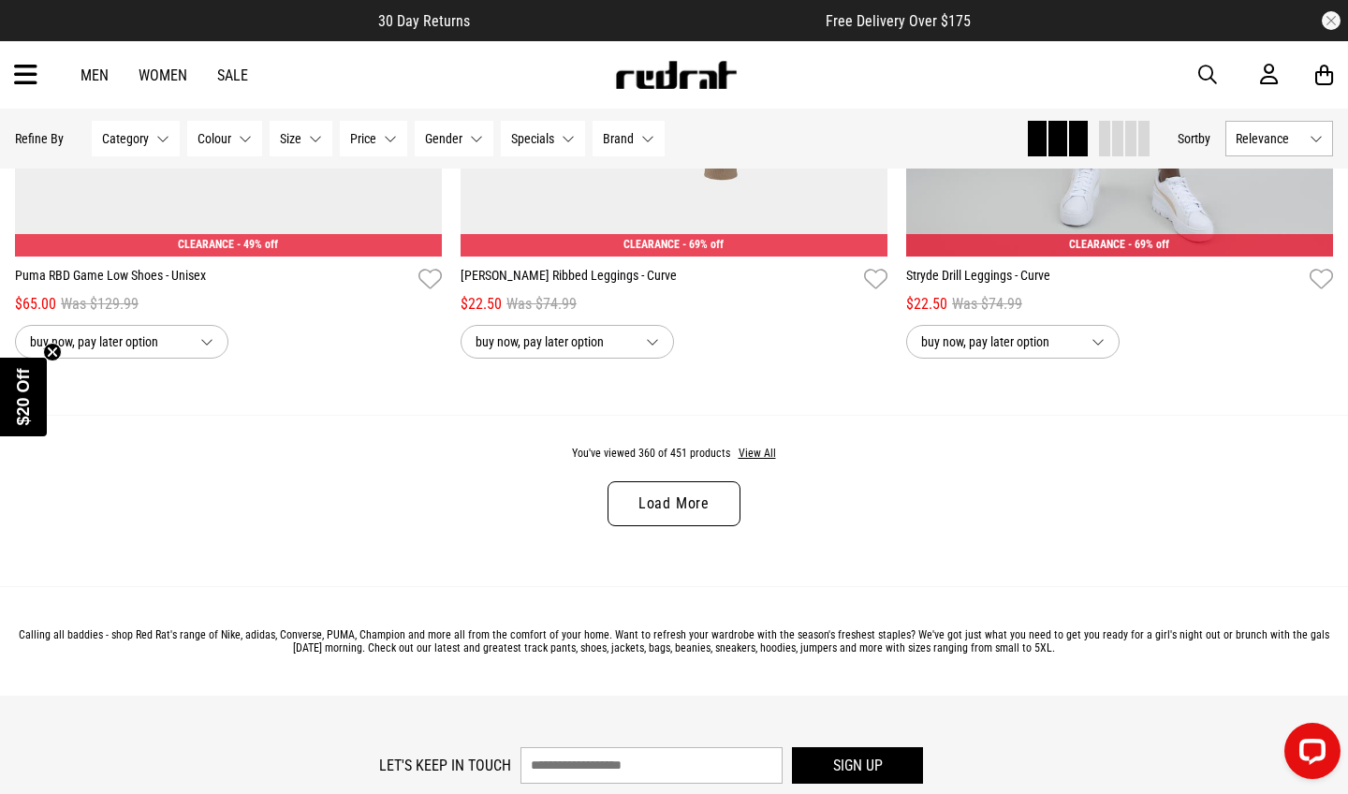
click at [669, 489] on link "Load More" at bounding box center [674, 503] width 133 height 45
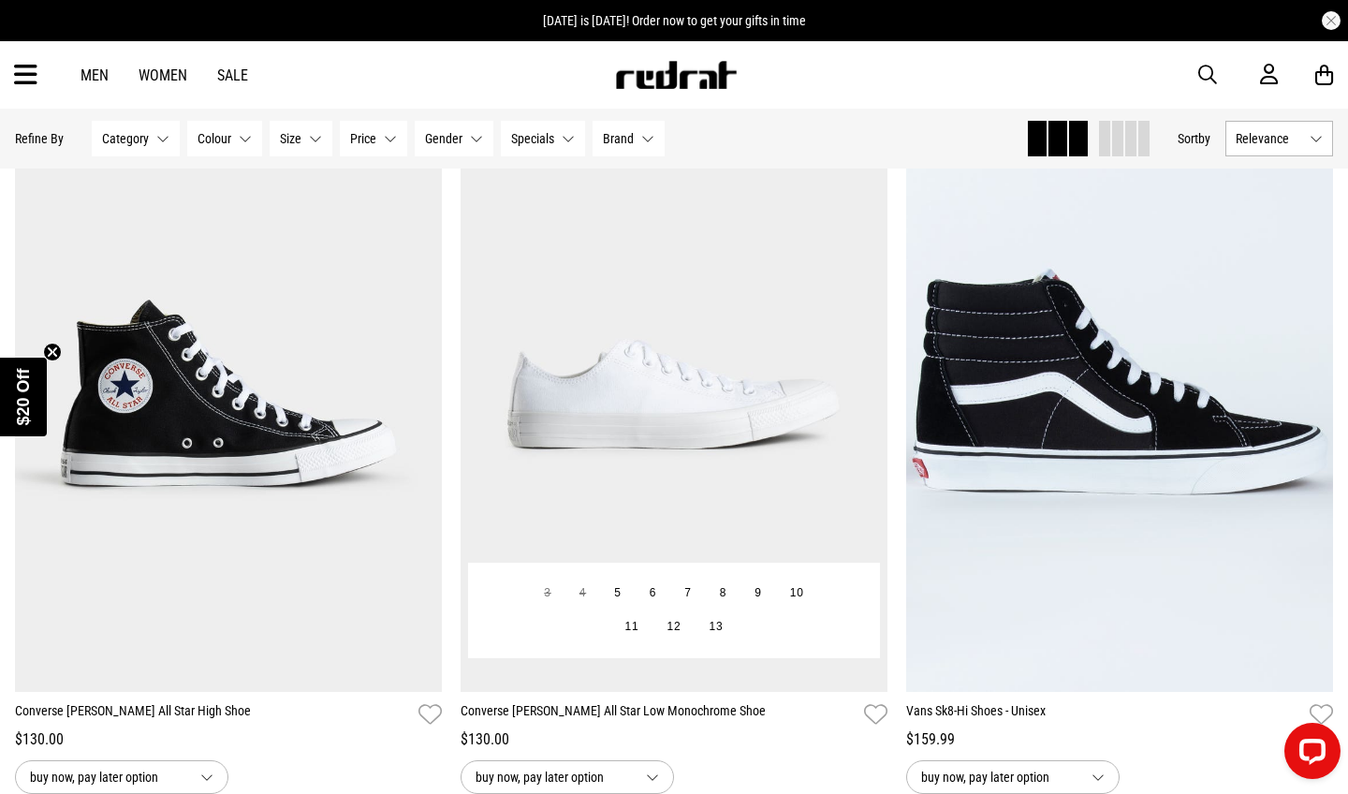
scroll to position [94298, 0]
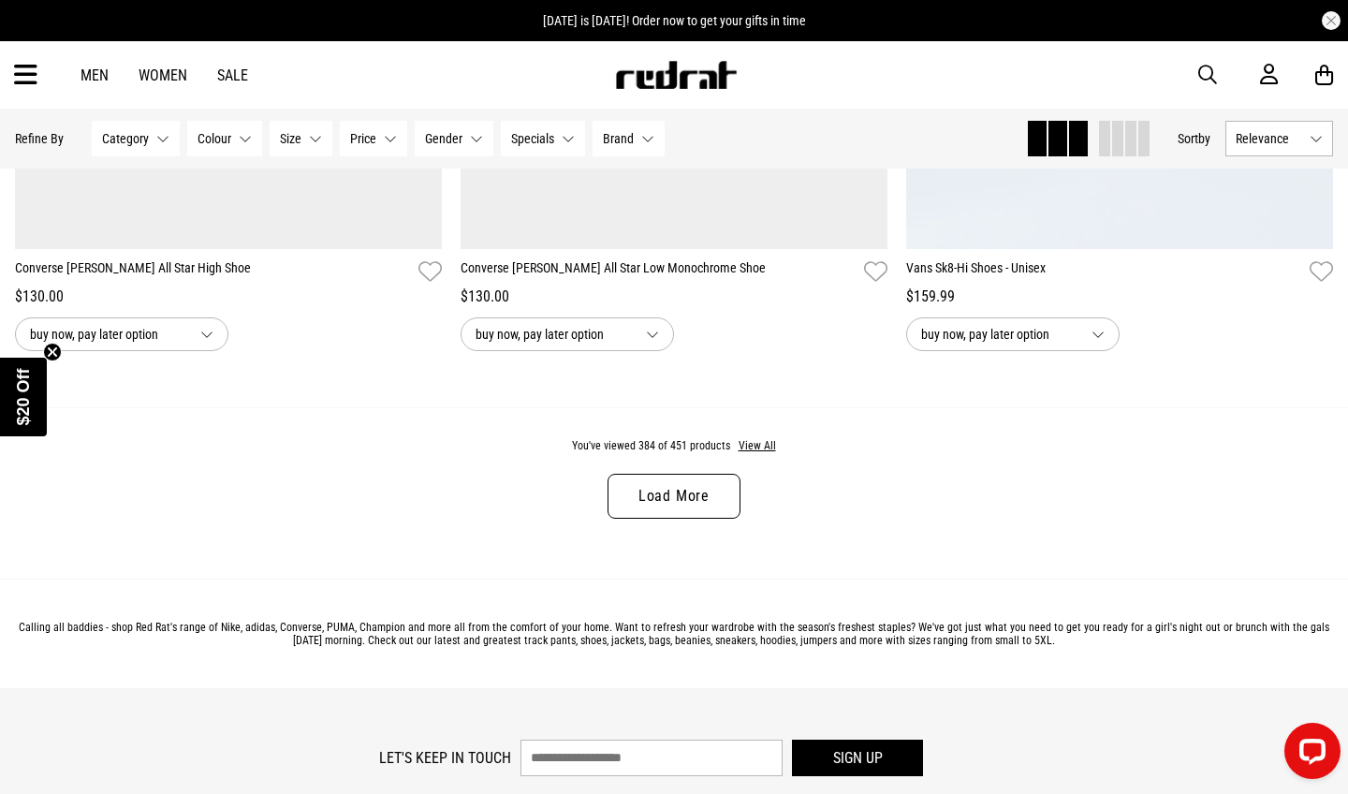
click at [669, 489] on link "Load More" at bounding box center [674, 496] width 133 height 45
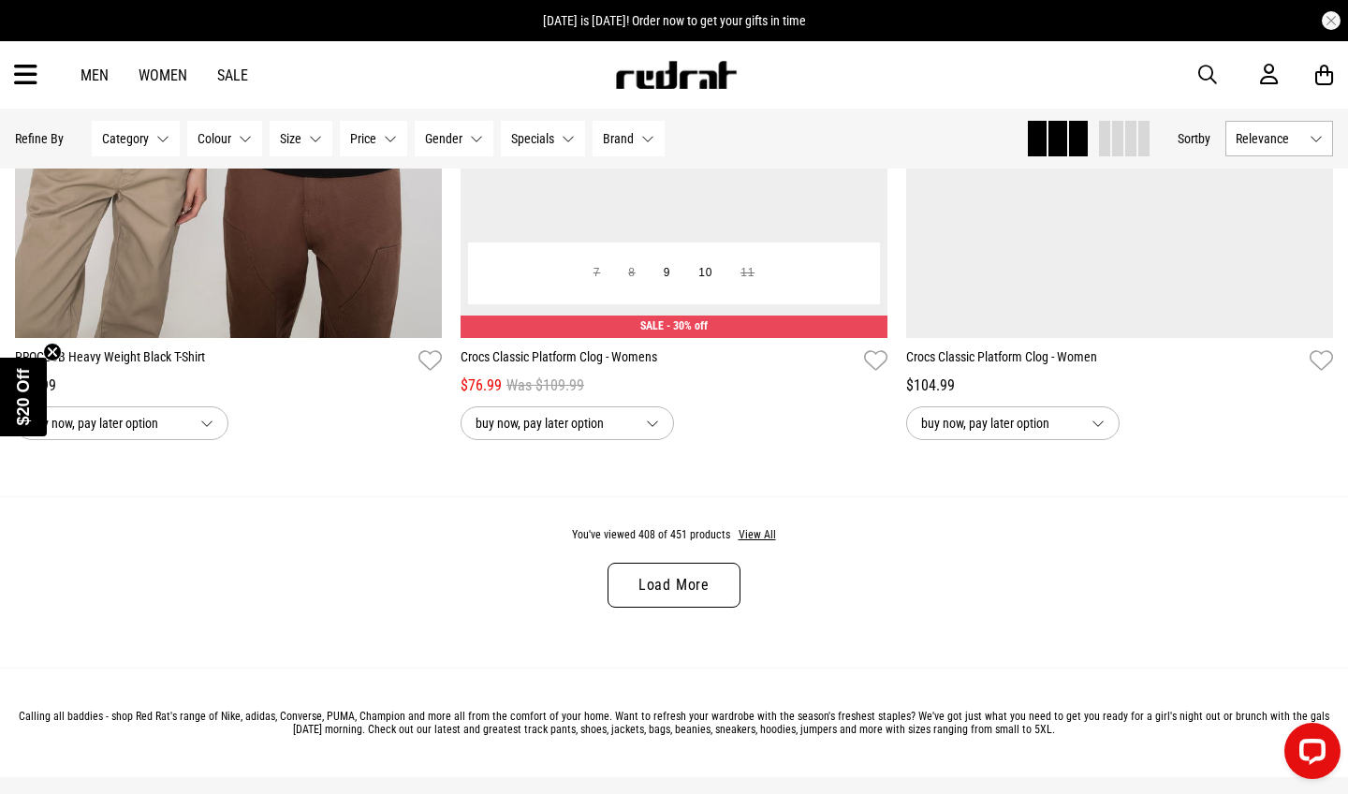
scroll to position [100366, 0]
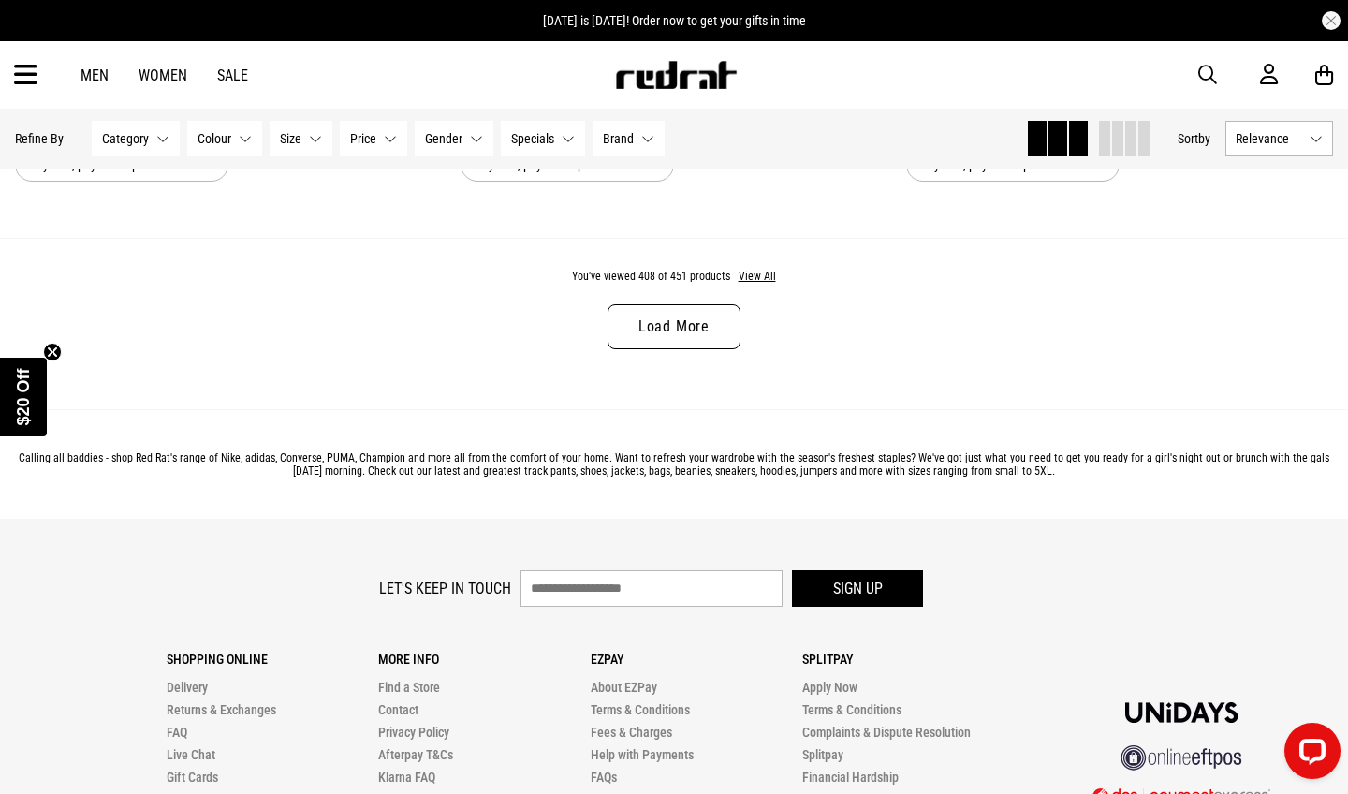
click at [669, 330] on link "Load More" at bounding box center [674, 326] width 133 height 45
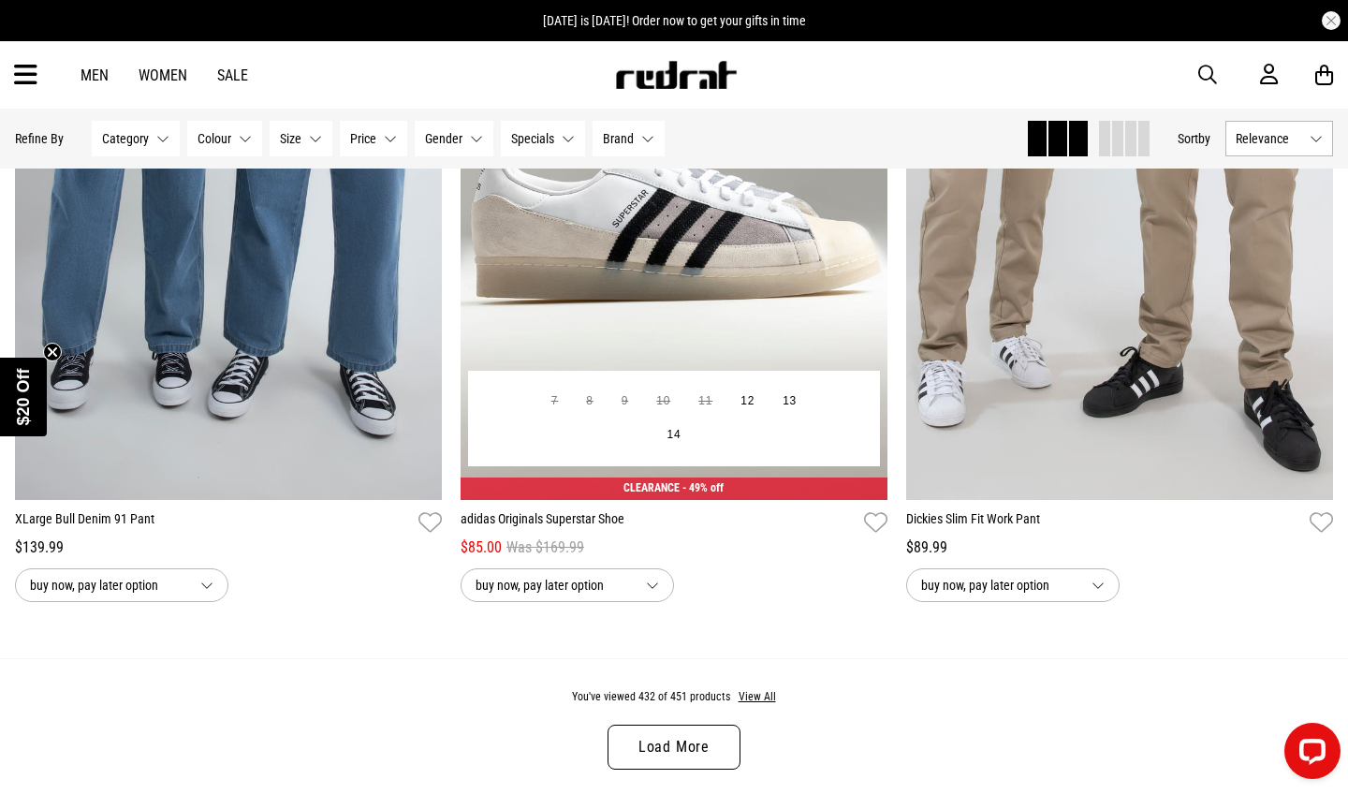
scroll to position [105868, 0]
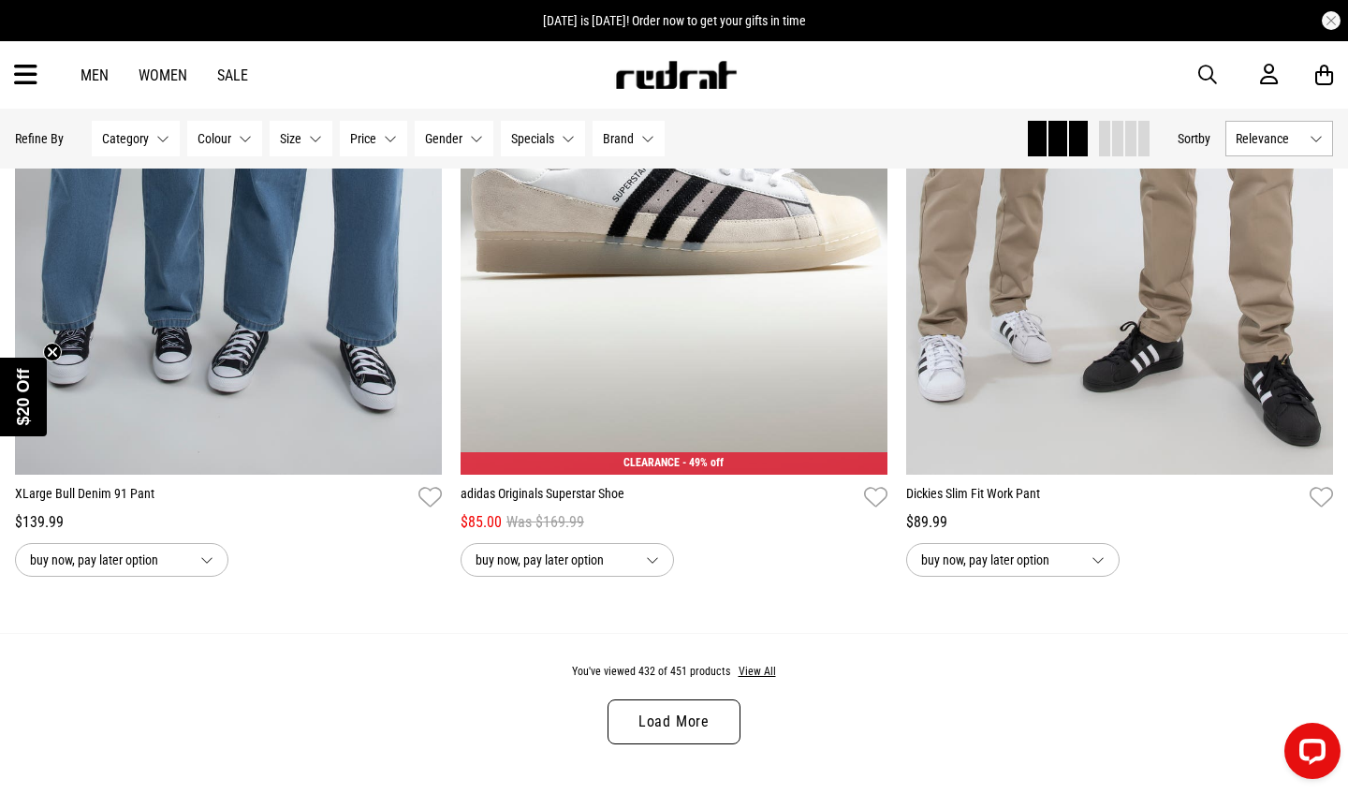
click at [638, 723] on link "Load More" at bounding box center [674, 721] width 133 height 45
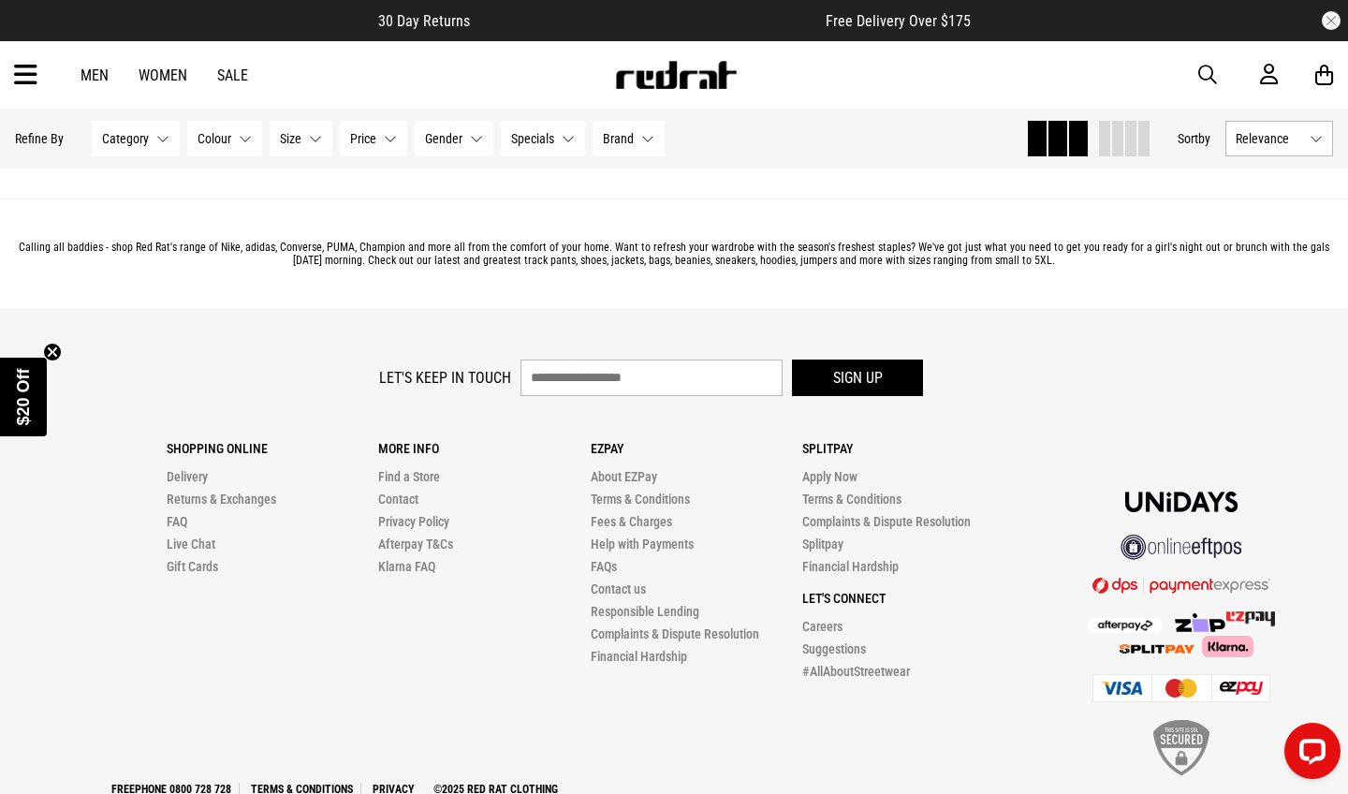
scroll to position [111589, 0]
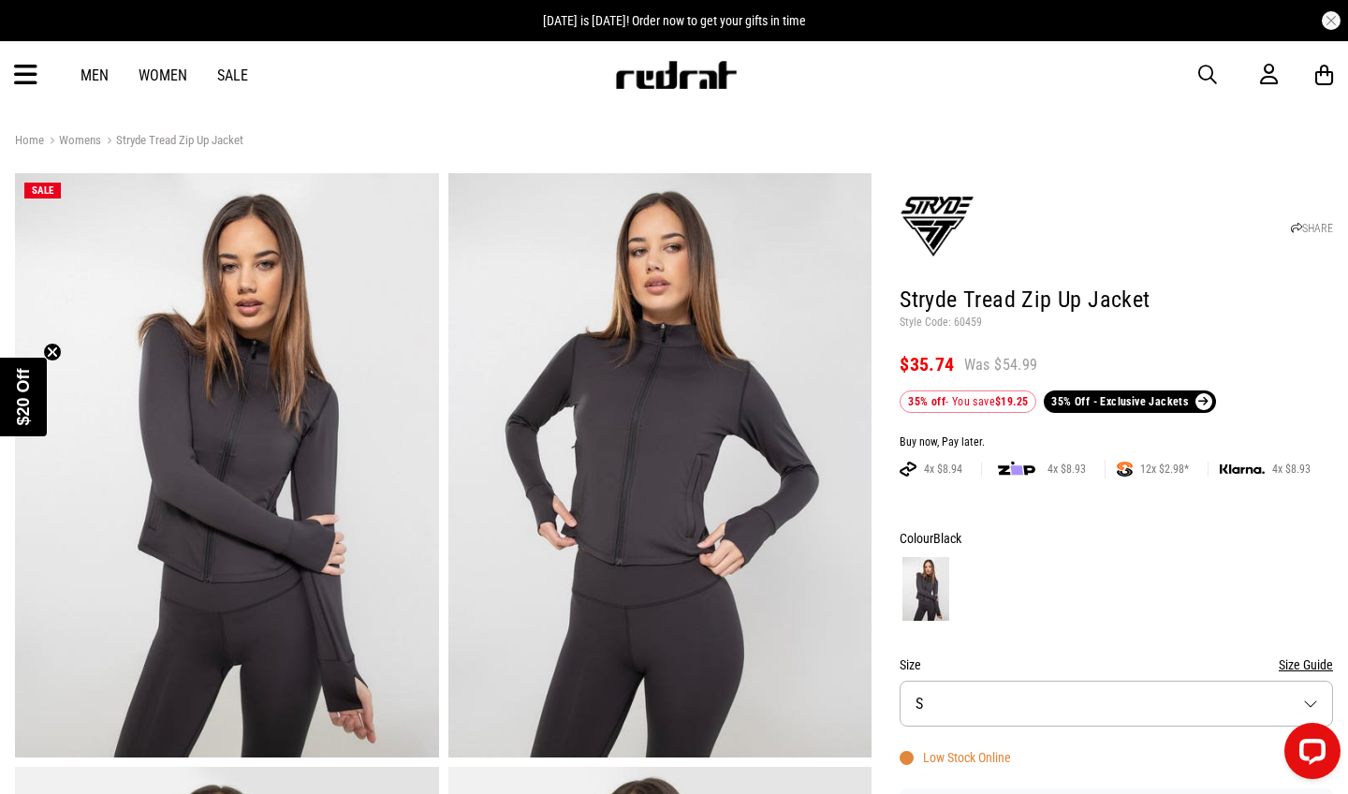
click at [584, 494] on img at bounding box center [660, 465] width 424 height 584
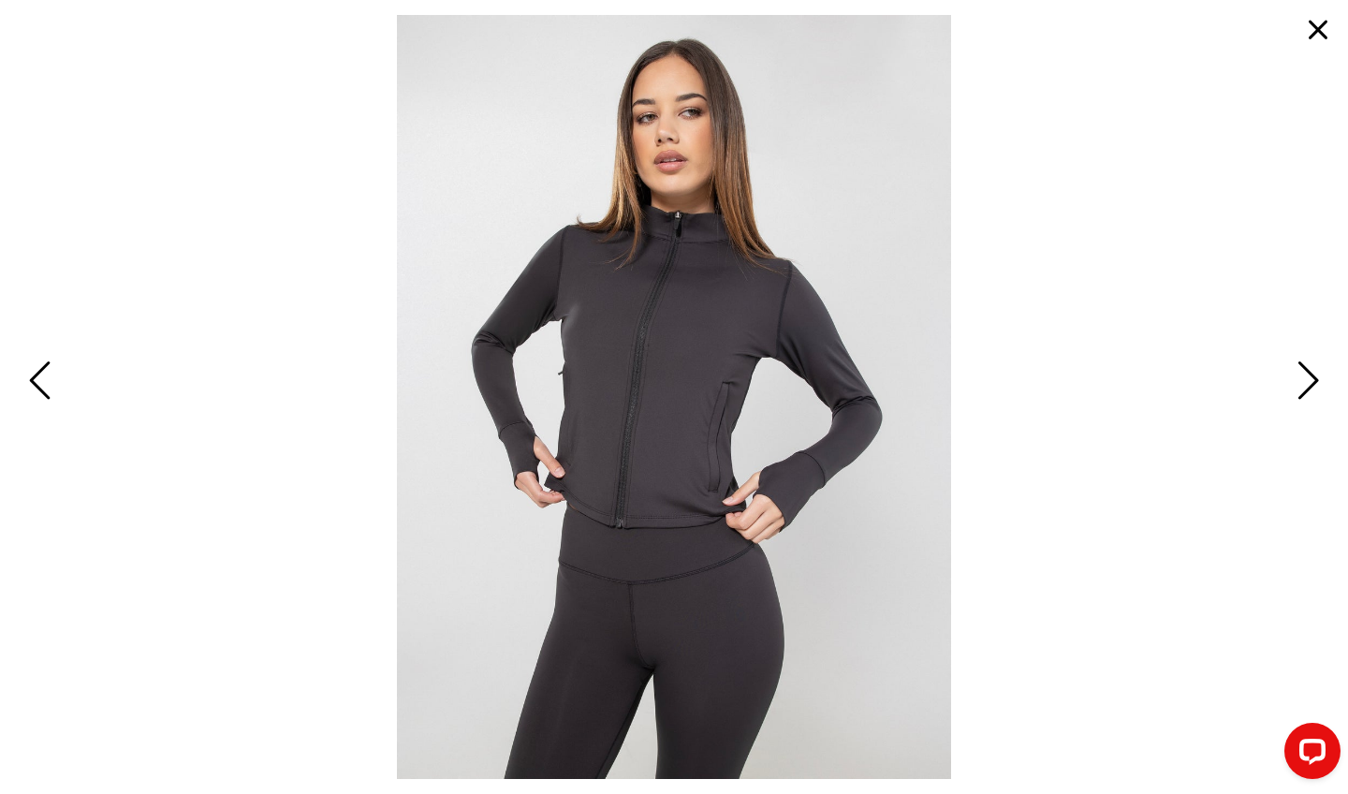
click at [1311, 382] on span "Next" at bounding box center [1305, 382] width 29 height 54
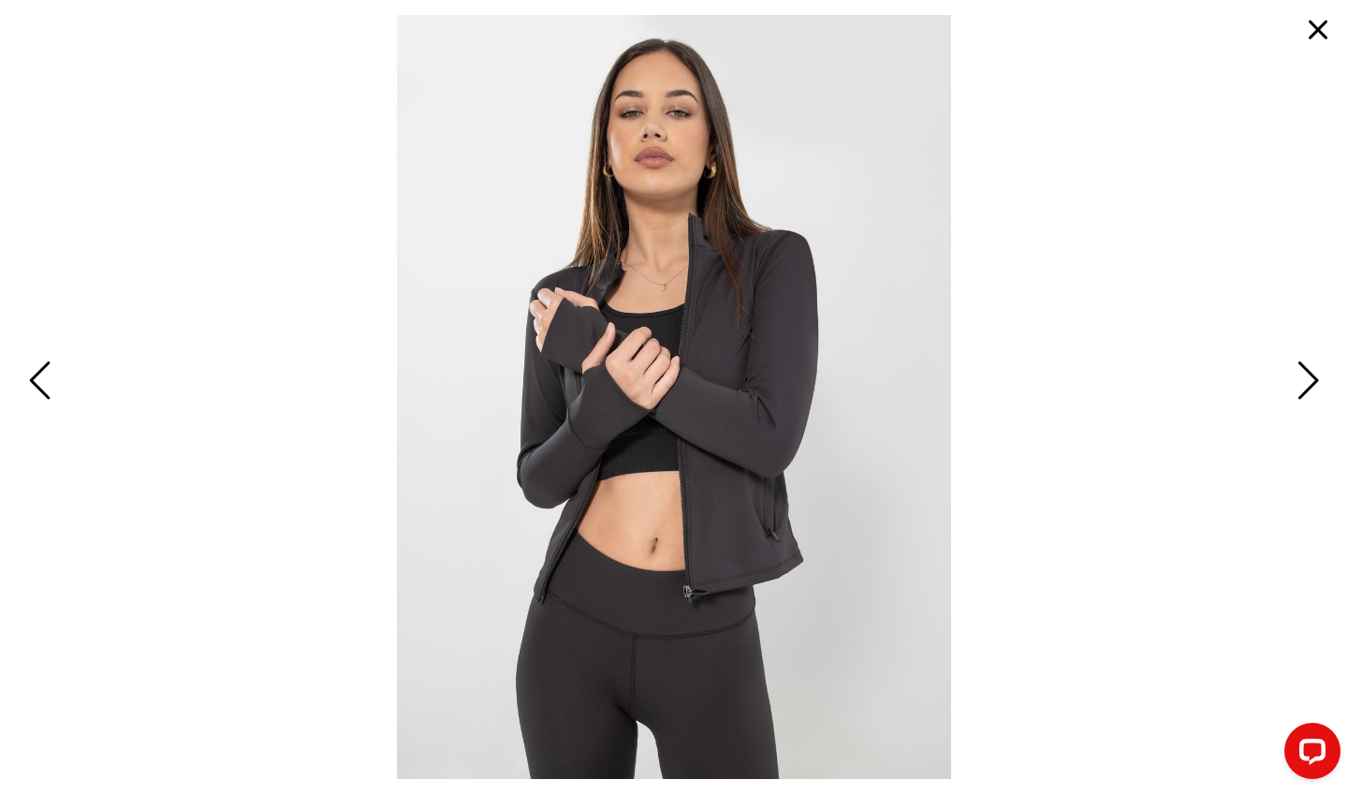
click at [1311, 382] on span "Next" at bounding box center [1305, 382] width 29 height 54
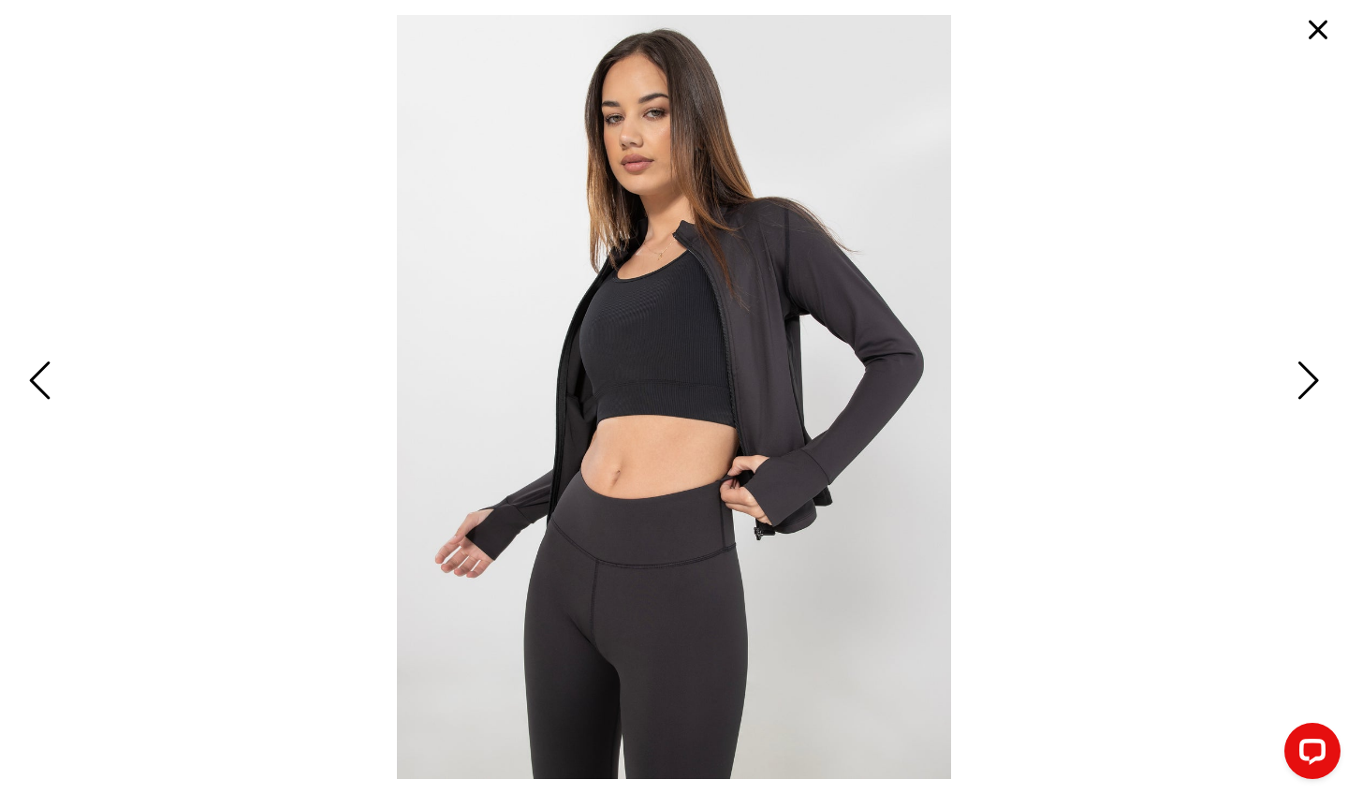
click at [1311, 382] on span "Next" at bounding box center [1305, 382] width 29 height 54
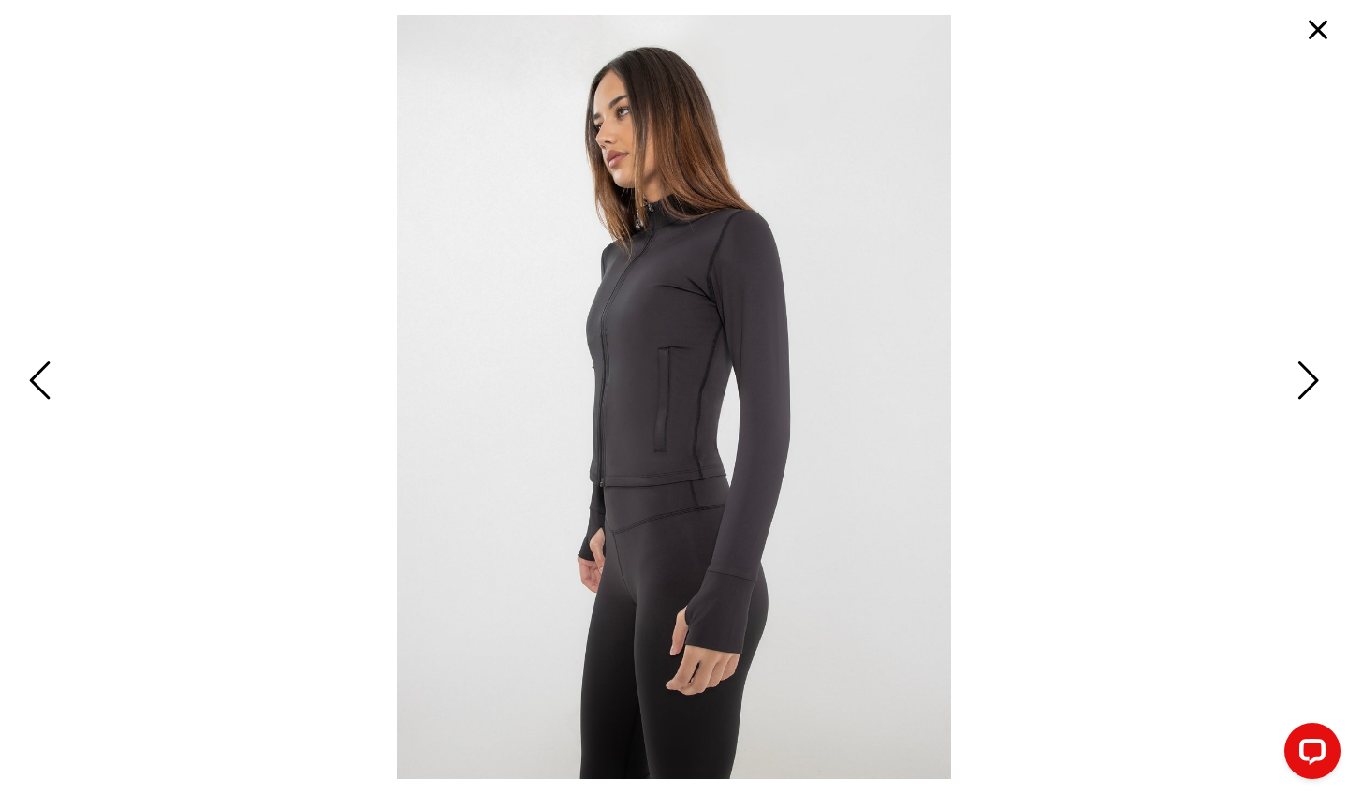
click at [1311, 382] on span "Next" at bounding box center [1305, 382] width 29 height 54
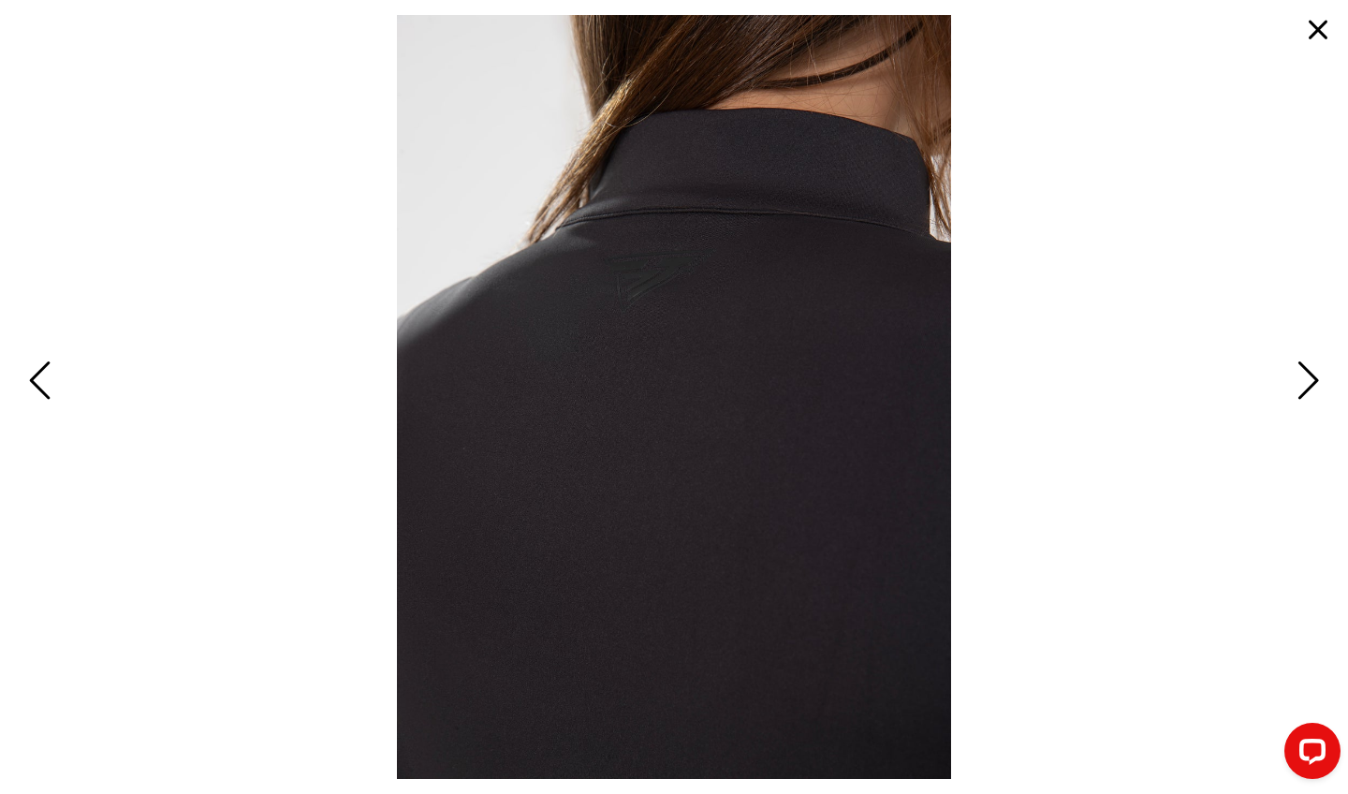
click at [1311, 382] on span "Next" at bounding box center [1305, 382] width 29 height 54
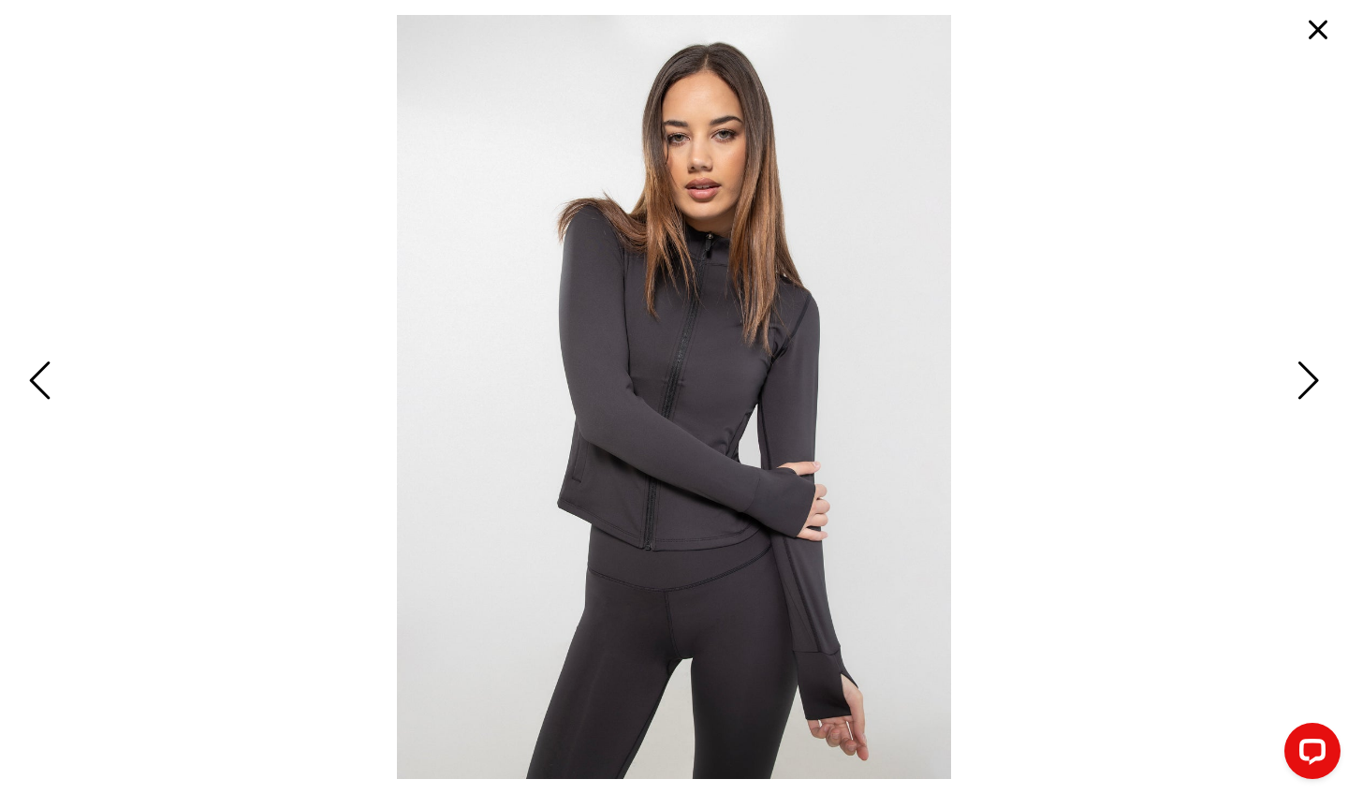
click at [1314, 32] on button "button" at bounding box center [1318, 29] width 45 height 45
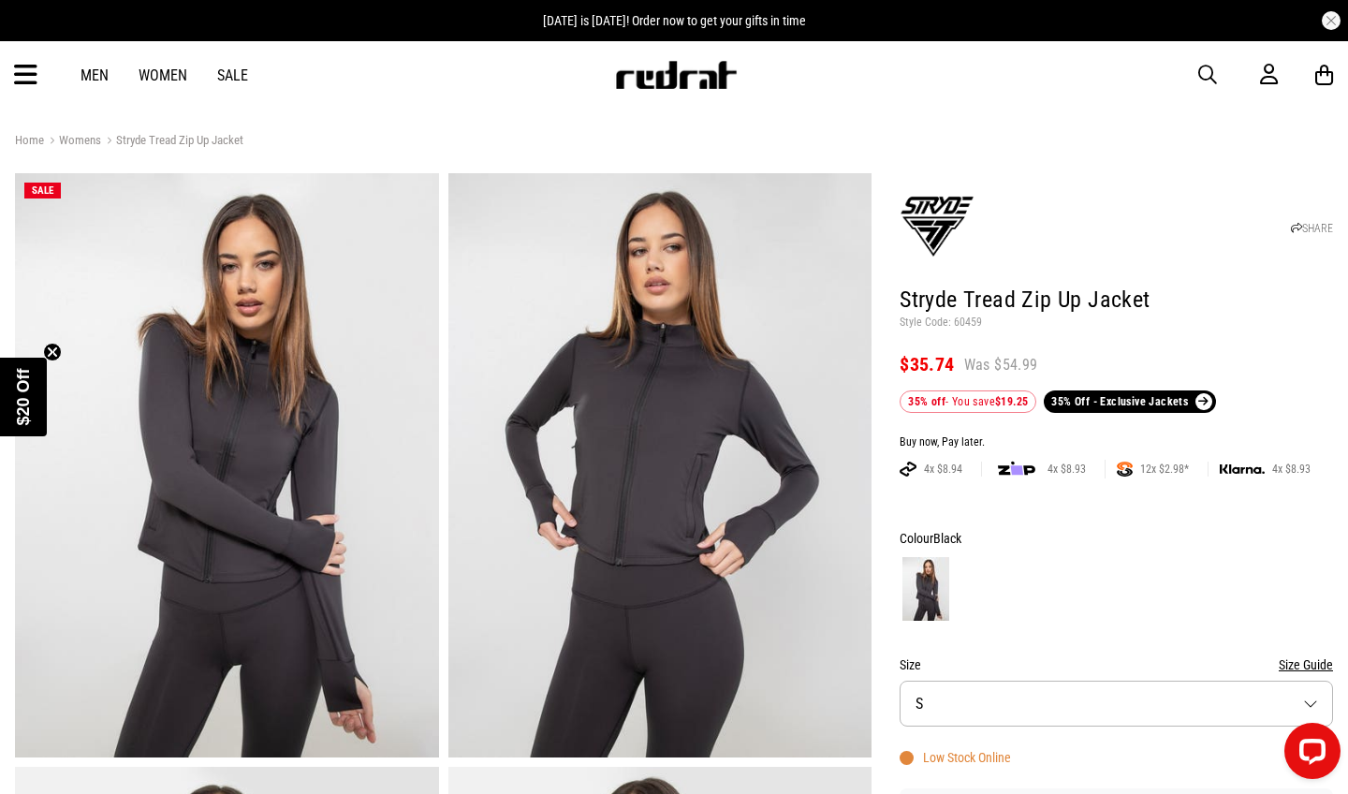
click at [951, 712] on button "Size S" at bounding box center [1116, 704] width 433 height 46
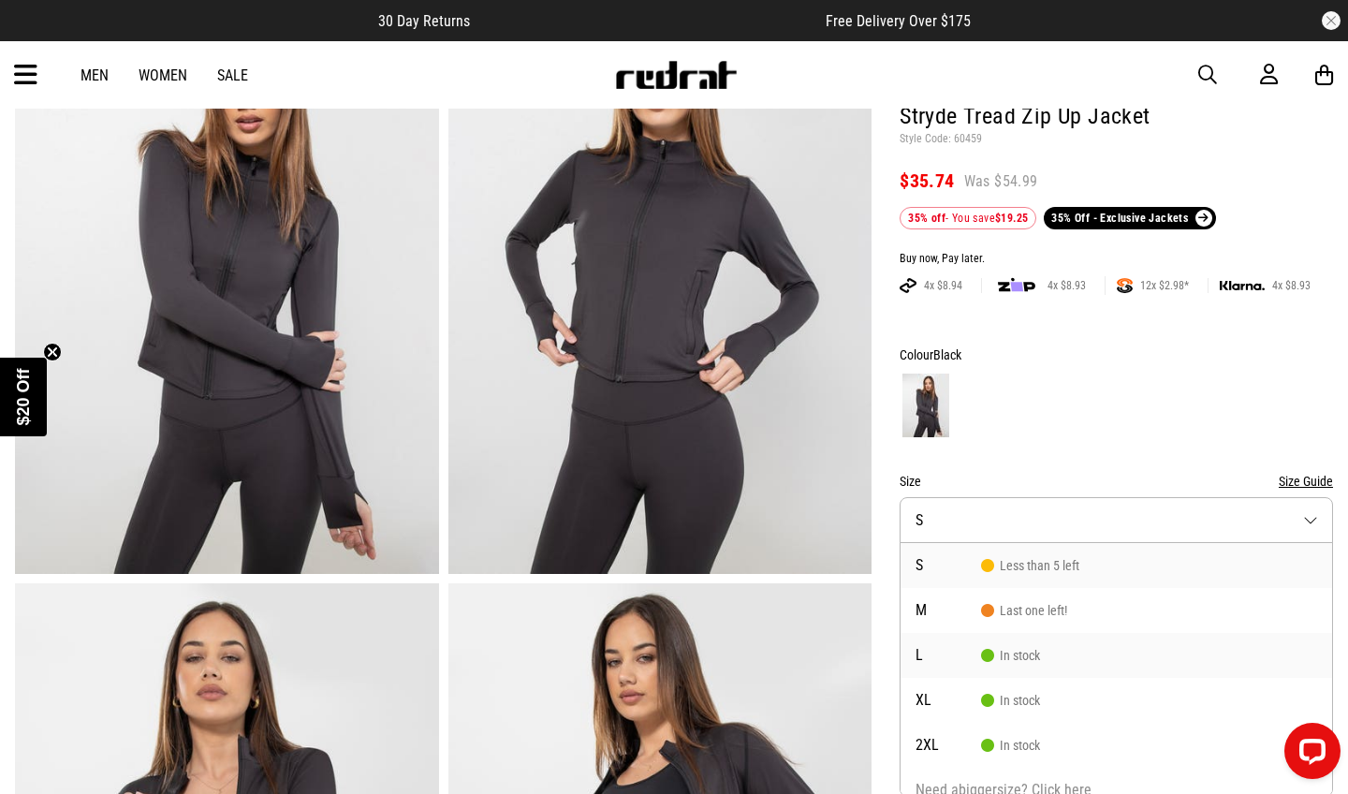
click at [953, 642] on li "L In stock" at bounding box center [1117, 655] width 432 height 45
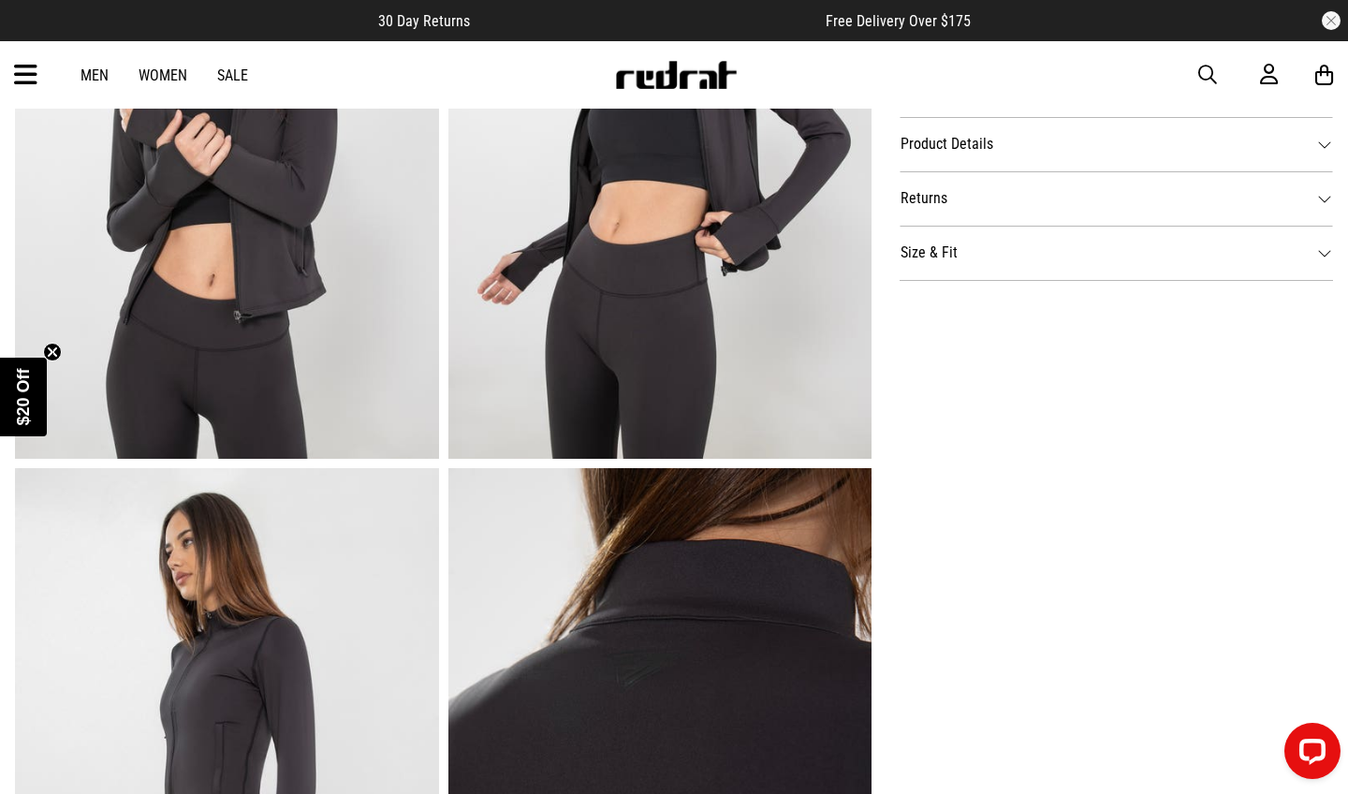
scroll to position [891, 0]
